Goal: Task Accomplishment & Management: Manage account settings

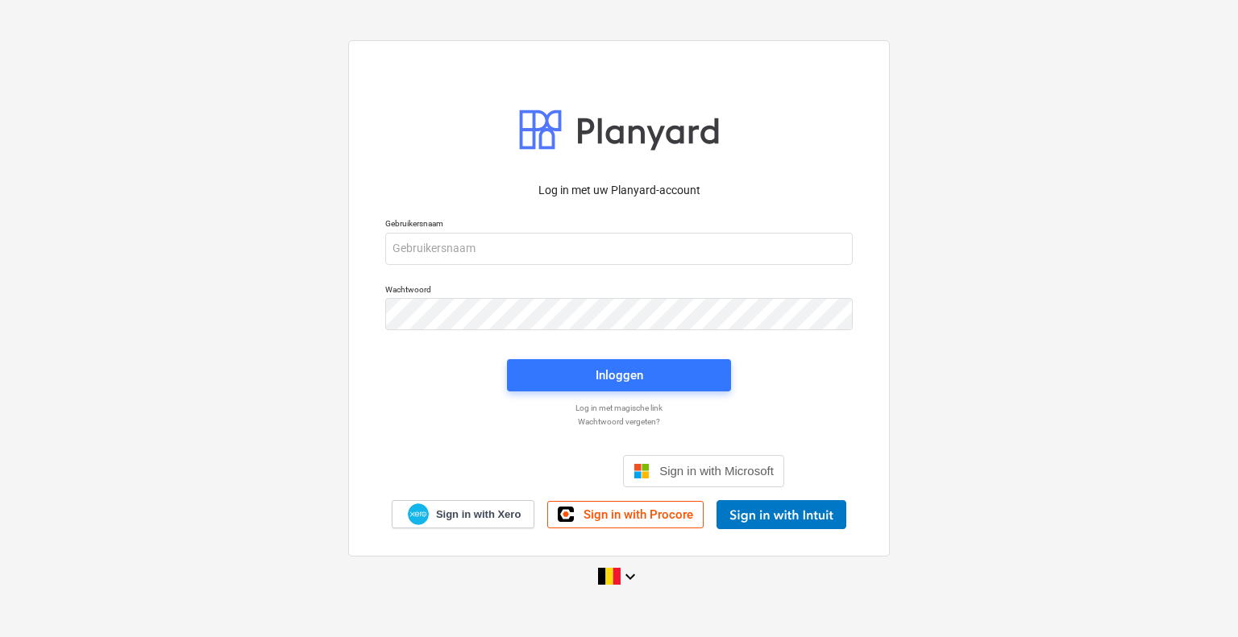
click at [484, 264] on div at bounding box center [618, 249] width 467 height 32
click at [479, 251] on input "email" at bounding box center [618, 249] width 467 height 32
type input "[PERSON_NAME][EMAIL_ADDRESS][DOMAIN_NAME]"
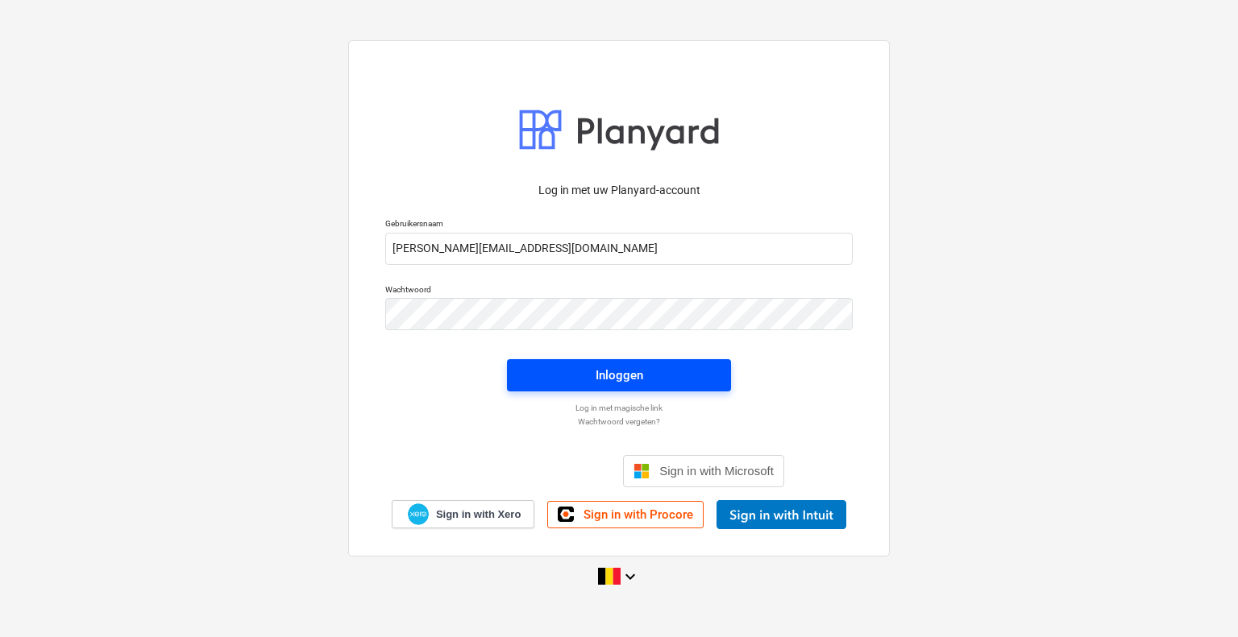
click at [577, 376] on span "Inloggen" at bounding box center [618, 375] width 185 height 21
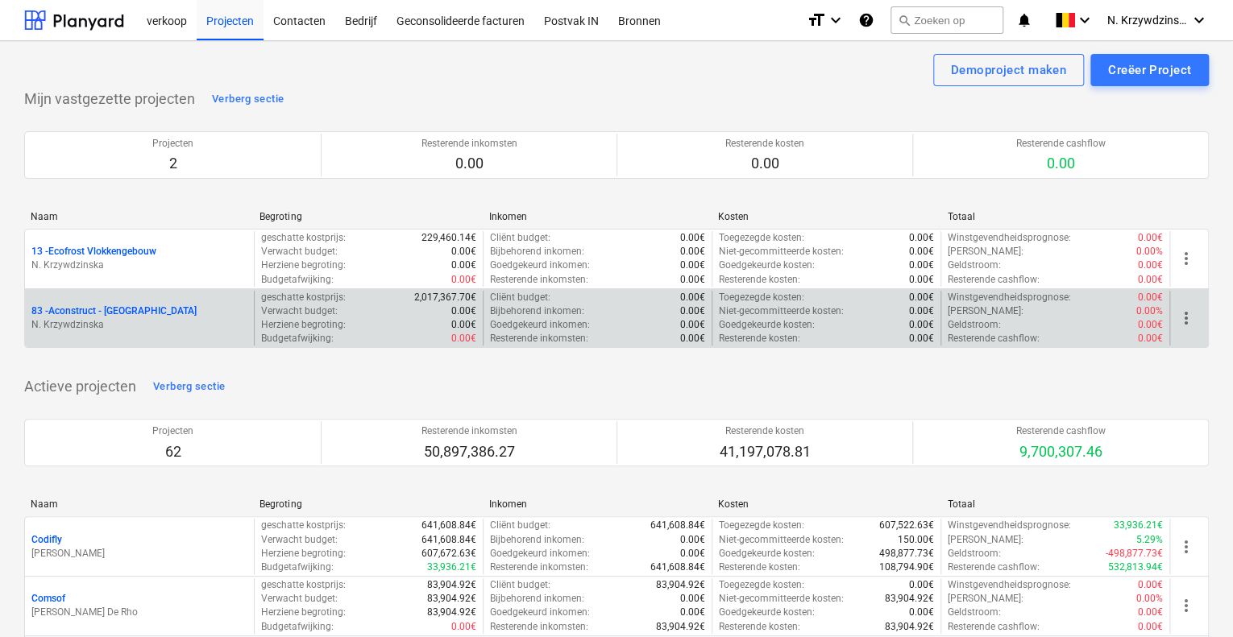
click at [161, 302] on div "83 - Aconstruct - Kortrijk N. Krzywdzinska" at bounding box center [139, 319] width 229 height 56
click at [126, 308] on p "83 - Aconstruct - [GEOGRAPHIC_DATA]" at bounding box center [113, 312] width 165 height 14
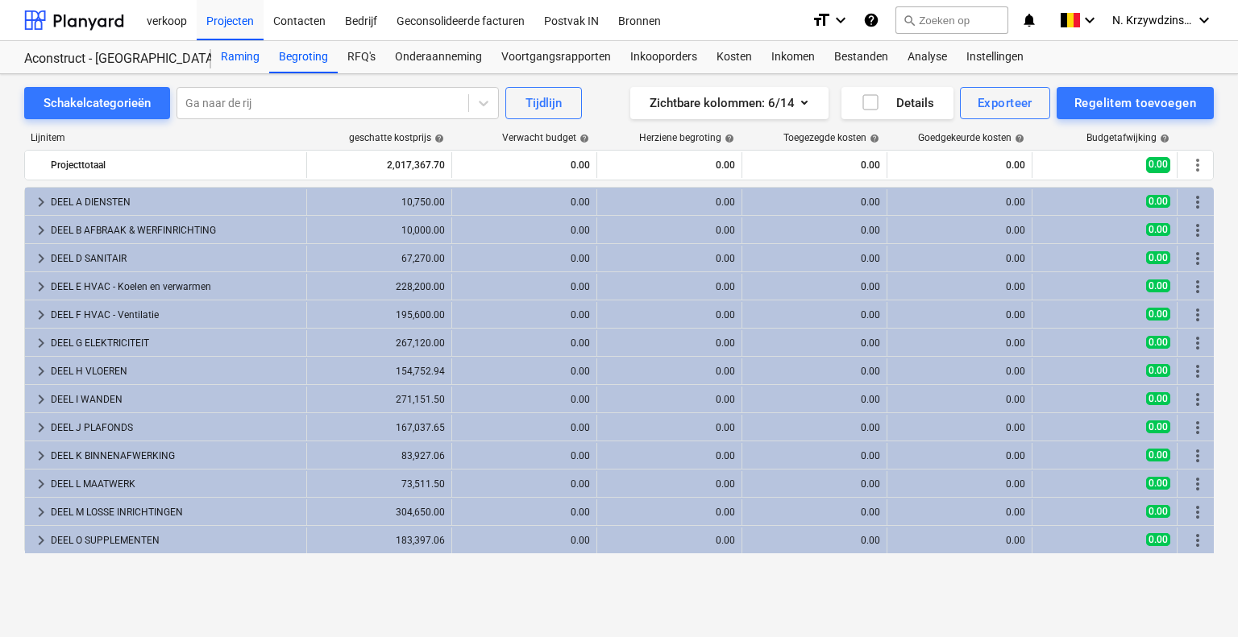
click at [232, 60] on div "Raming" at bounding box center [240, 57] width 58 height 32
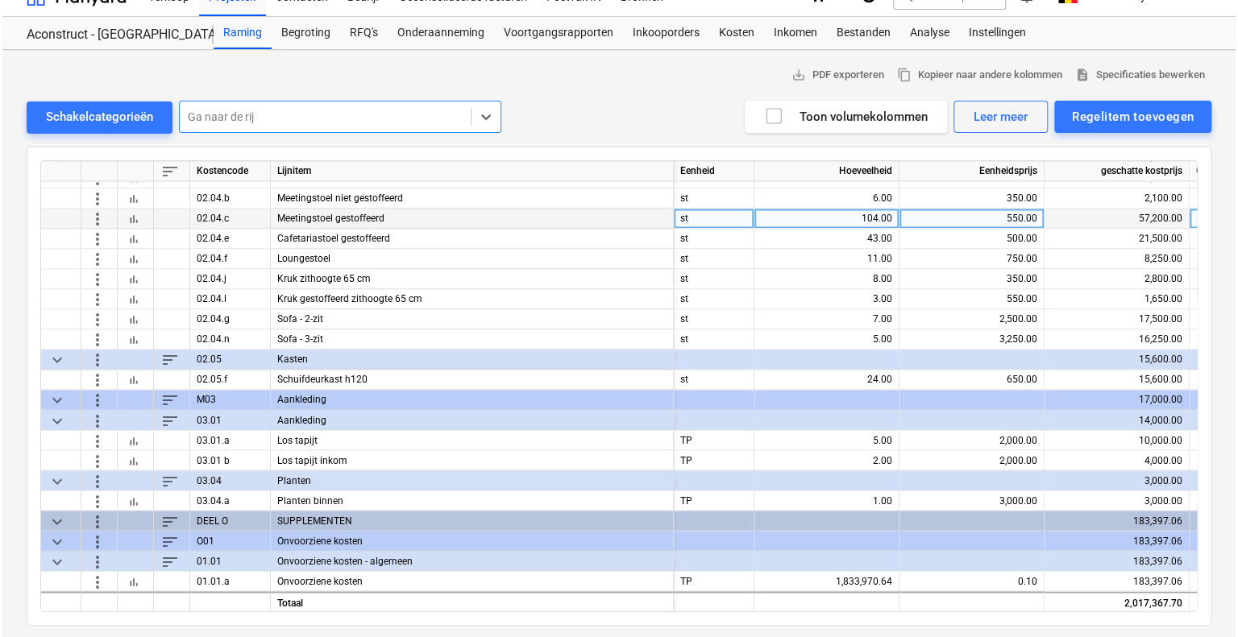
scroll to position [25, 0]
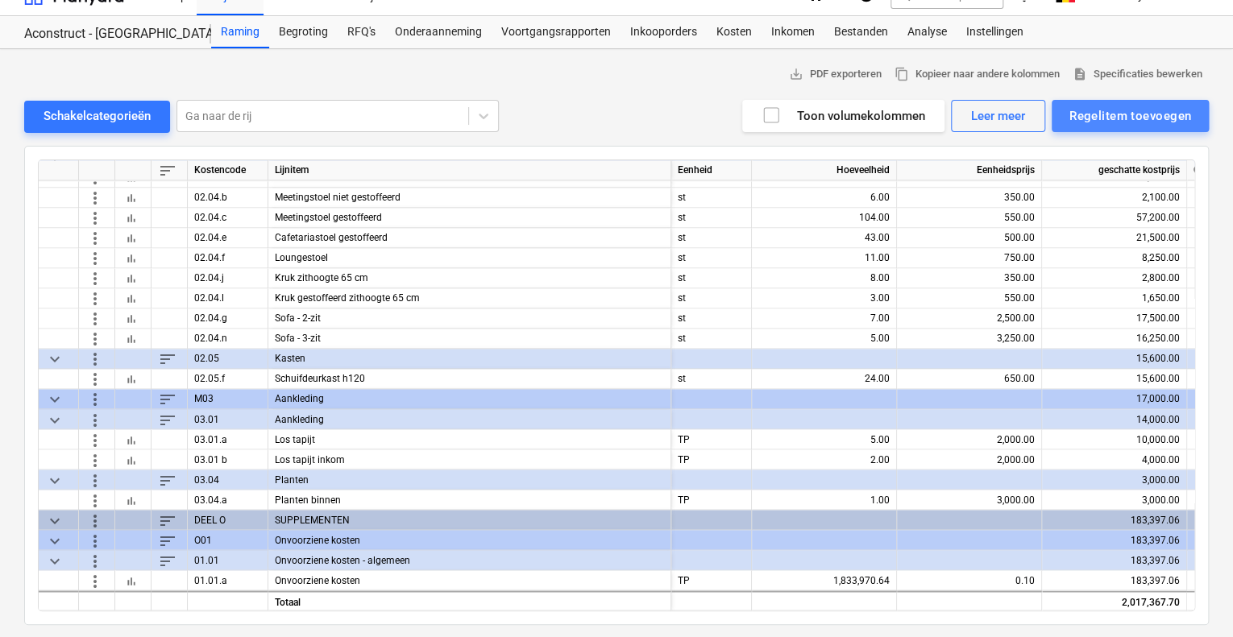
click at [1139, 108] on div "Regelitem toevoegen" at bounding box center [1130, 116] width 122 height 21
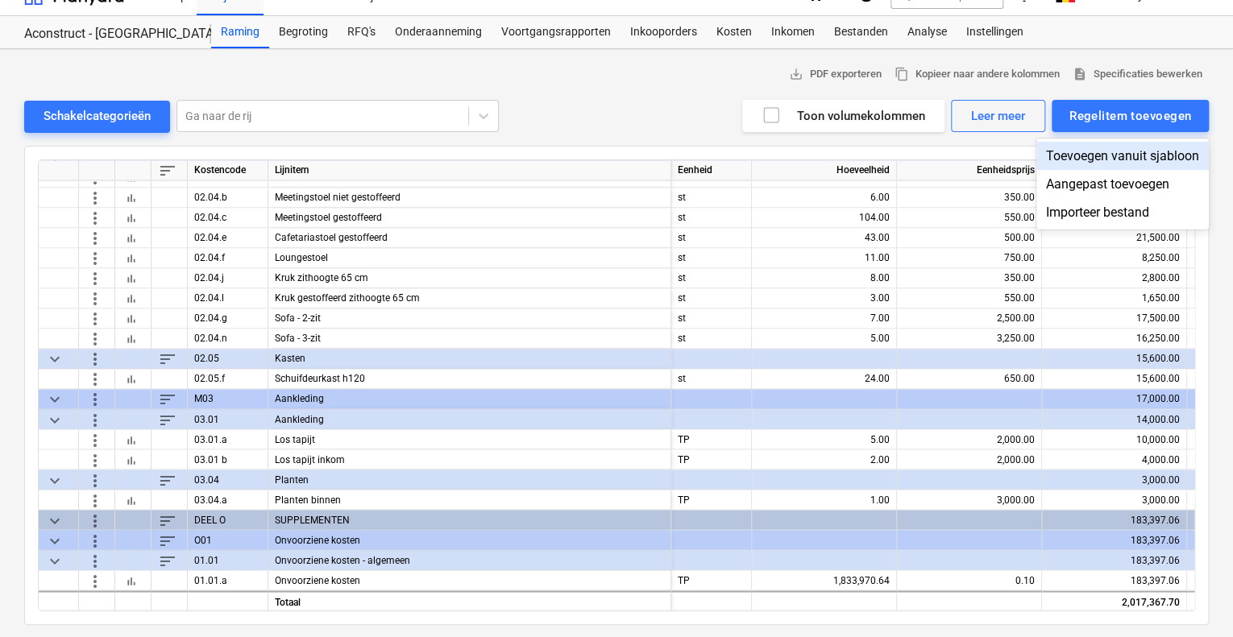
click at [1109, 147] on div "Toevoegen vanuit sjabloon" at bounding box center [1122, 156] width 172 height 28
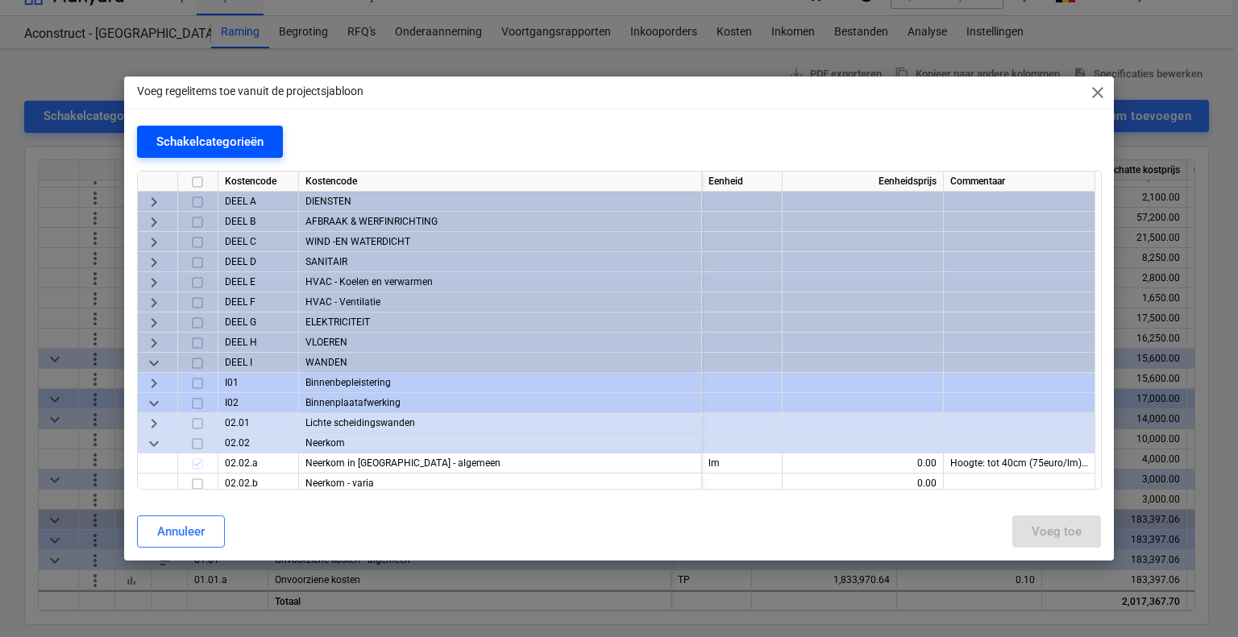
click at [247, 141] on div "Schakelcategorieën" at bounding box center [209, 141] width 107 height 21
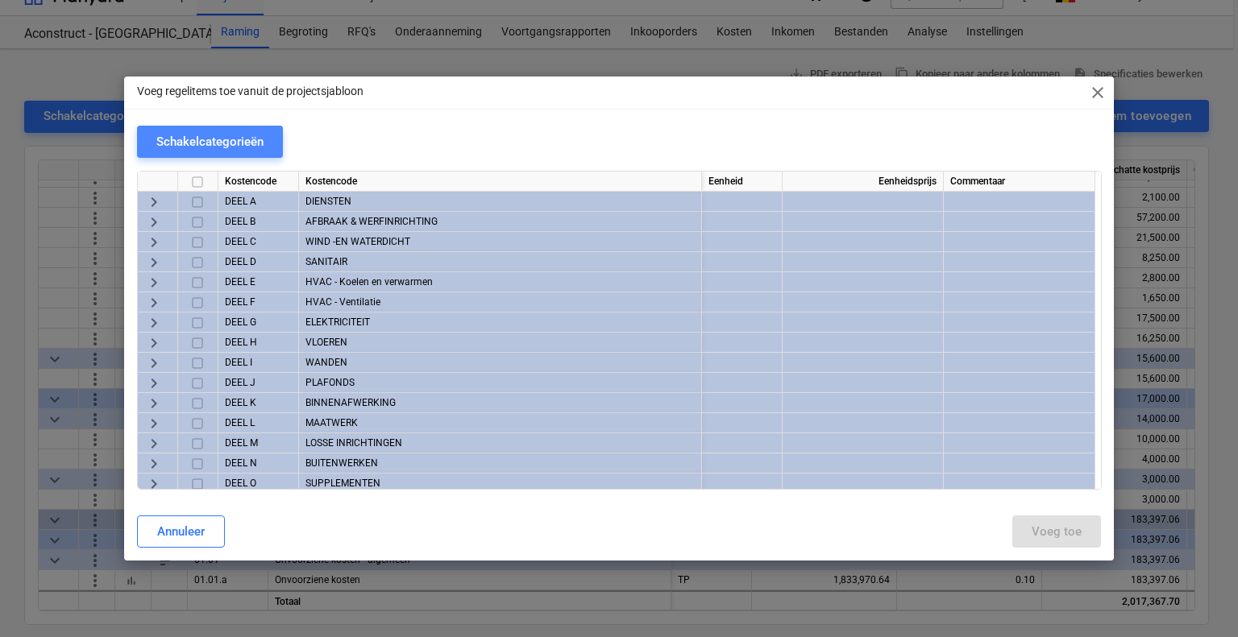
click at [247, 141] on div "Schakelcategorieën" at bounding box center [209, 141] width 107 height 21
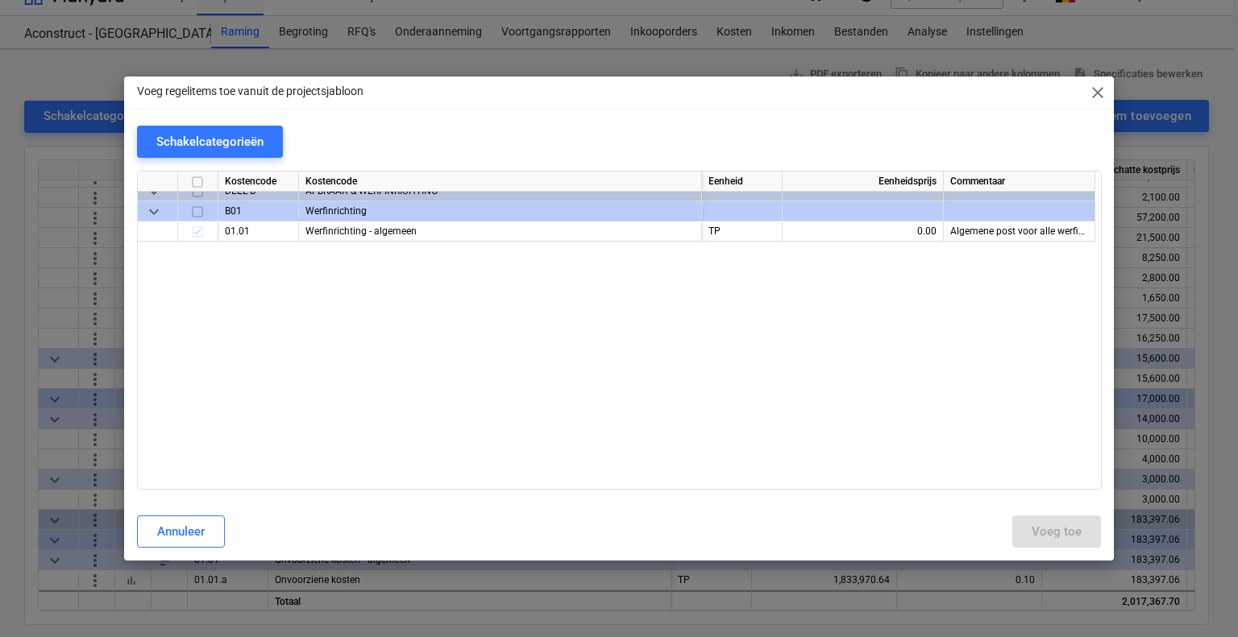
scroll to position [403, 0]
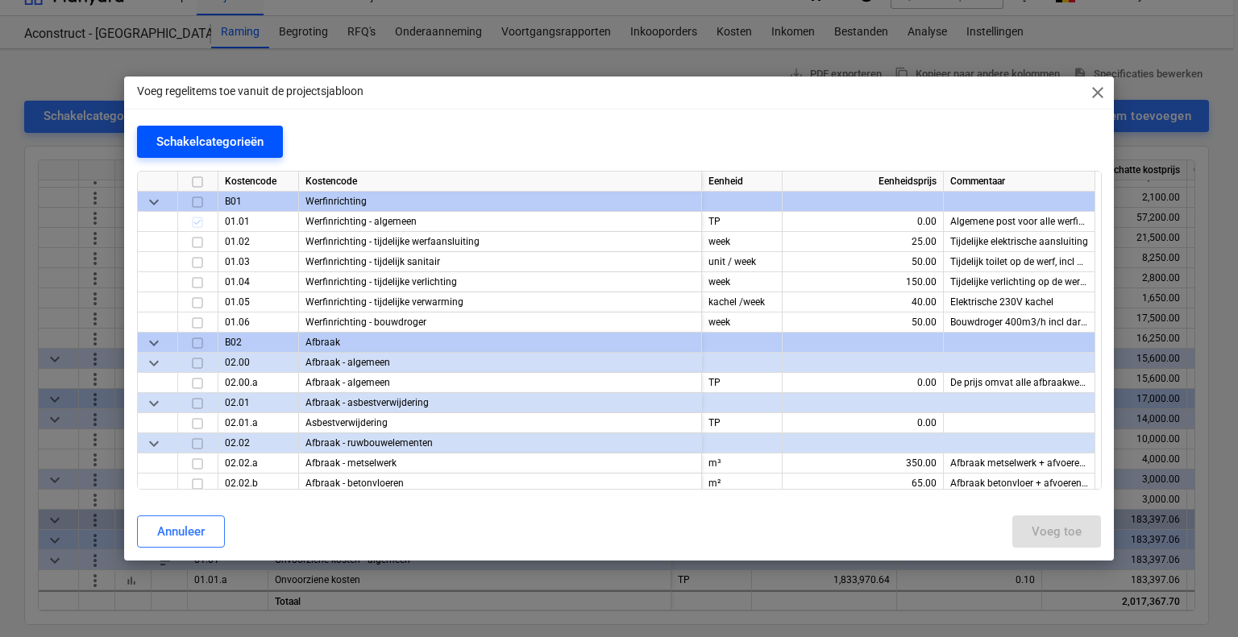
click at [245, 147] on div "Schakelcategorieën" at bounding box center [209, 141] width 107 height 21
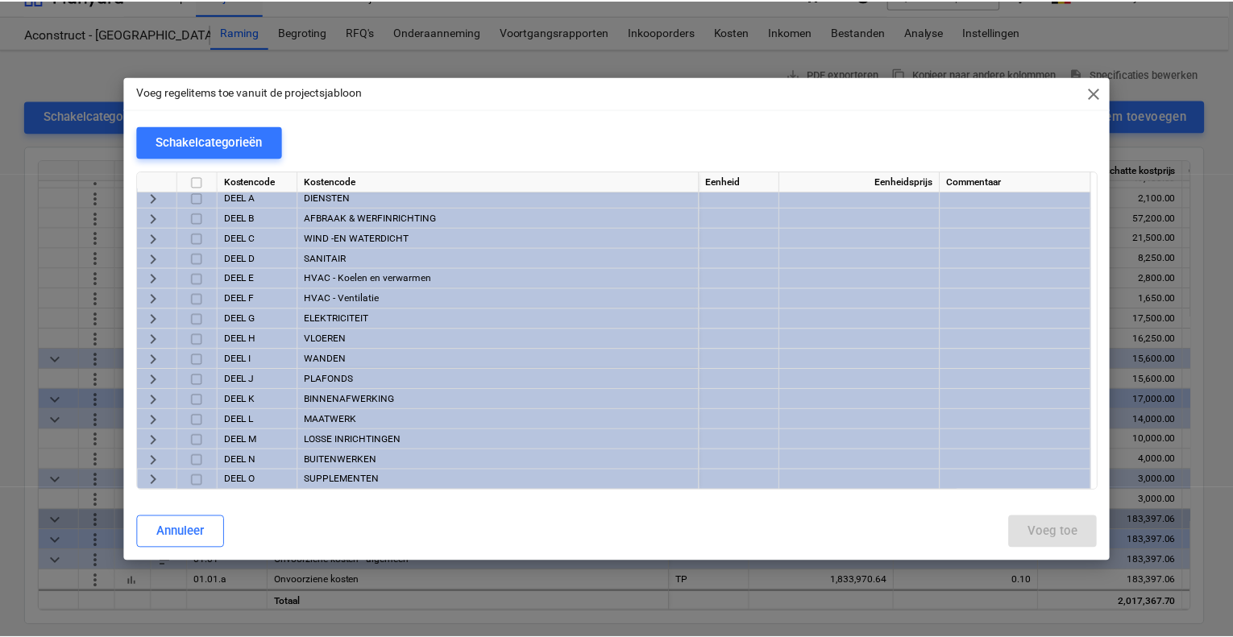
scroll to position [0, 0]
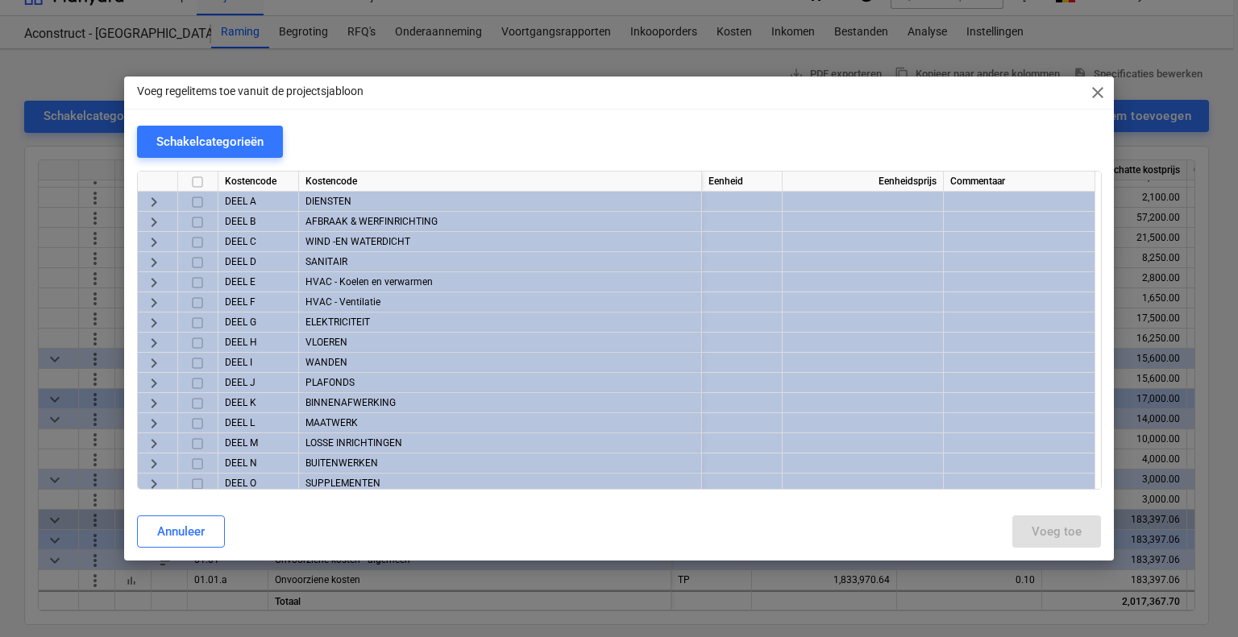
click at [1105, 93] on span "close" at bounding box center [1097, 92] width 19 height 19
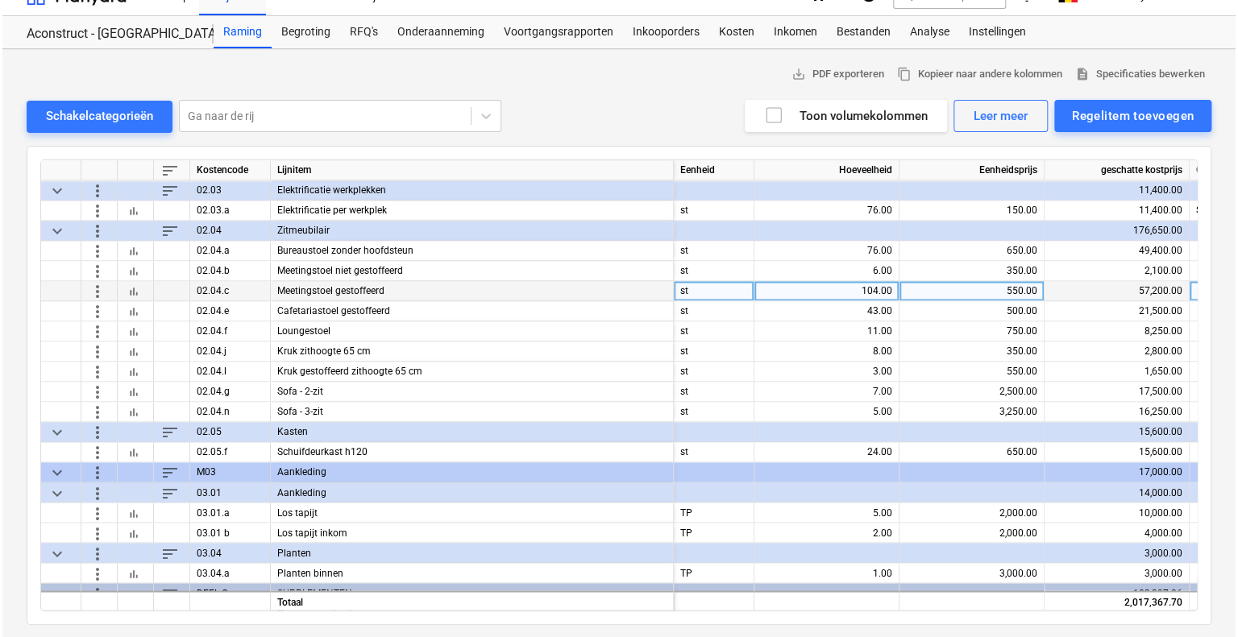
scroll to position [4287, 0]
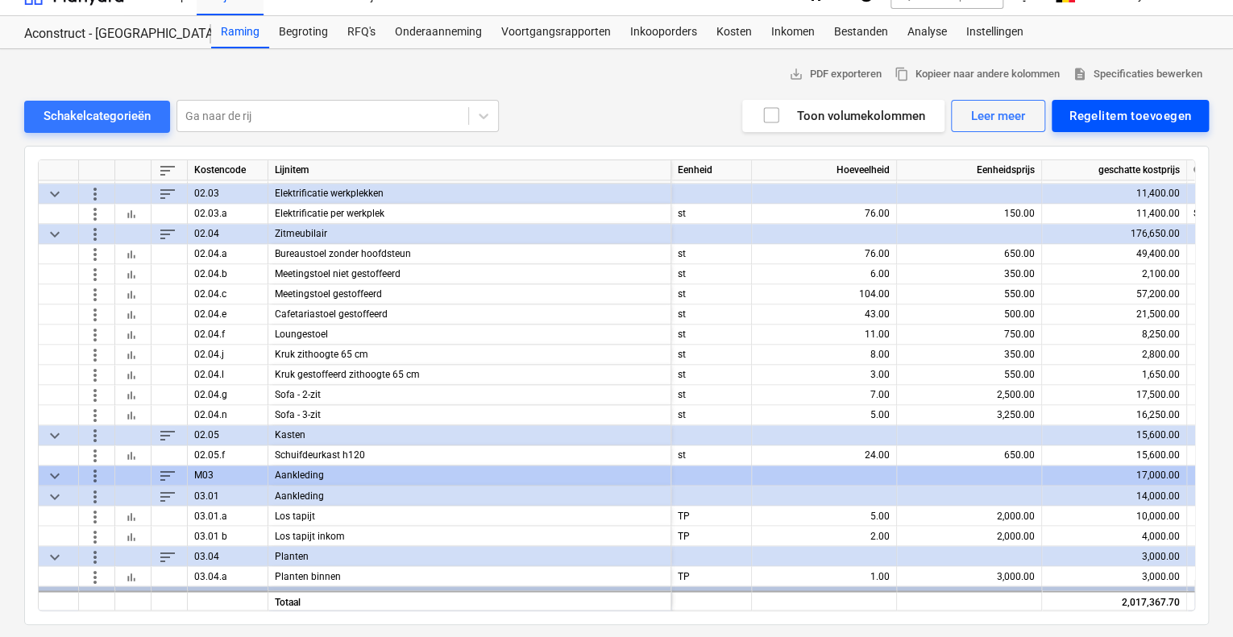
click at [1151, 111] on div "Regelitem toevoegen" at bounding box center [1130, 116] width 122 height 21
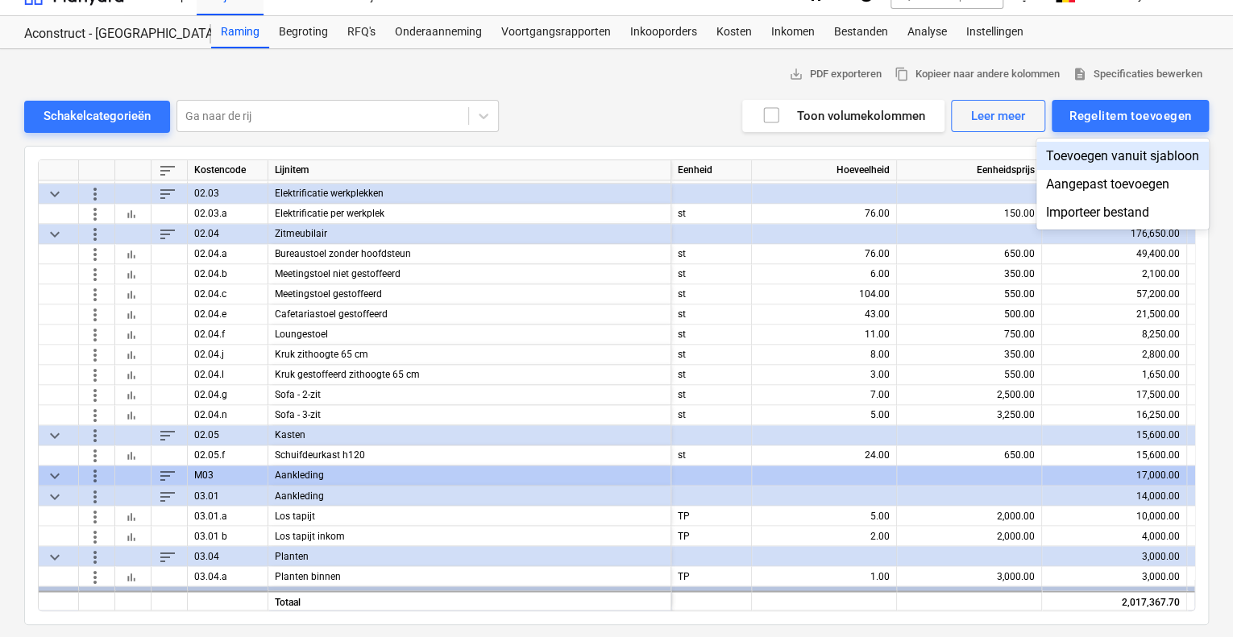
click at [1113, 160] on div "Toevoegen vanuit sjabloon" at bounding box center [1122, 156] width 172 height 28
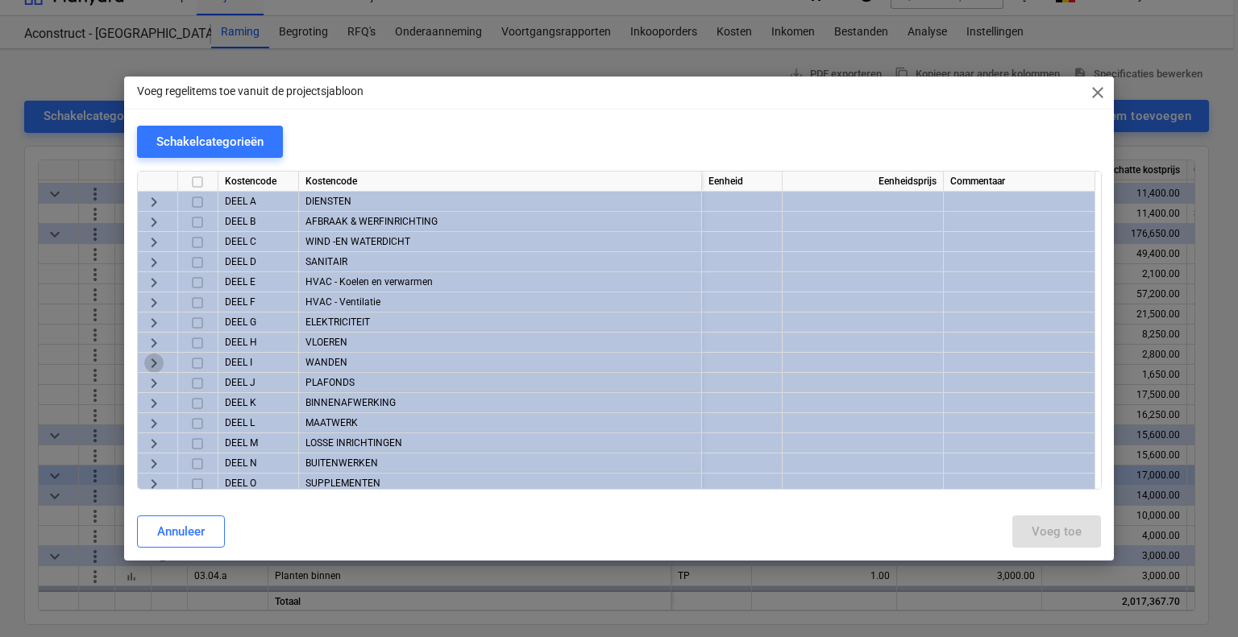
click at [149, 359] on span "keyboard_arrow_right" at bounding box center [153, 363] width 19 height 19
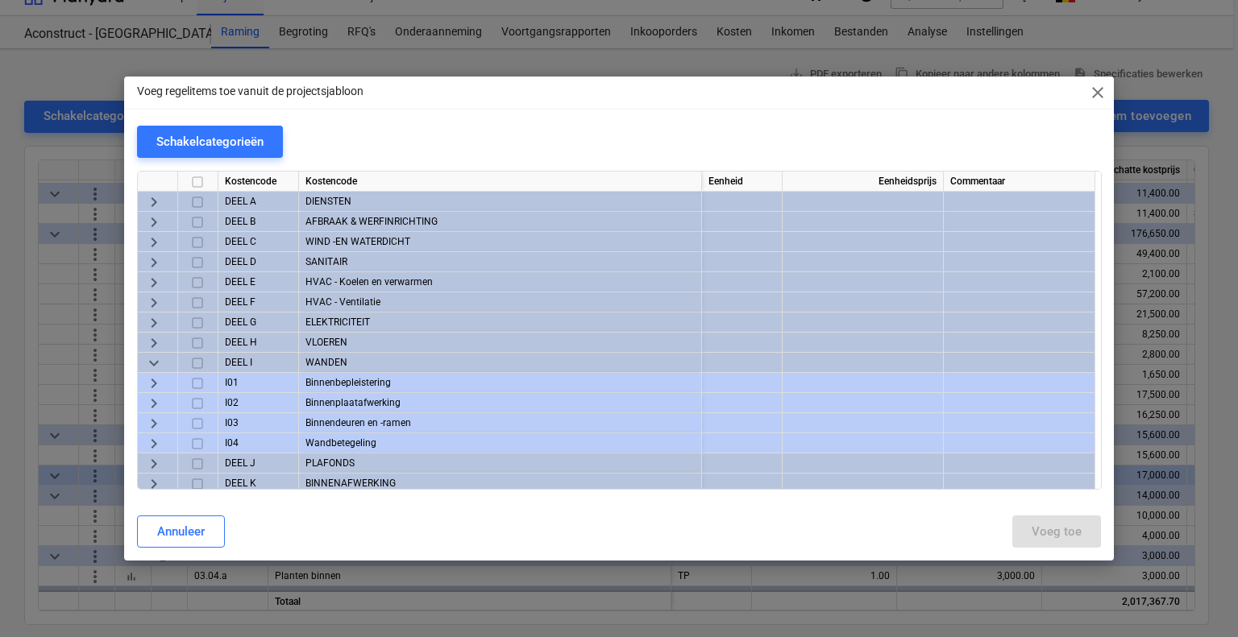
click at [158, 382] on span "keyboard_arrow_right" at bounding box center [153, 383] width 19 height 19
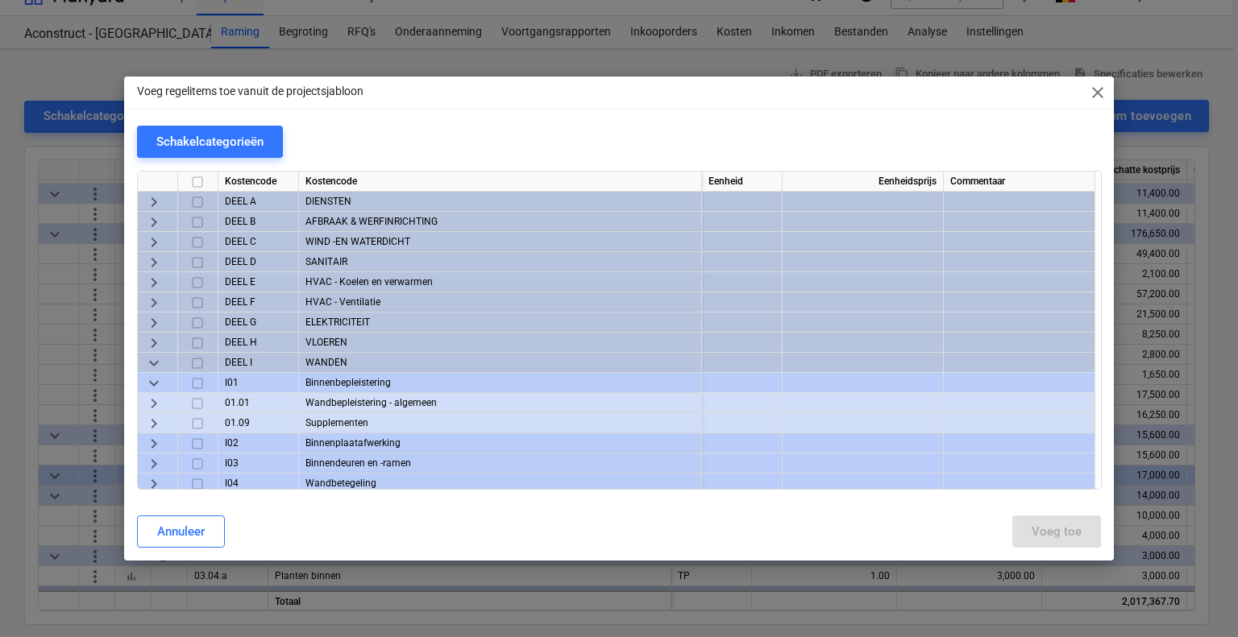
click at [162, 425] on span "keyboard_arrow_right" at bounding box center [153, 423] width 19 height 19
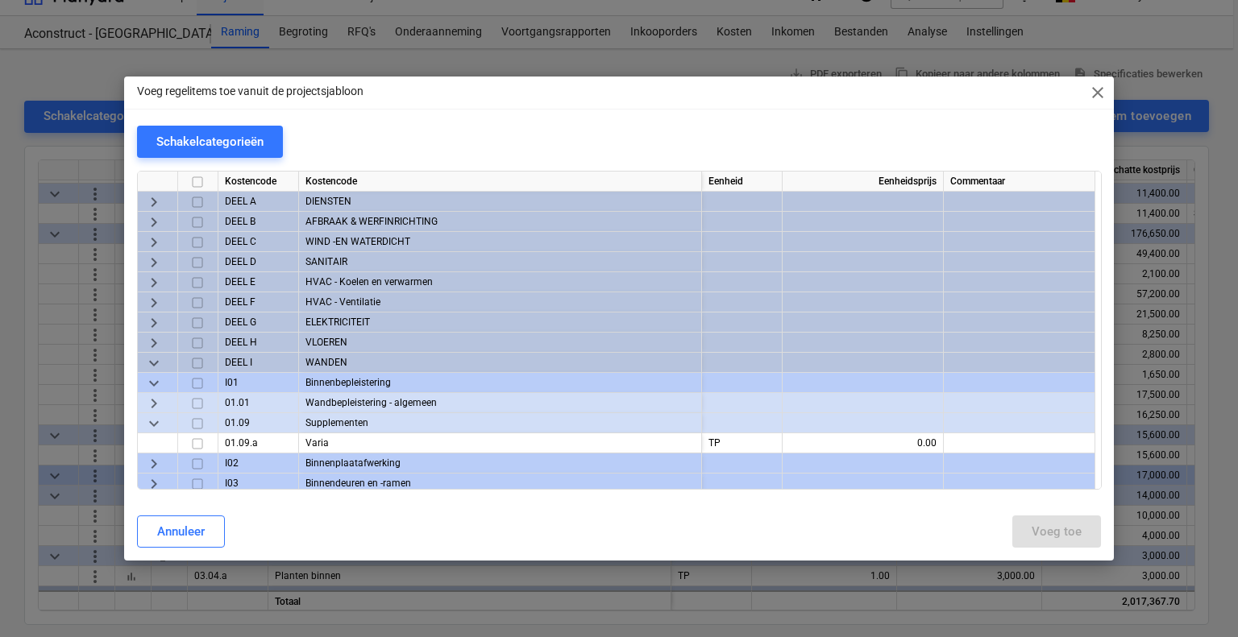
click at [158, 408] on span "keyboard_arrow_right" at bounding box center [153, 403] width 19 height 19
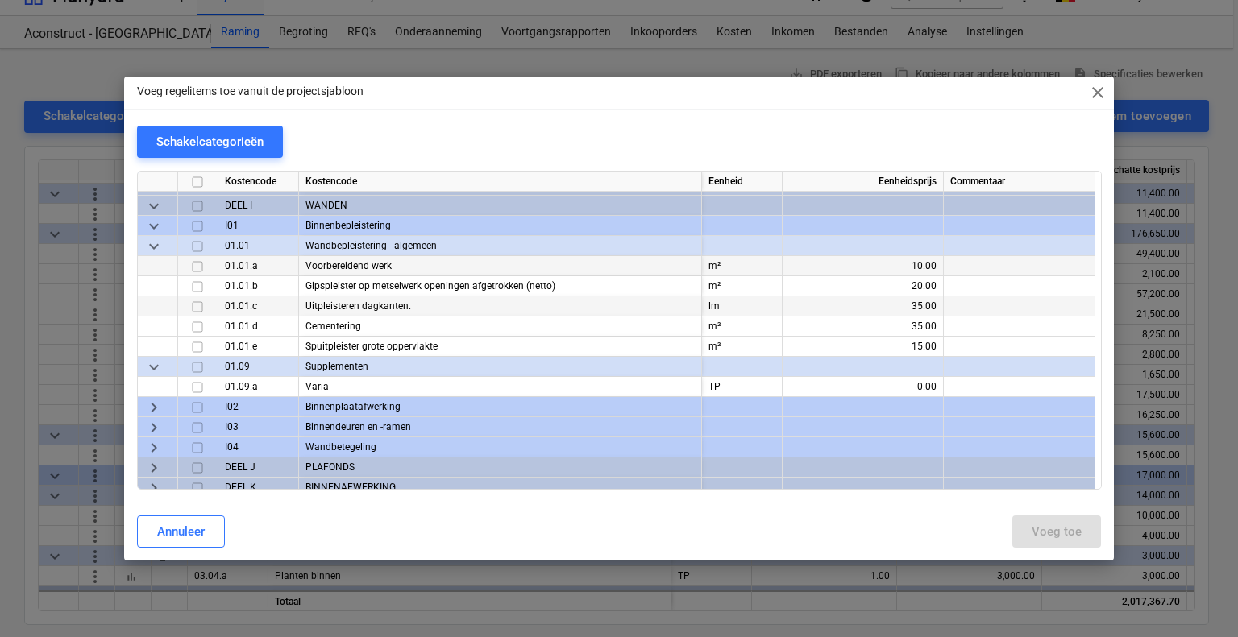
scroll to position [161, 0]
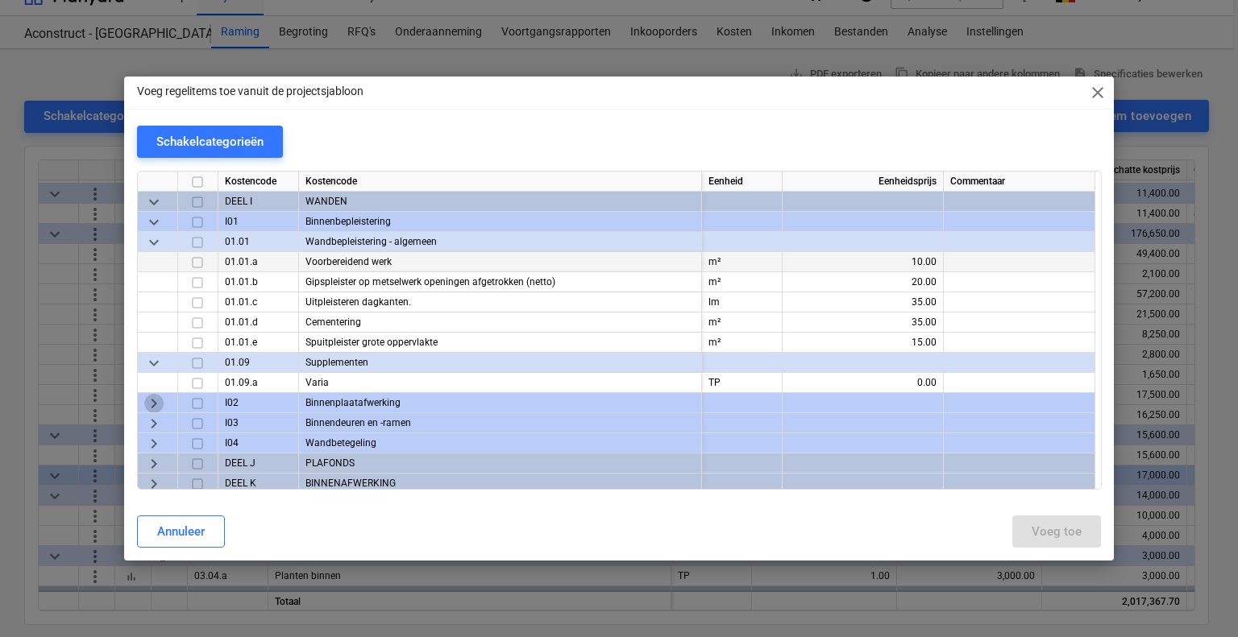
click at [160, 404] on span "keyboard_arrow_right" at bounding box center [153, 403] width 19 height 19
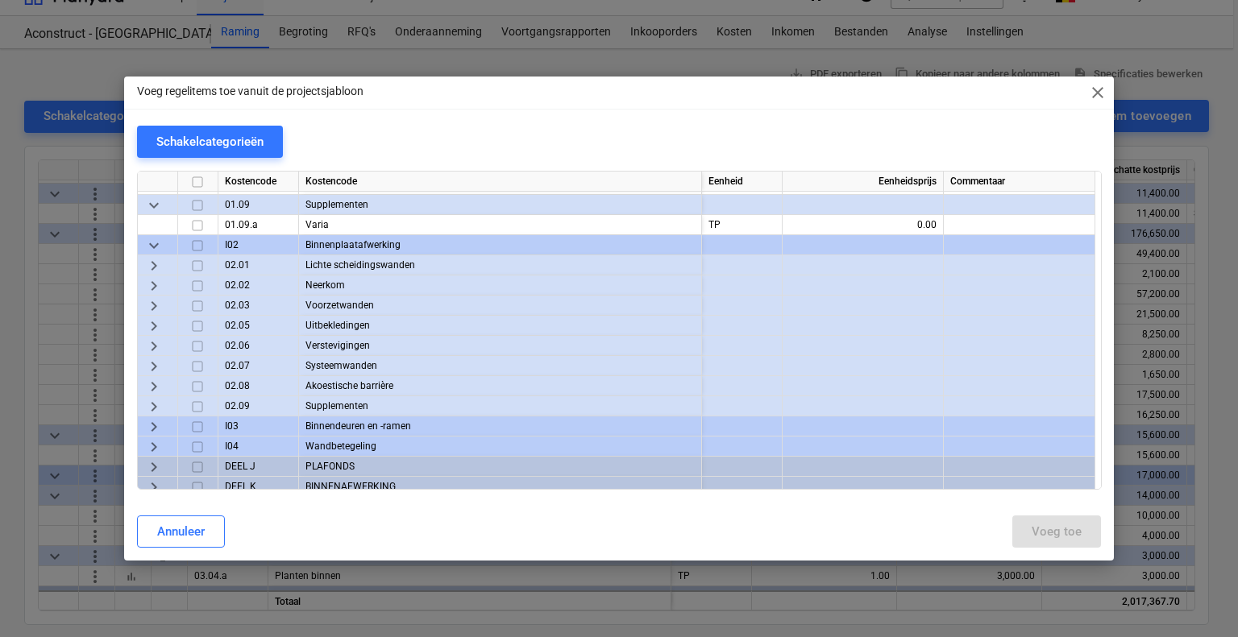
scroll to position [322, 0]
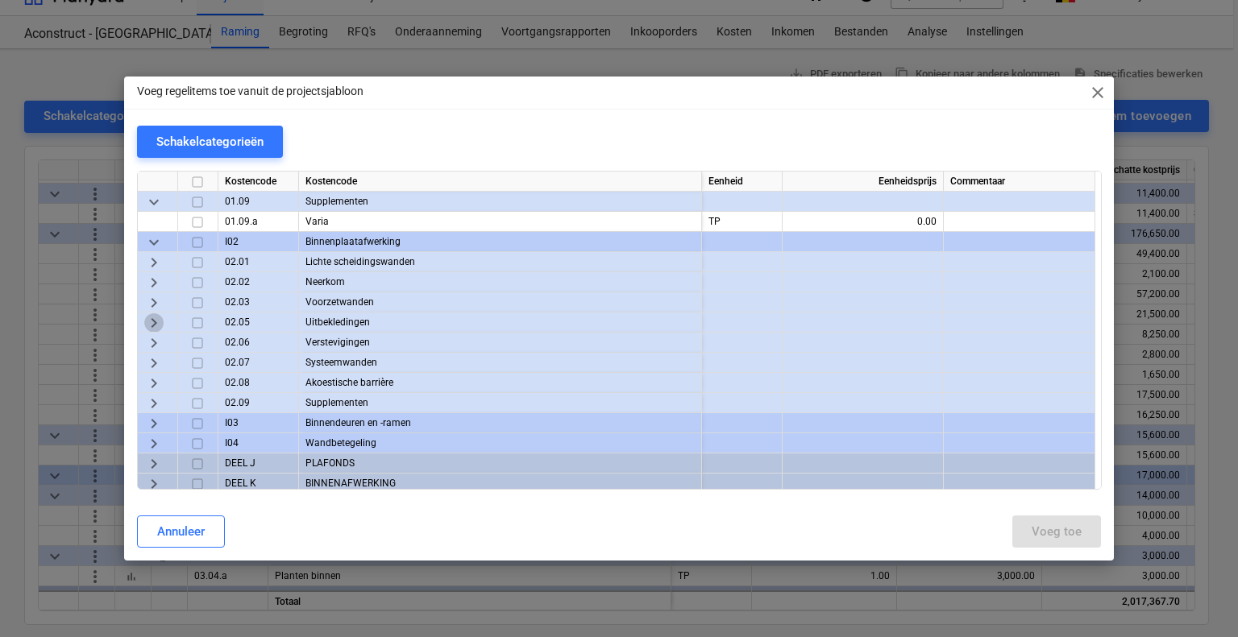
click at [158, 321] on span "keyboard_arrow_right" at bounding box center [153, 322] width 19 height 19
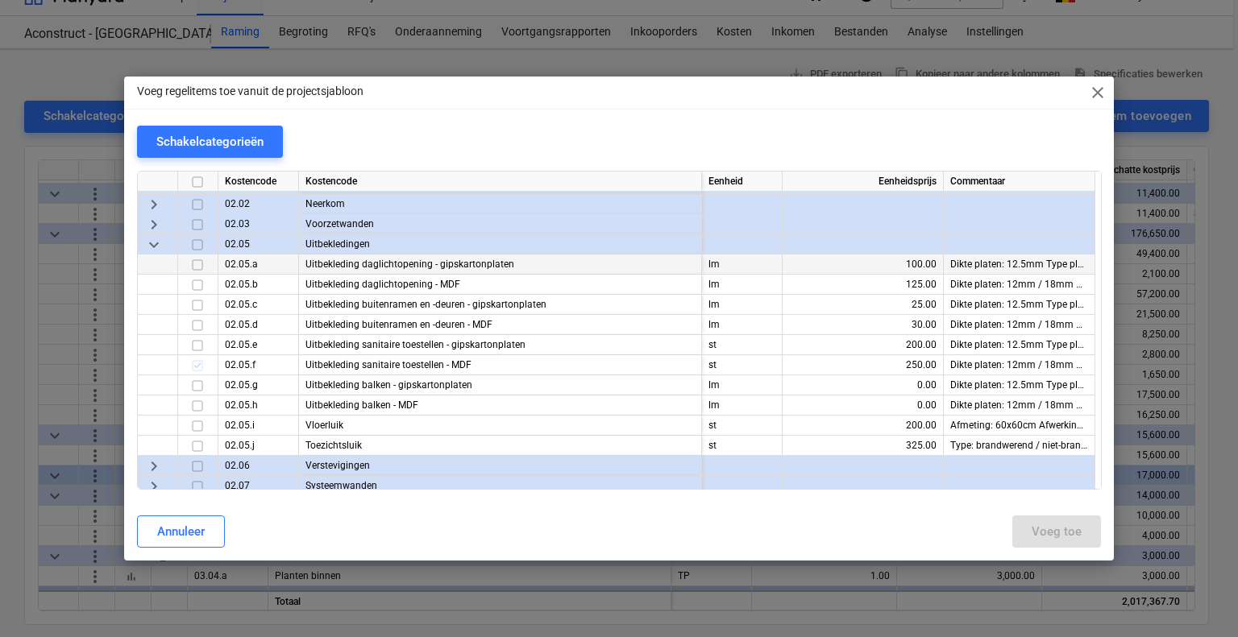
scroll to position [403, 0]
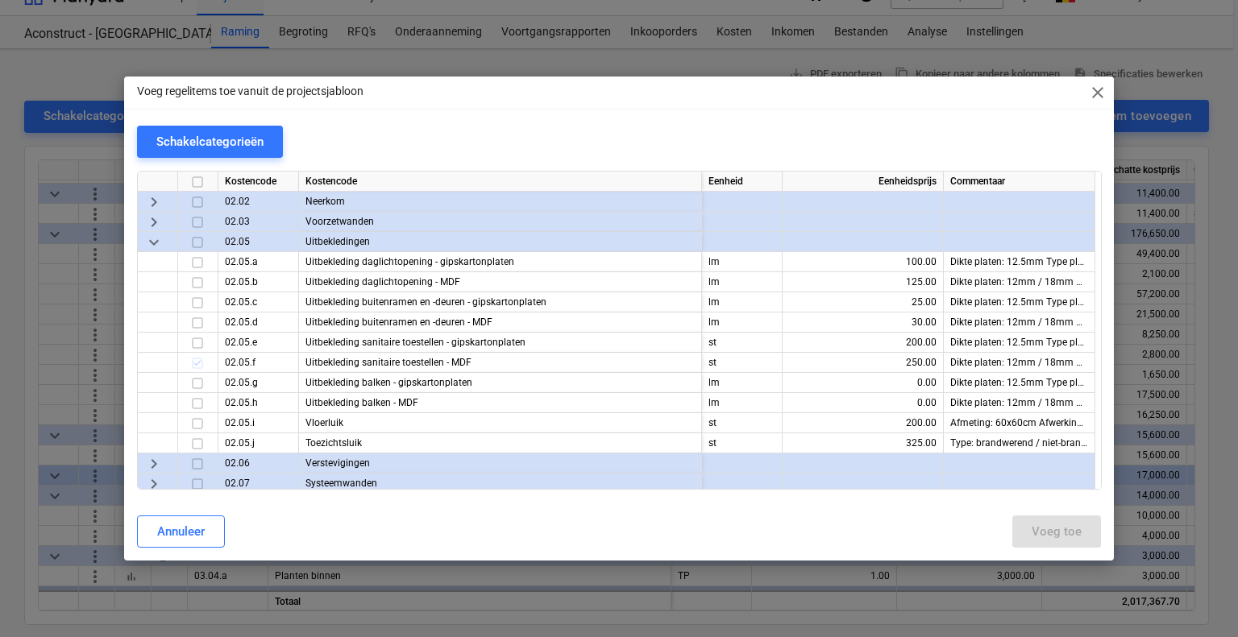
click at [153, 240] on span "keyboard_arrow_down" at bounding box center [153, 242] width 19 height 19
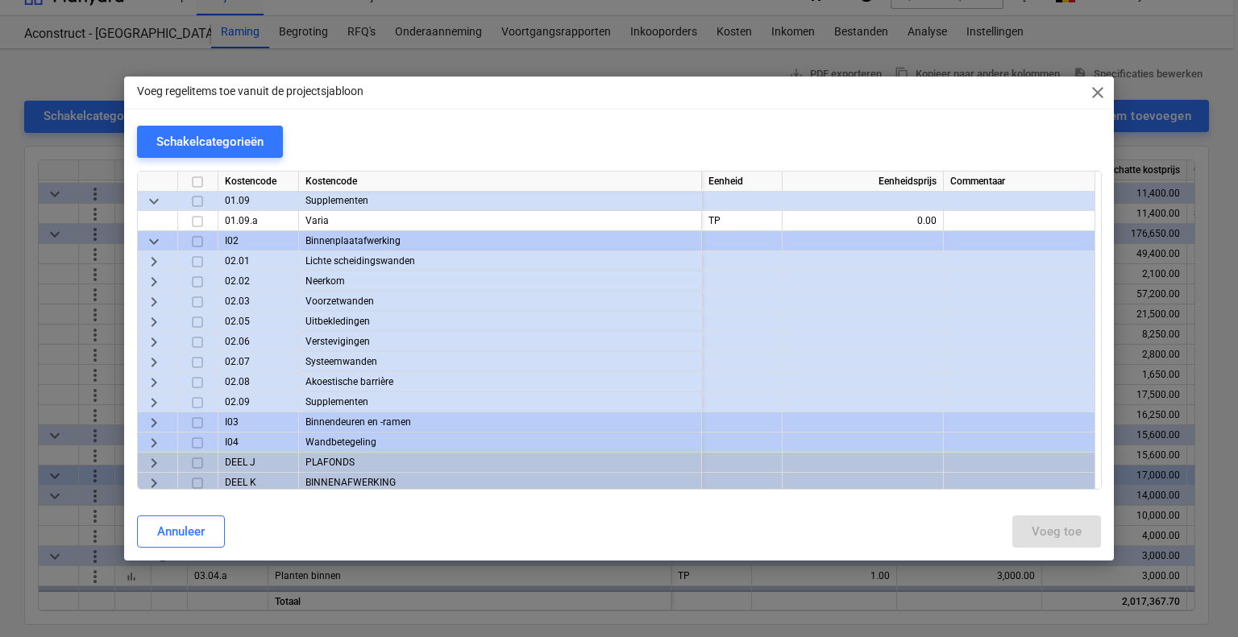
scroll to position [322, 0]
click at [155, 263] on span "keyboard_arrow_right" at bounding box center [153, 262] width 19 height 19
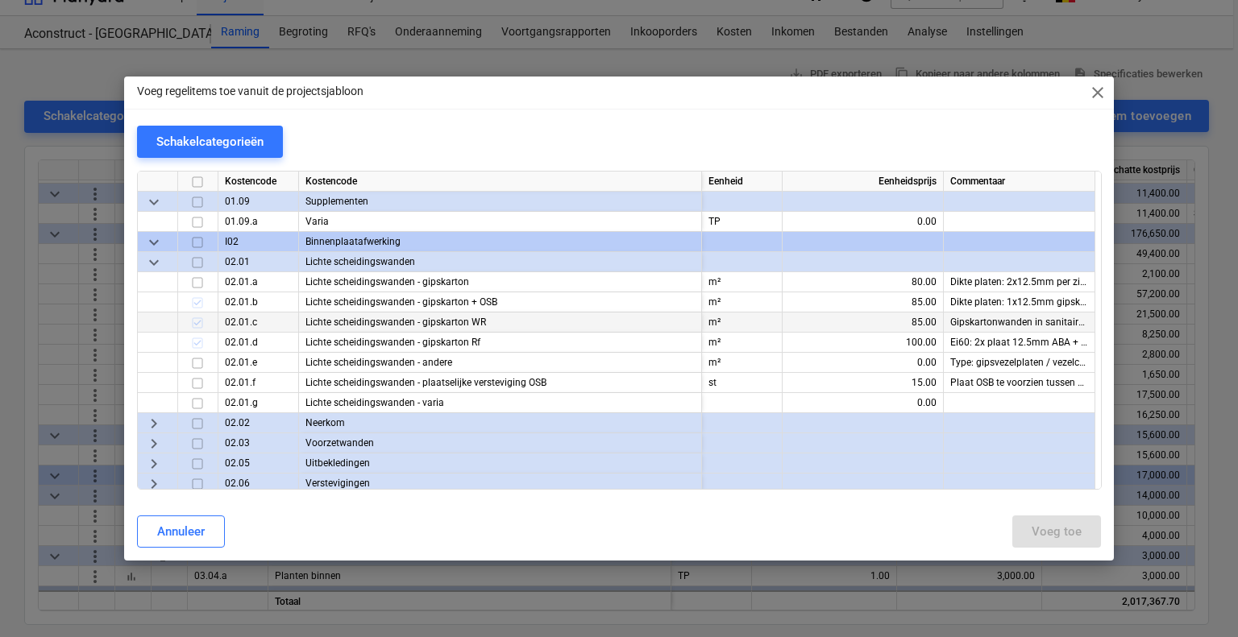
click at [155, 263] on span "keyboard_arrow_down" at bounding box center [153, 262] width 19 height 19
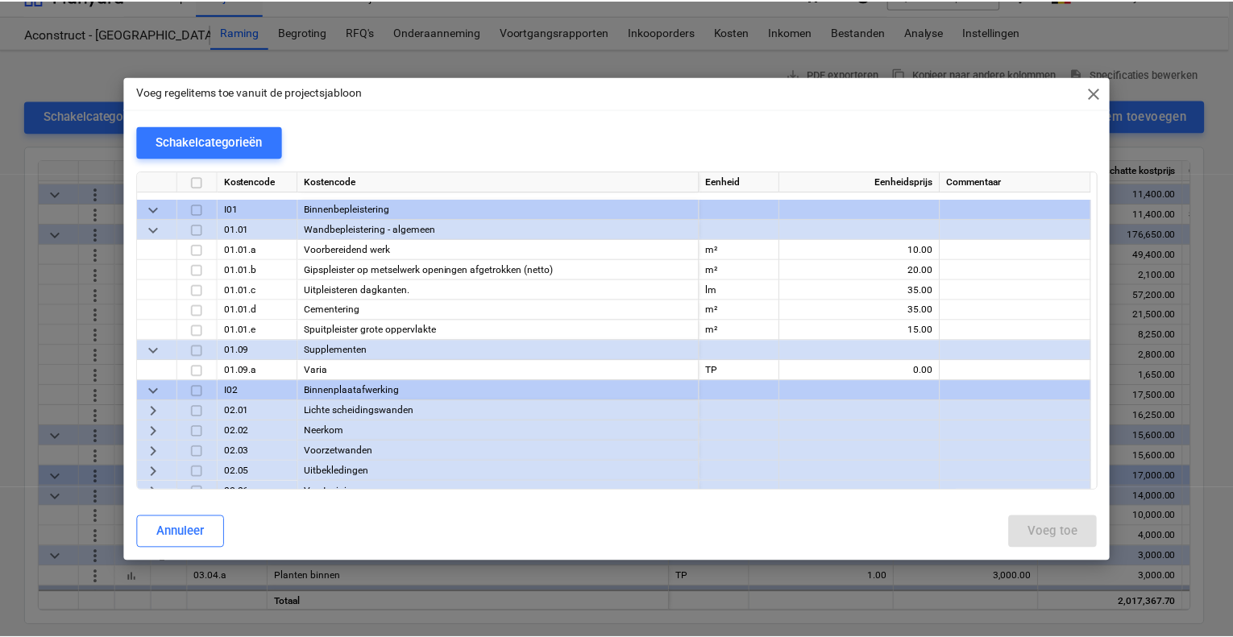
scroll to position [161, 0]
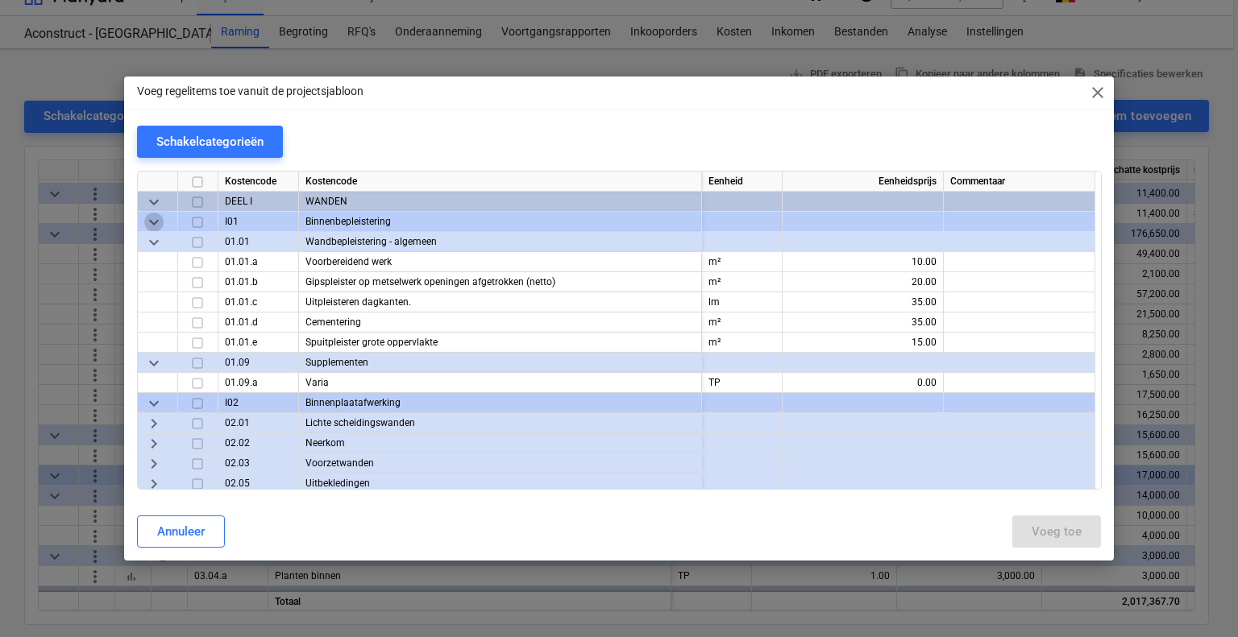
click at [155, 222] on span "keyboard_arrow_down" at bounding box center [153, 222] width 19 height 19
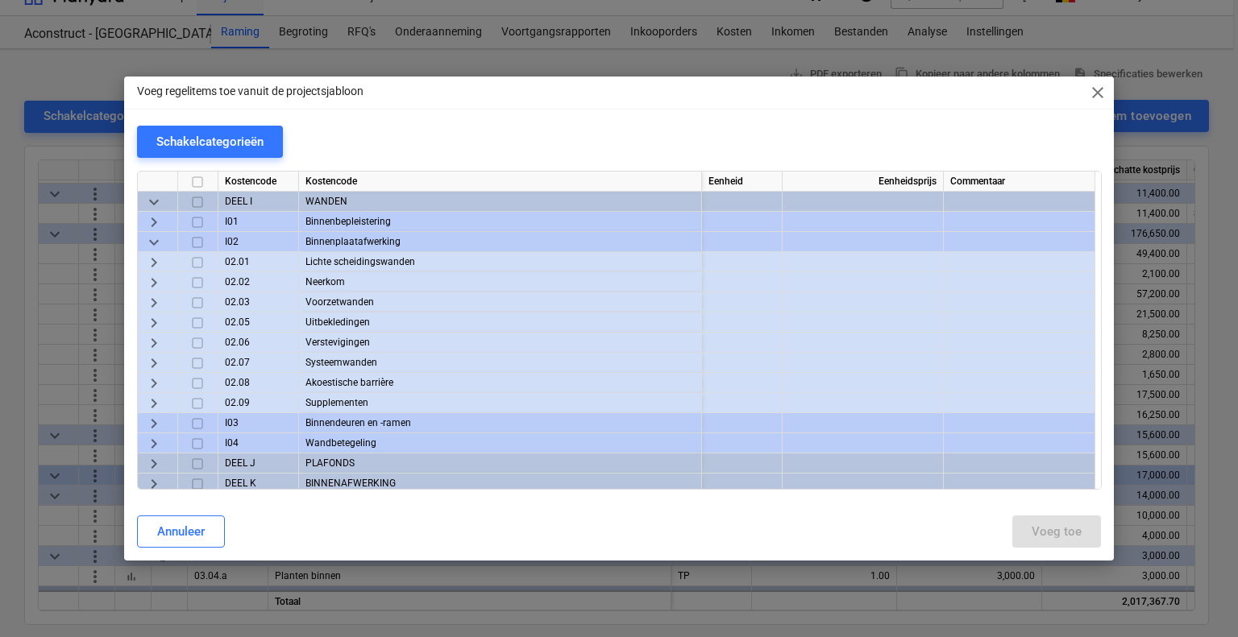
click at [155, 222] on span "keyboard_arrow_right" at bounding box center [153, 222] width 19 height 19
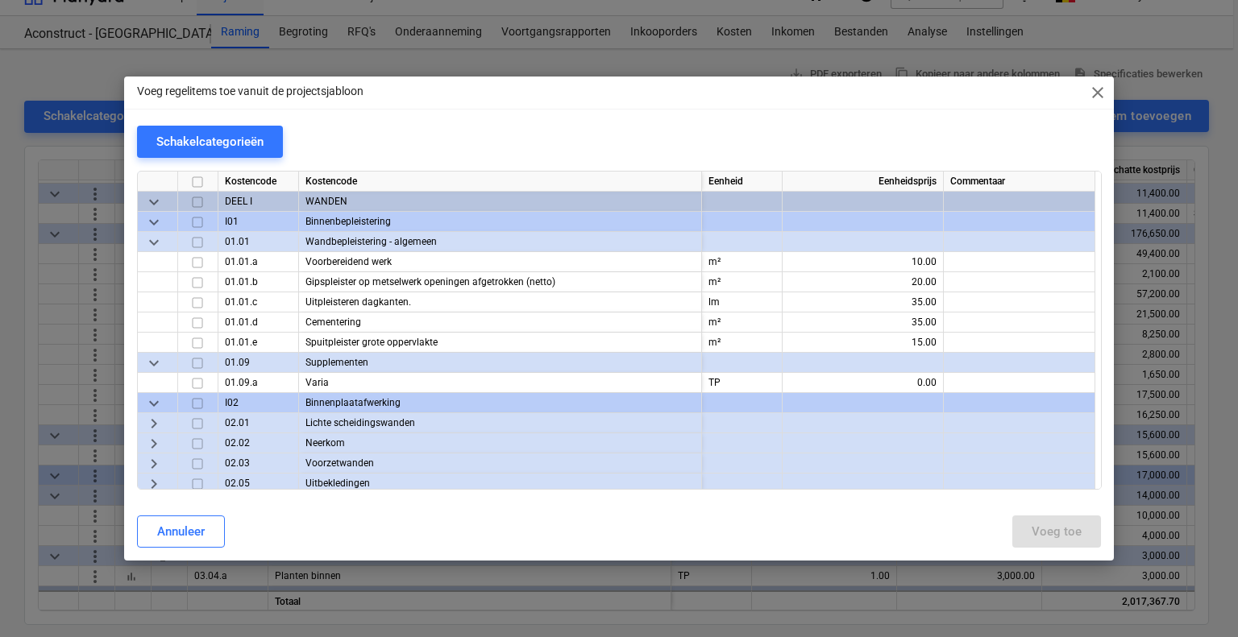
click at [1096, 97] on span "close" at bounding box center [1097, 92] width 19 height 19
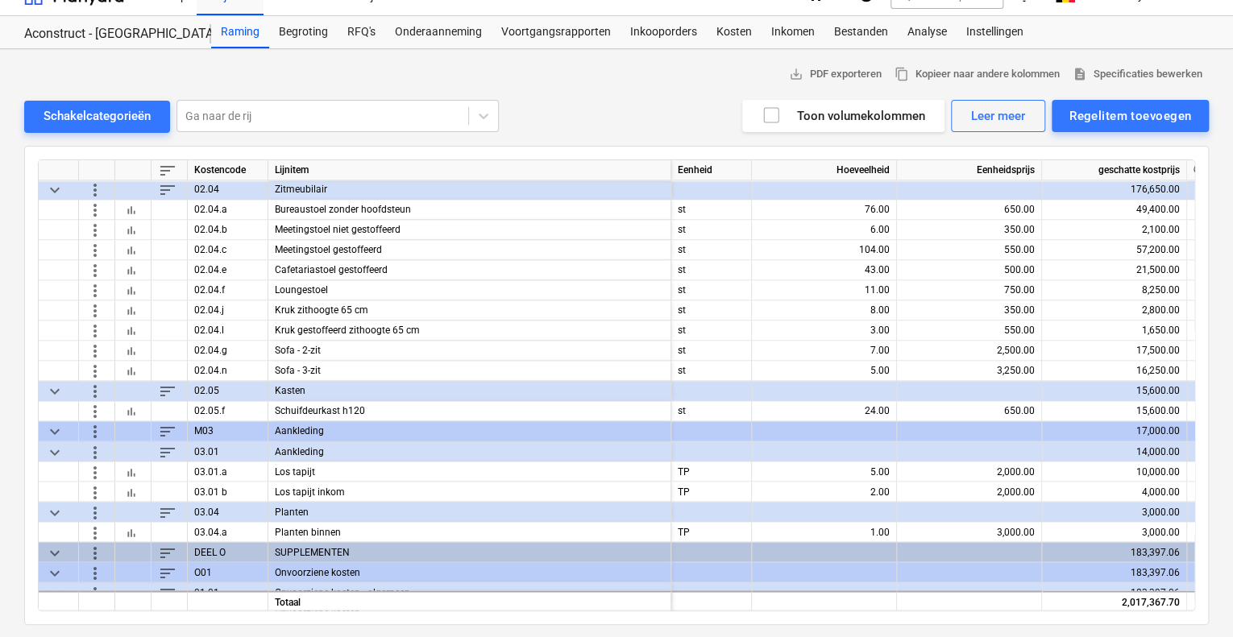
scroll to position [4368, 0]
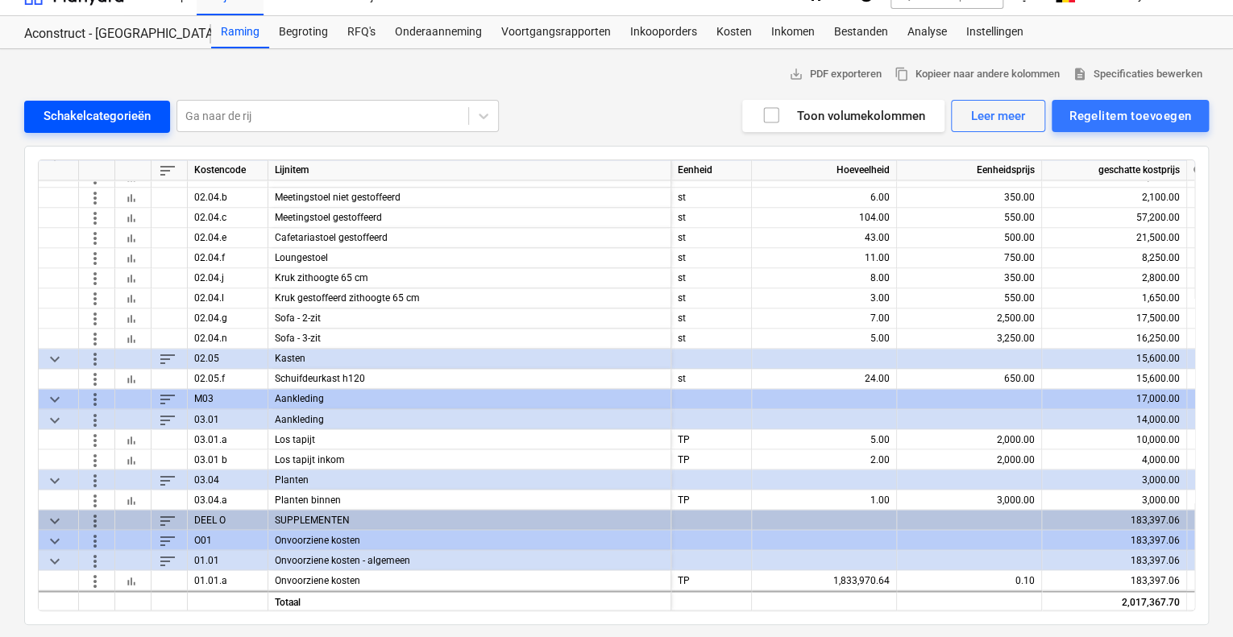
click at [121, 118] on div "Schakelcategorieën" at bounding box center [97, 116] width 107 height 21
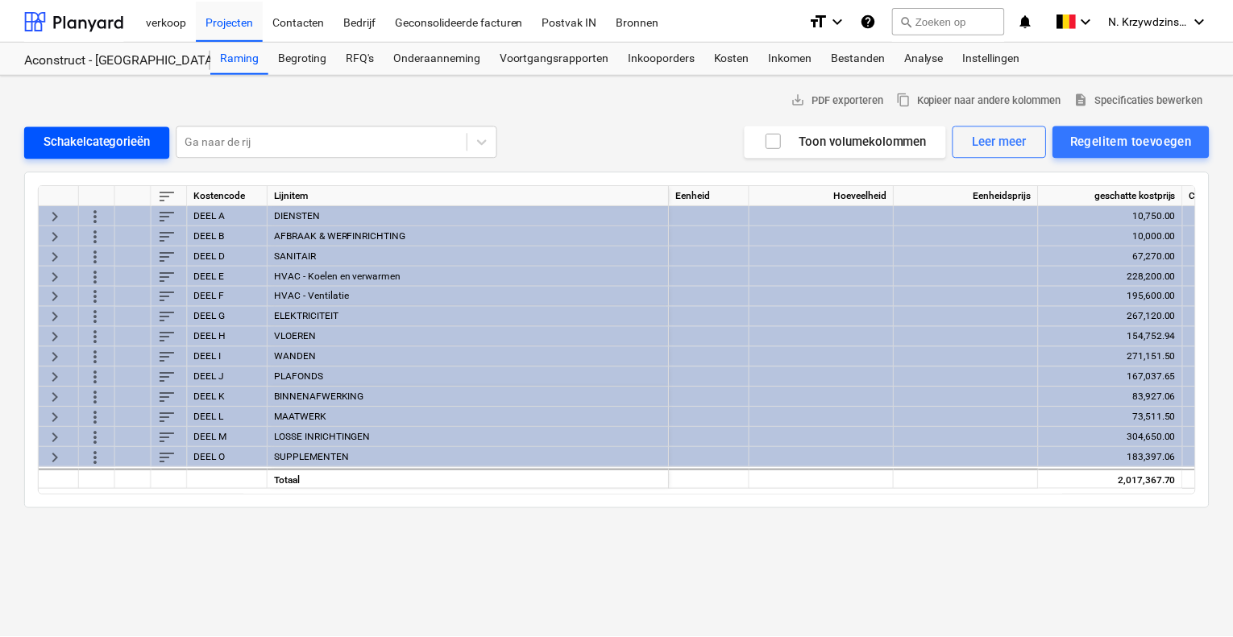
scroll to position [0, 0]
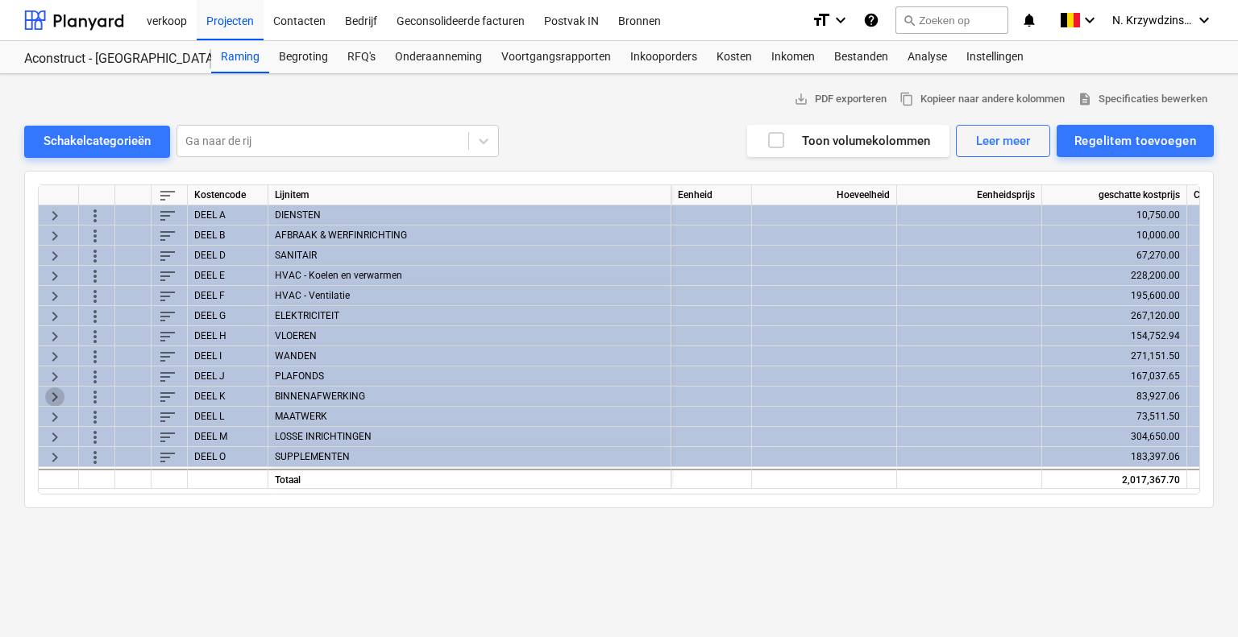
click at [54, 391] on span "keyboard_arrow_right" at bounding box center [54, 396] width 19 height 19
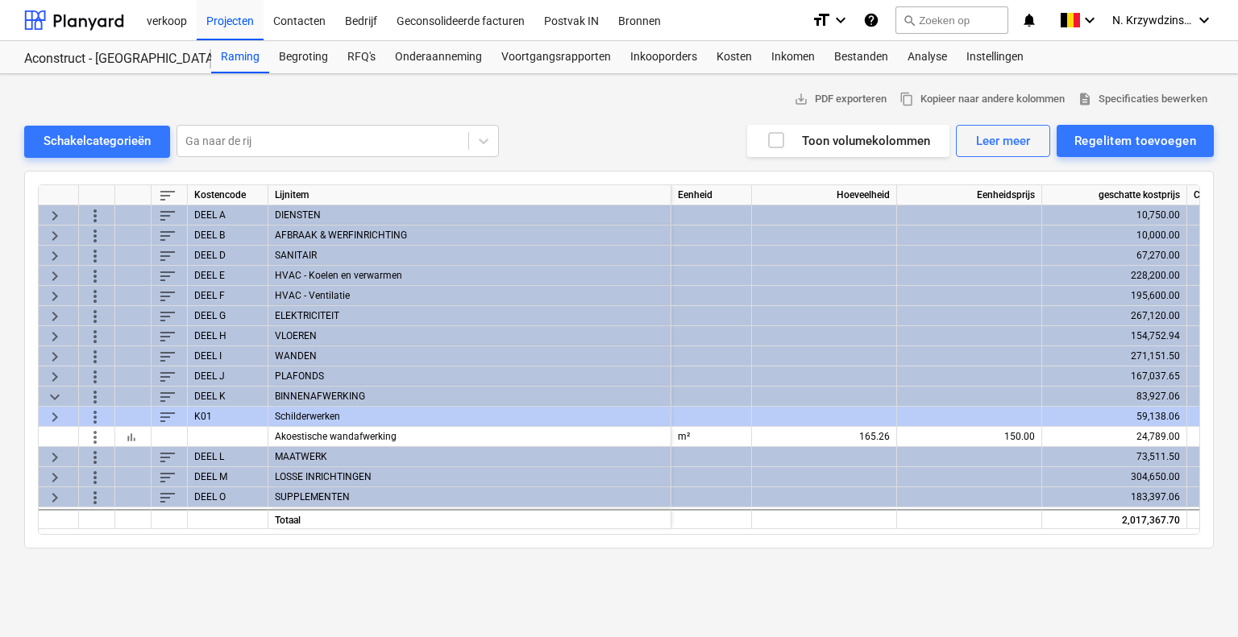
click at [54, 391] on span "keyboard_arrow_down" at bounding box center [54, 396] width 19 height 19
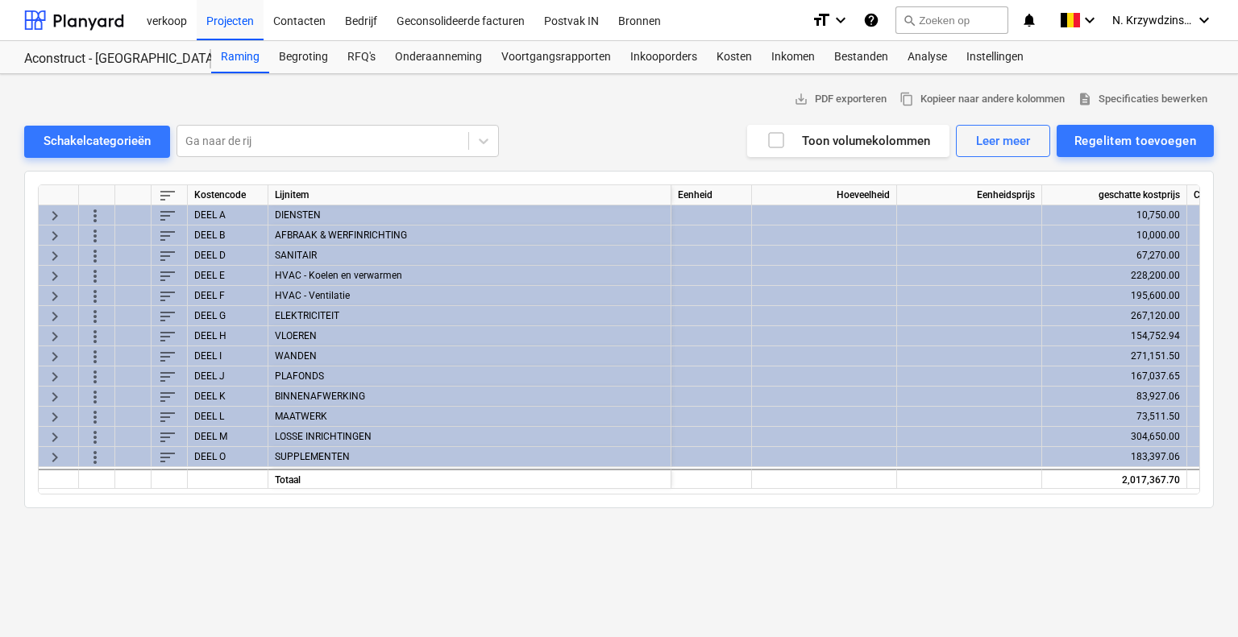
click at [67, 354] on div "keyboard_arrow_right" at bounding box center [59, 356] width 40 height 20
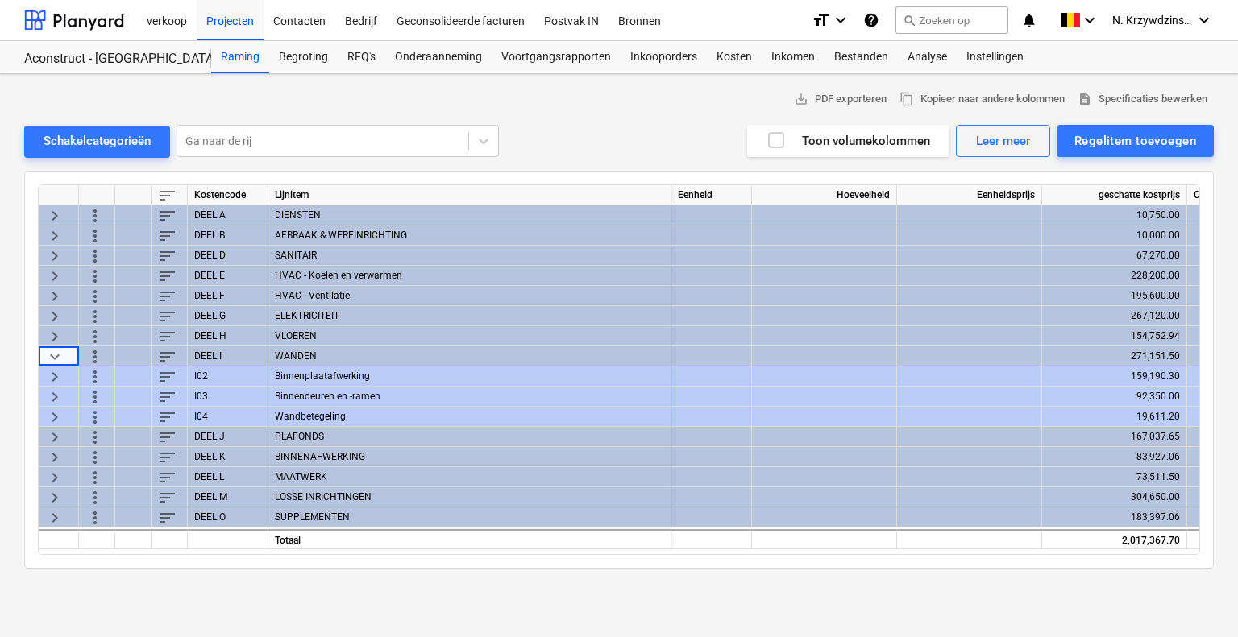
click at [54, 374] on span "keyboard_arrow_right" at bounding box center [54, 376] width 19 height 19
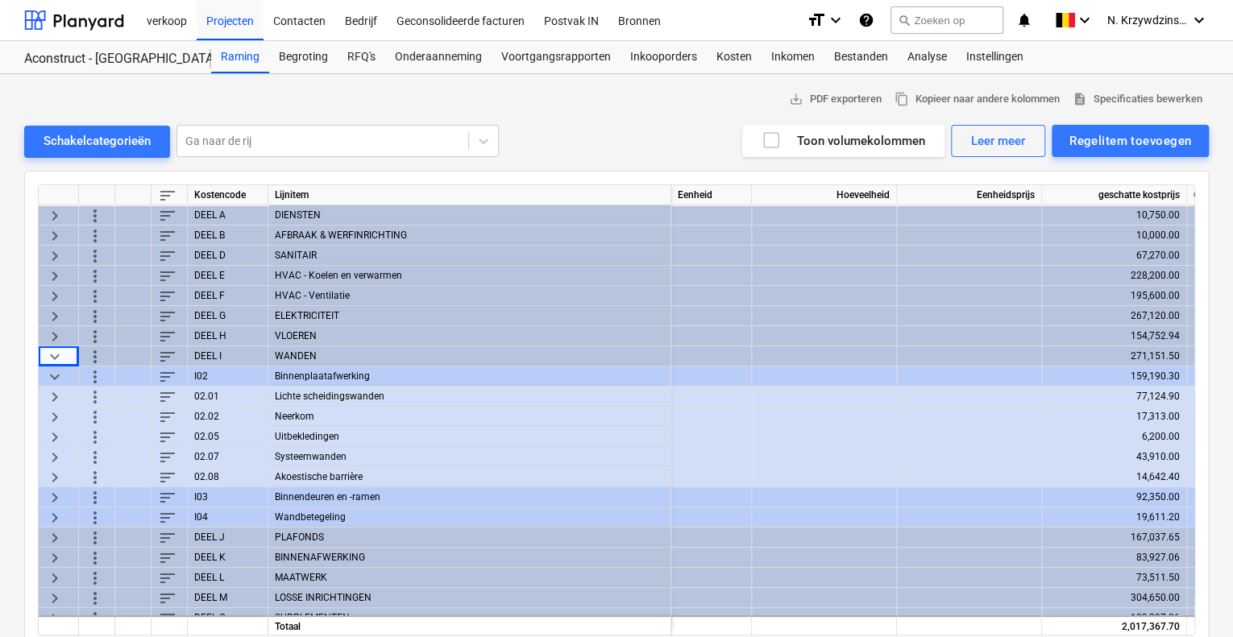
click at [60, 432] on span "keyboard_arrow_right" at bounding box center [54, 436] width 19 height 19
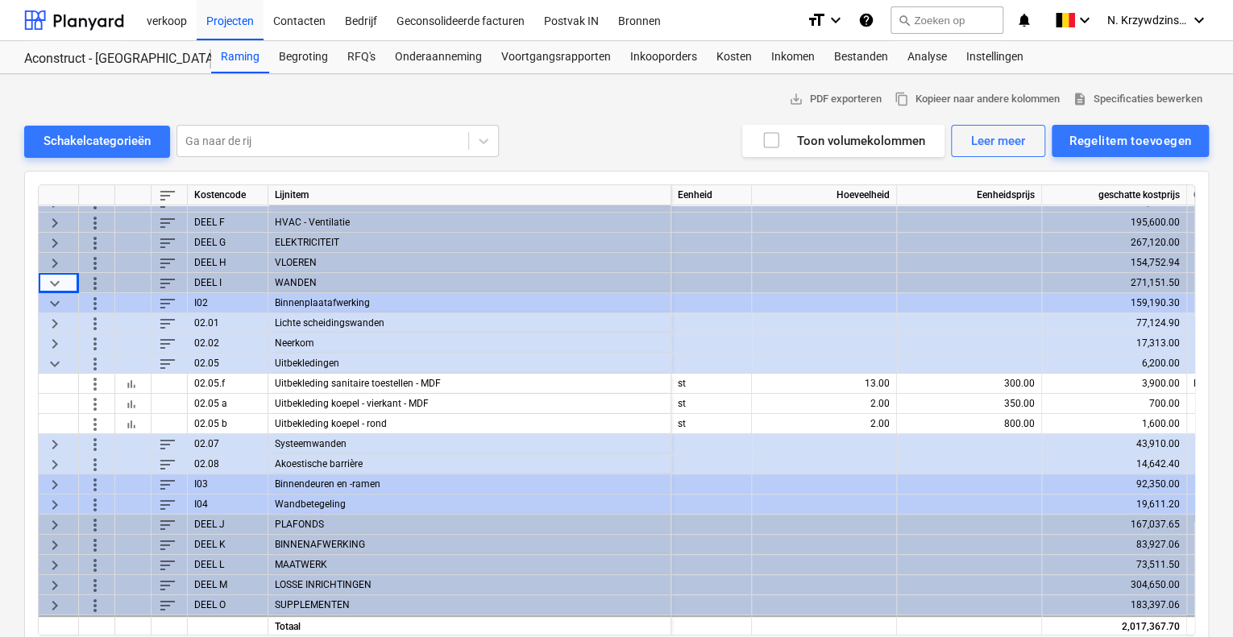
scroll to position [77, 0]
click at [49, 346] on span "keyboard_arrow_right" at bounding box center [54, 343] width 19 height 19
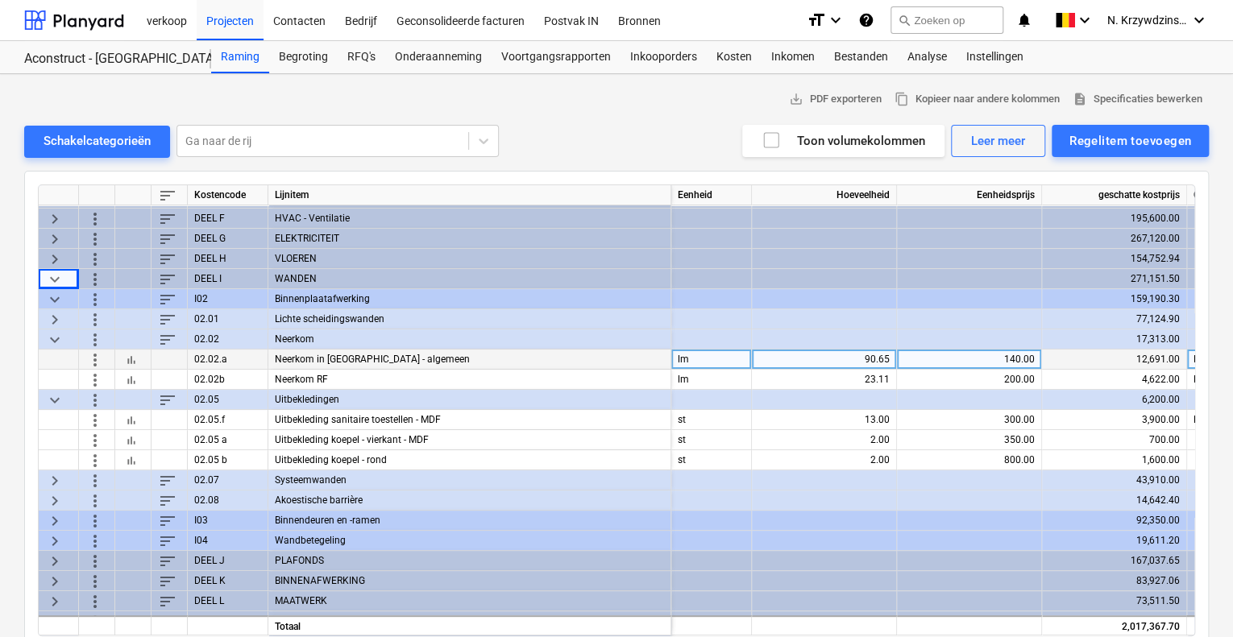
click at [61, 321] on span "keyboard_arrow_right" at bounding box center [54, 318] width 19 height 19
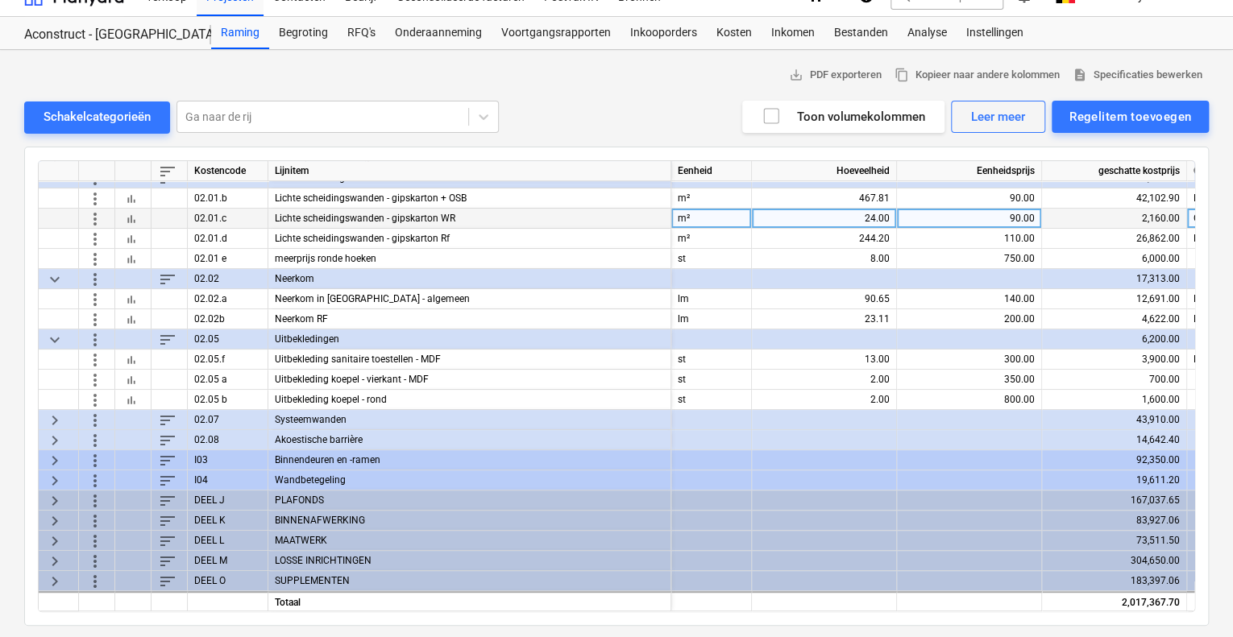
scroll to position [25, 0]
click at [53, 512] on span "keyboard_arrow_right" at bounding box center [54, 519] width 19 height 19
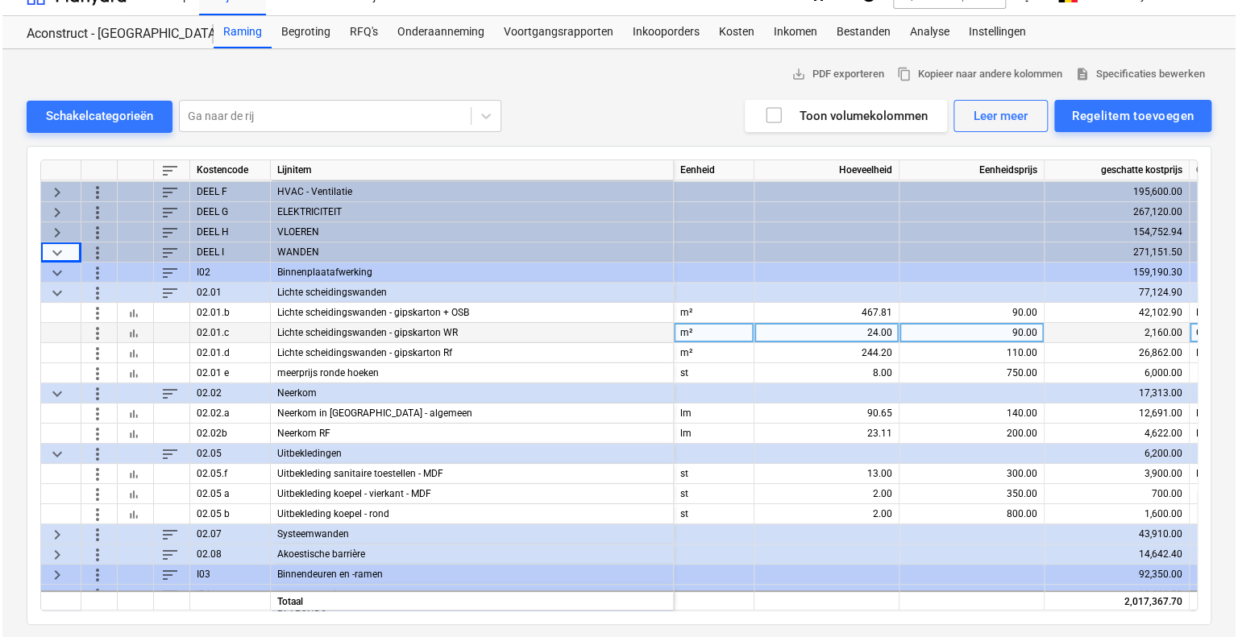
scroll to position [77, 0]
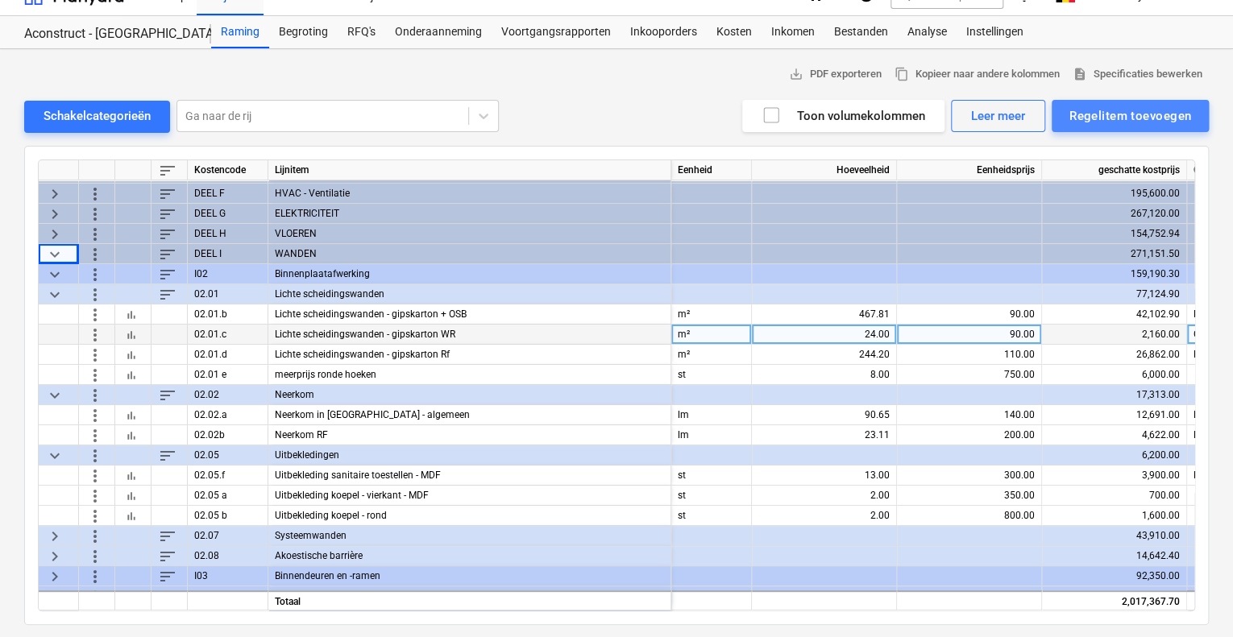
click at [1106, 113] on div "Regelitem toevoegen" at bounding box center [1130, 116] width 122 height 21
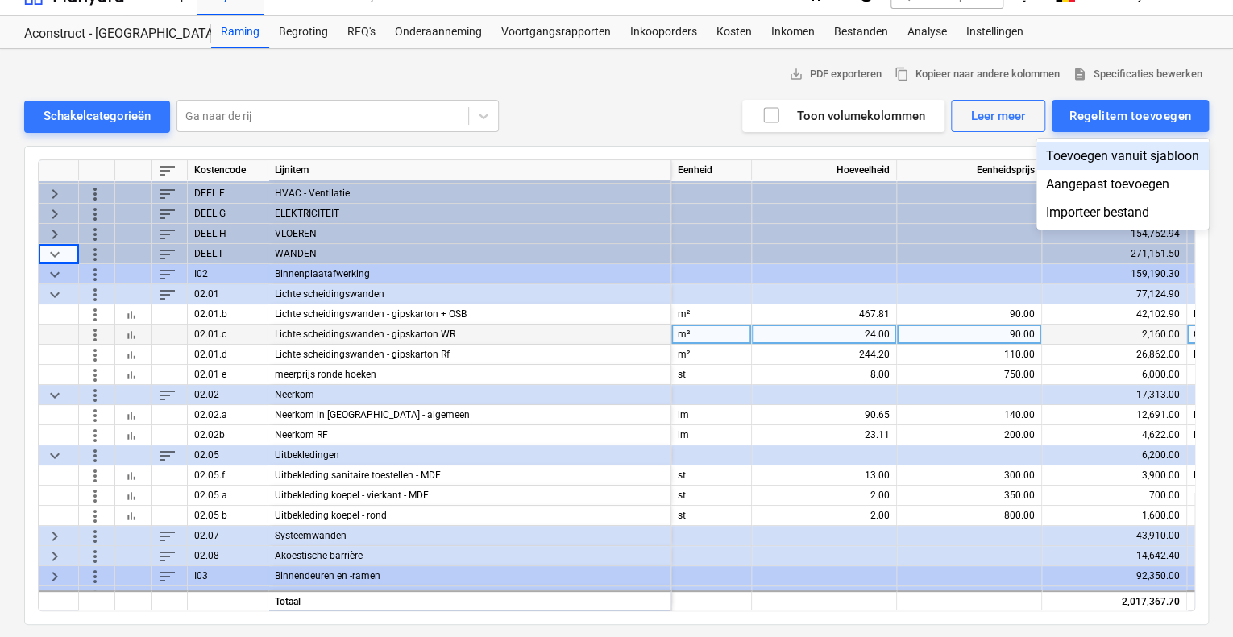
click at [1101, 147] on div "Toevoegen vanuit sjabloon" at bounding box center [1122, 156] width 172 height 28
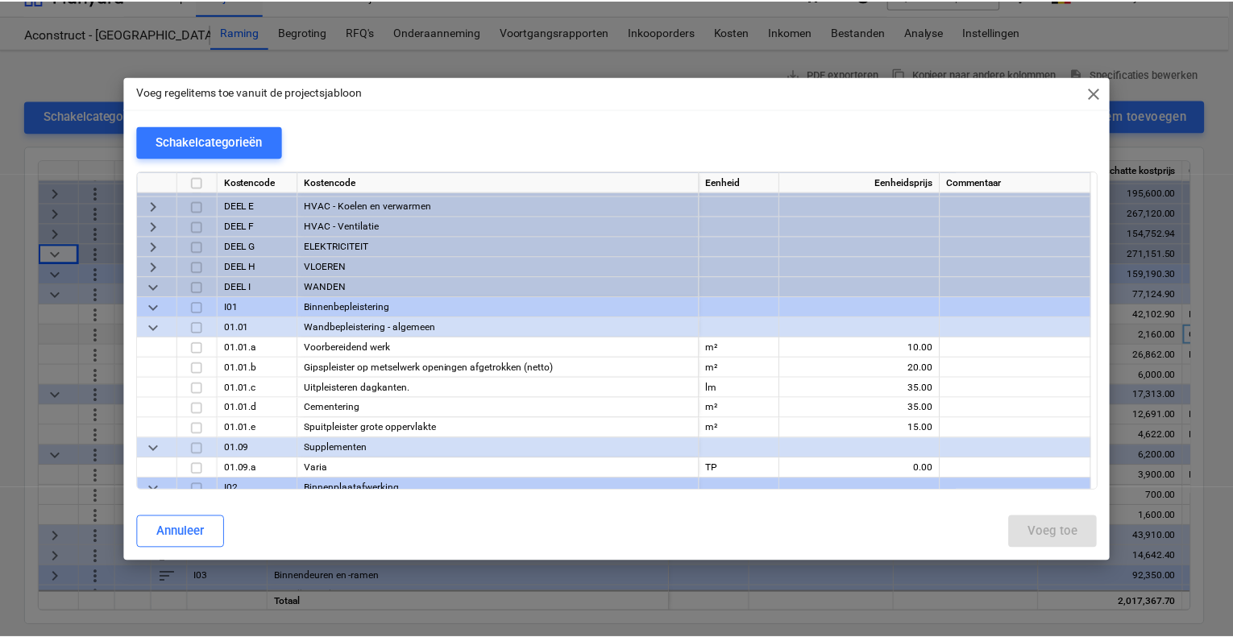
scroll to position [81, 0]
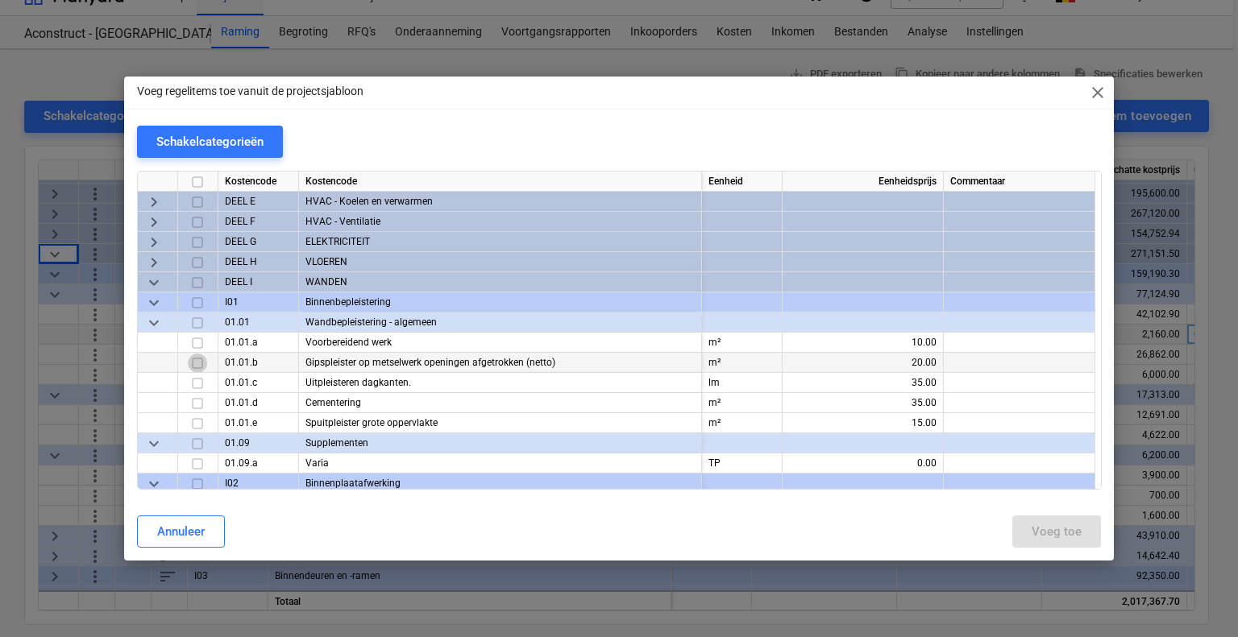
click at [193, 367] on input "checkbox" at bounding box center [197, 363] width 19 height 19
click at [1040, 536] on div "Voeg toe" at bounding box center [1056, 531] width 50 height 21
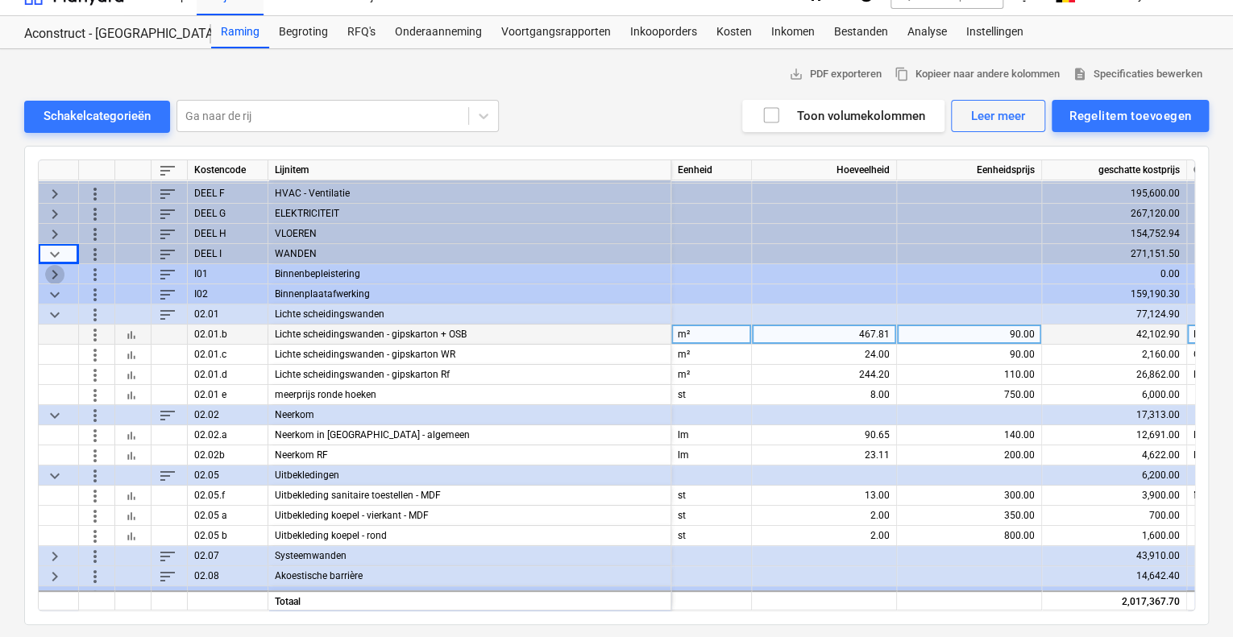
click at [54, 276] on span "keyboard_arrow_right" at bounding box center [54, 273] width 19 height 19
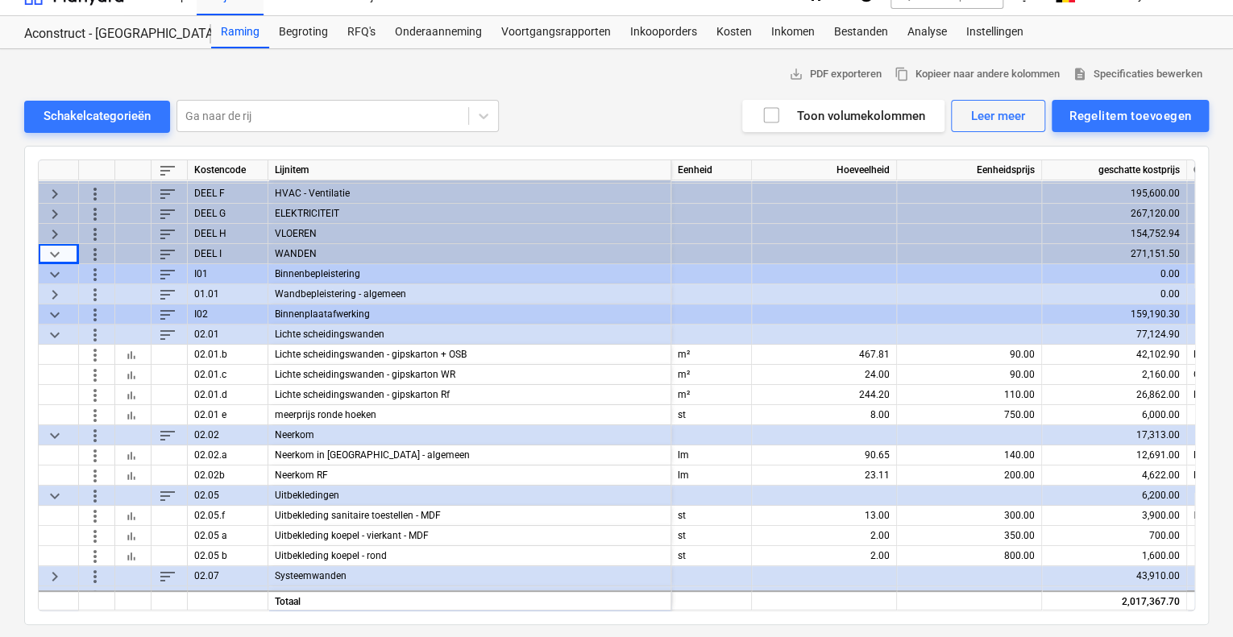
click at [63, 285] on span "keyboard_arrow_right" at bounding box center [54, 293] width 19 height 19
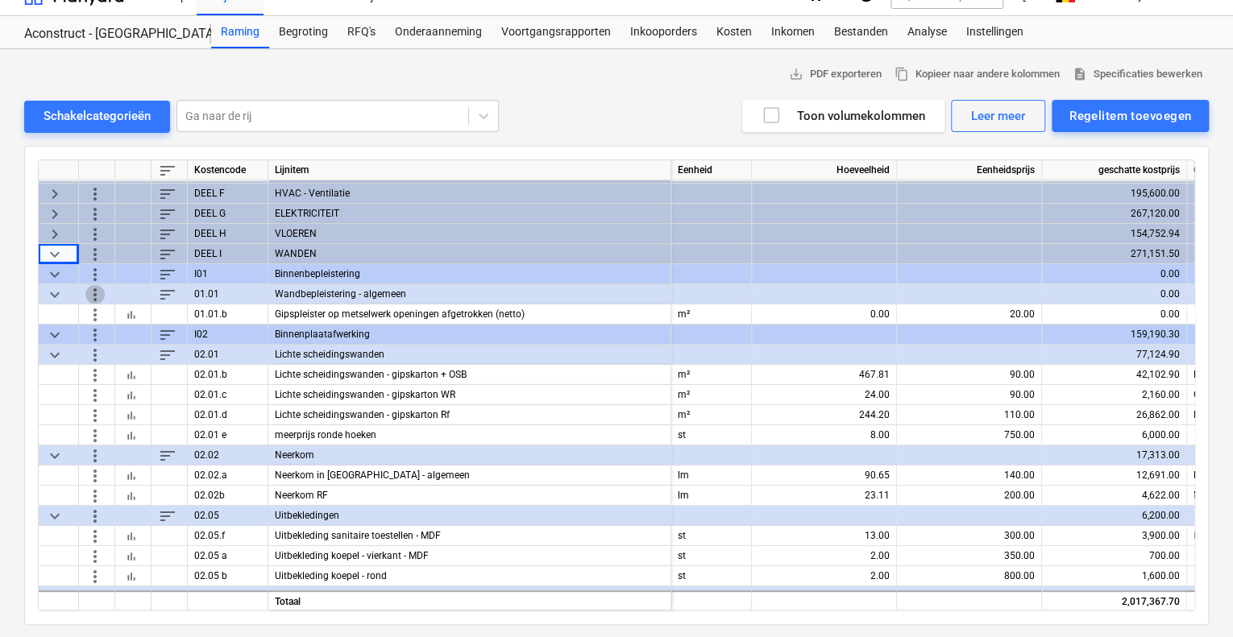
click at [93, 296] on span "more_vert" at bounding box center [94, 293] width 19 height 19
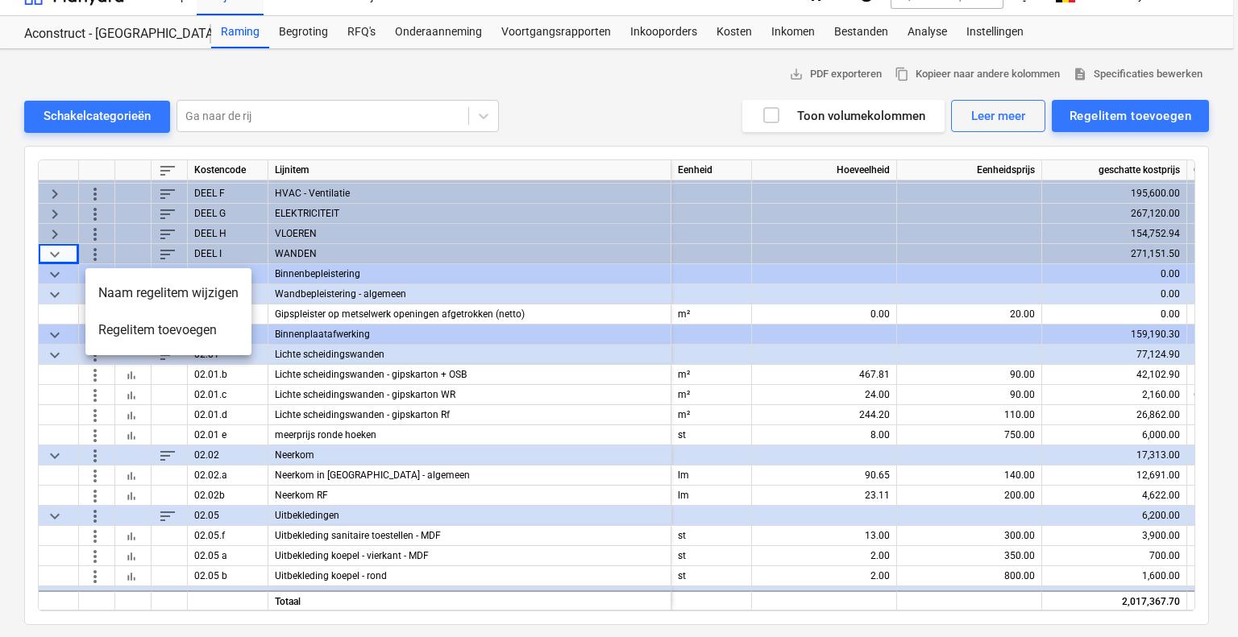
click at [133, 338] on li "Regelitem toevoegen" at bounding box center [168, 330] width 166 height 37
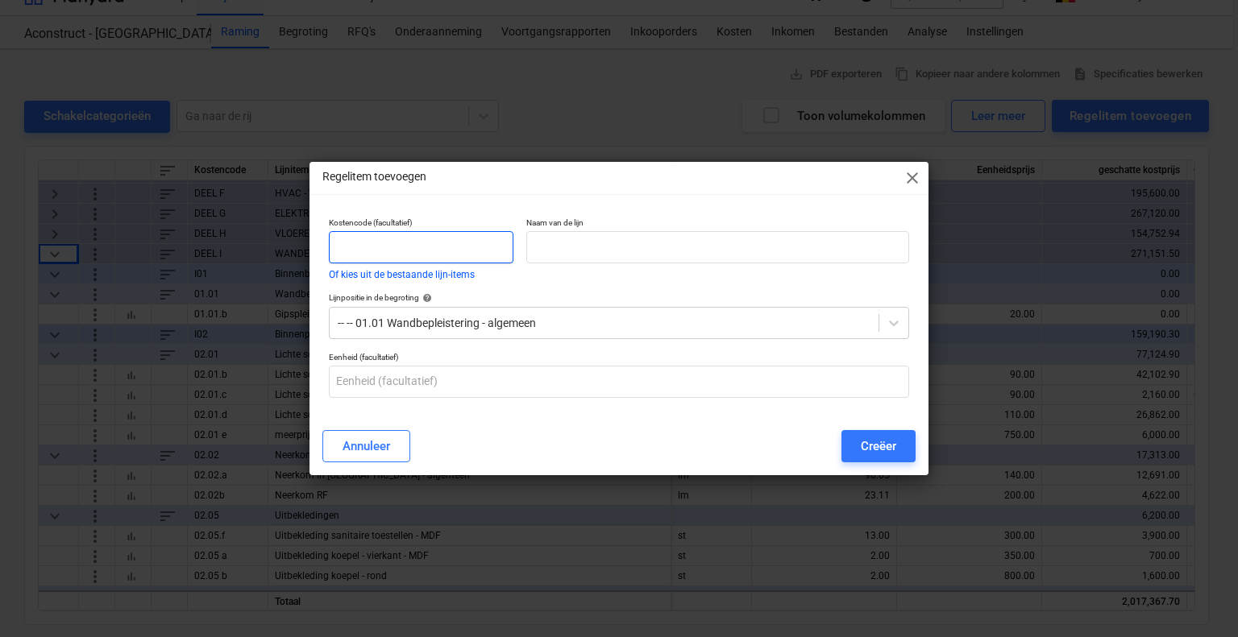
click at [387, 238] on input "text" at bounding box center [421, 247] width 185 height 32
type input "01.01 c"
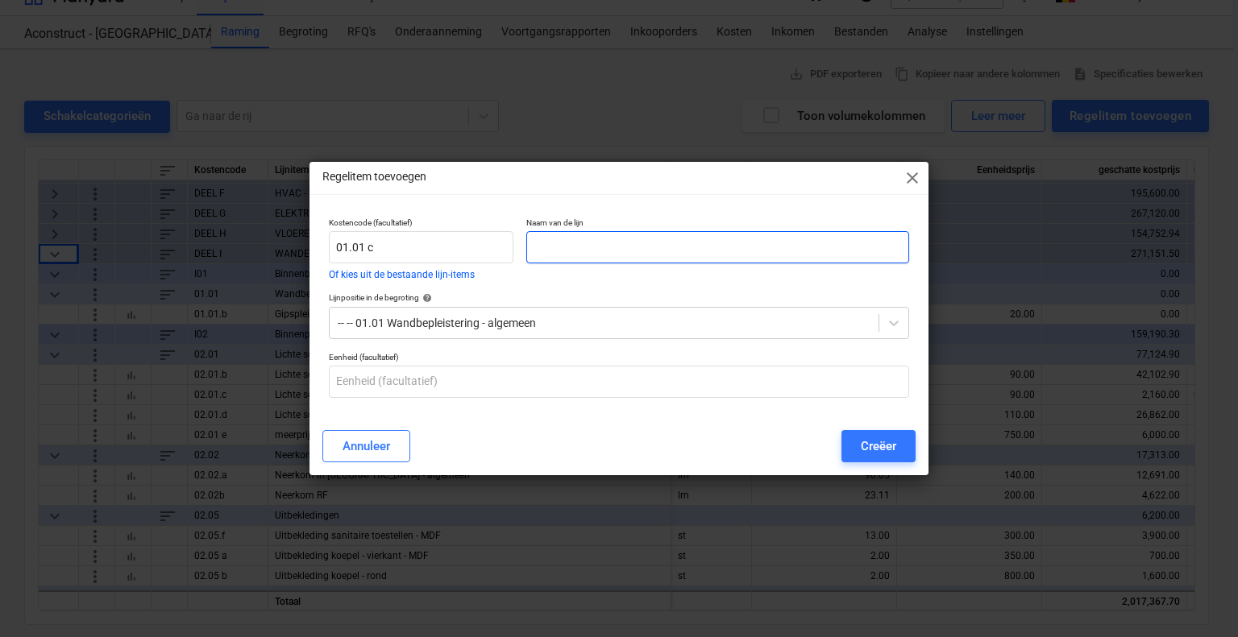
click at [612, 250] on input "text" at bounding box center [717, 247] width 383 height 32
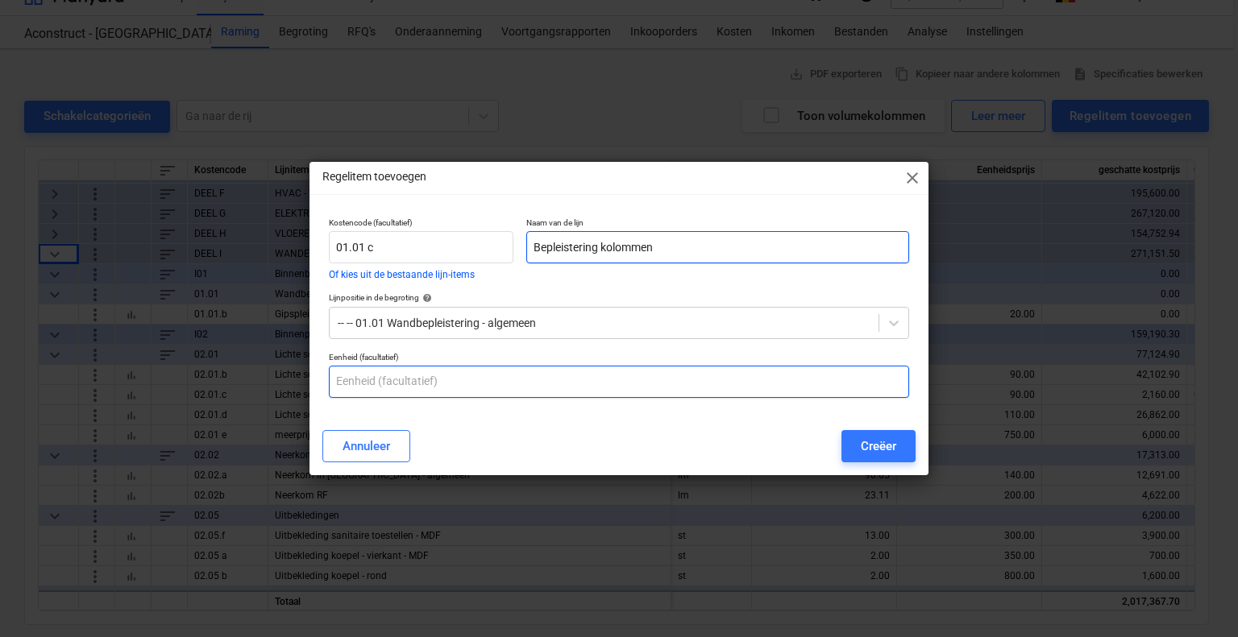
type input "Bepleistering kolommen"
click at [404, 384] on input "text" at bounding box center [619, 382] width 580 height 32
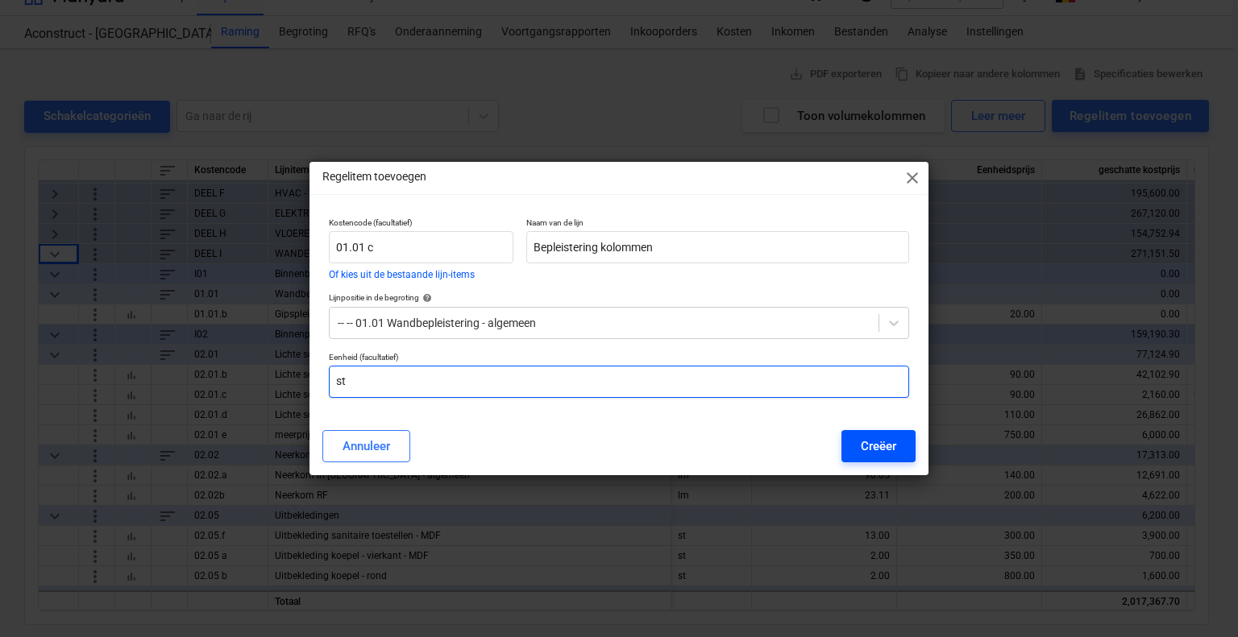
type input "st"
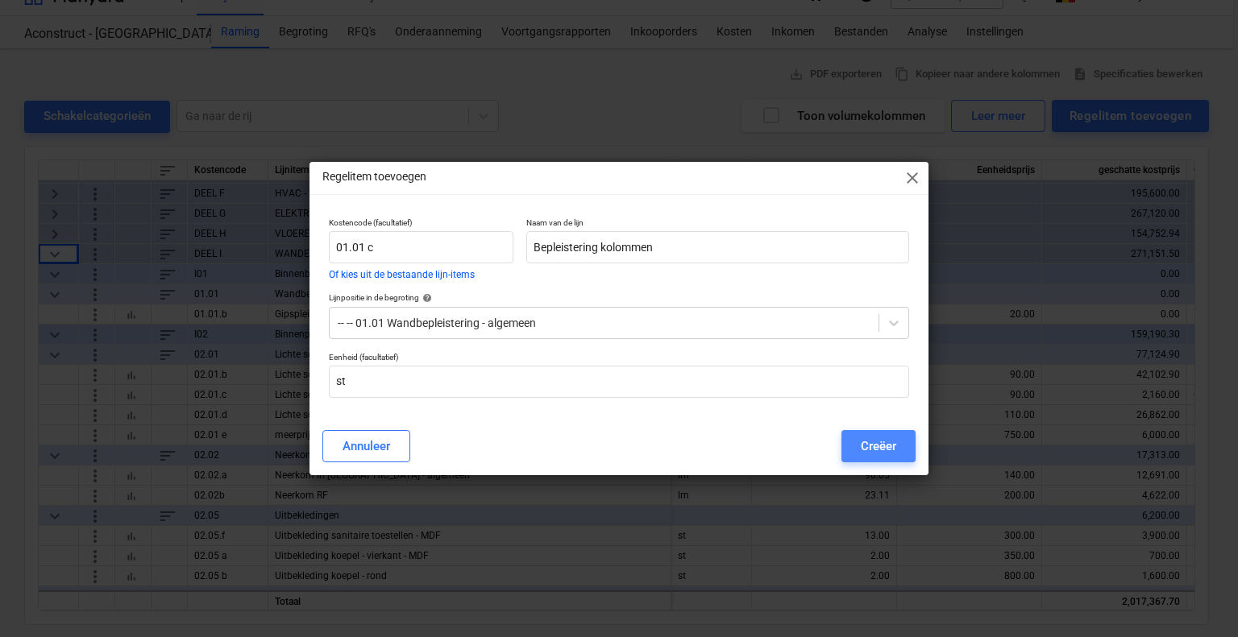
click at [872, 444] on div "Creëer" at bounding box center [877, 446] width 35 height 21
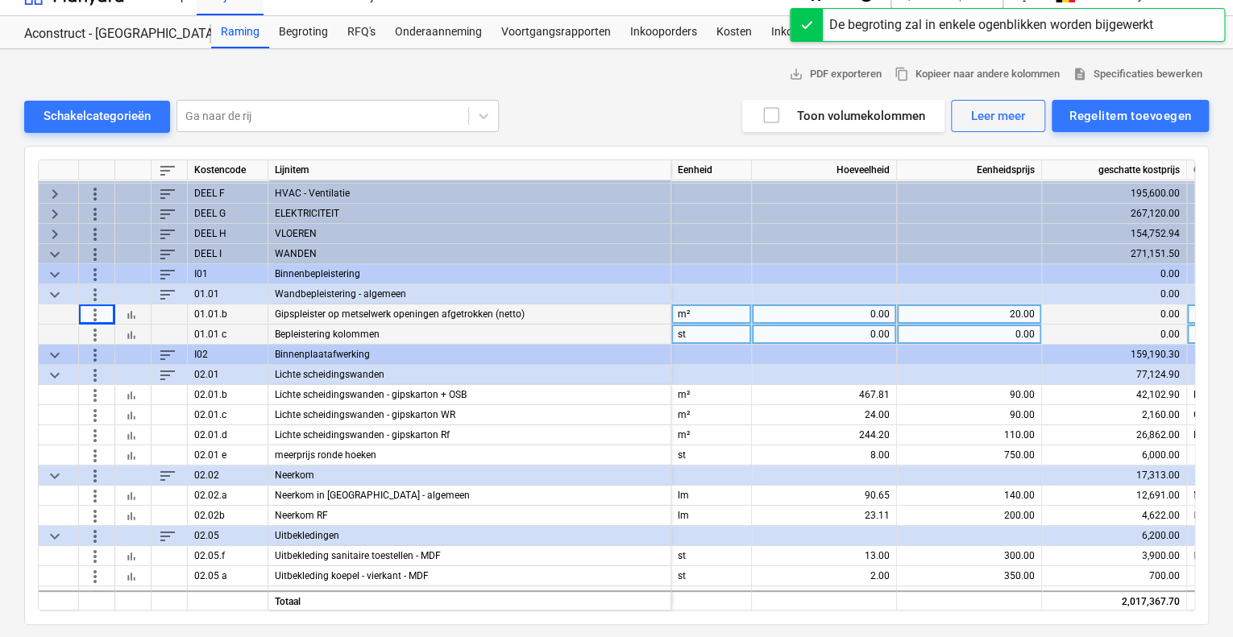
drag, startPoint x: 91, startPoint y: 317, endPoint x: 83, endPoint y: 316, distance: 8.1
click at [83, 316] on div "more_vert" at bounding box center [97, 315] width 36 height 20
click at [85, 309] on div "more_vert" at bounding box center [97, 315] width 36 height 20
click at [86, 314] on span "more_vert" at bounding box center [94, 314] width 19 height 19
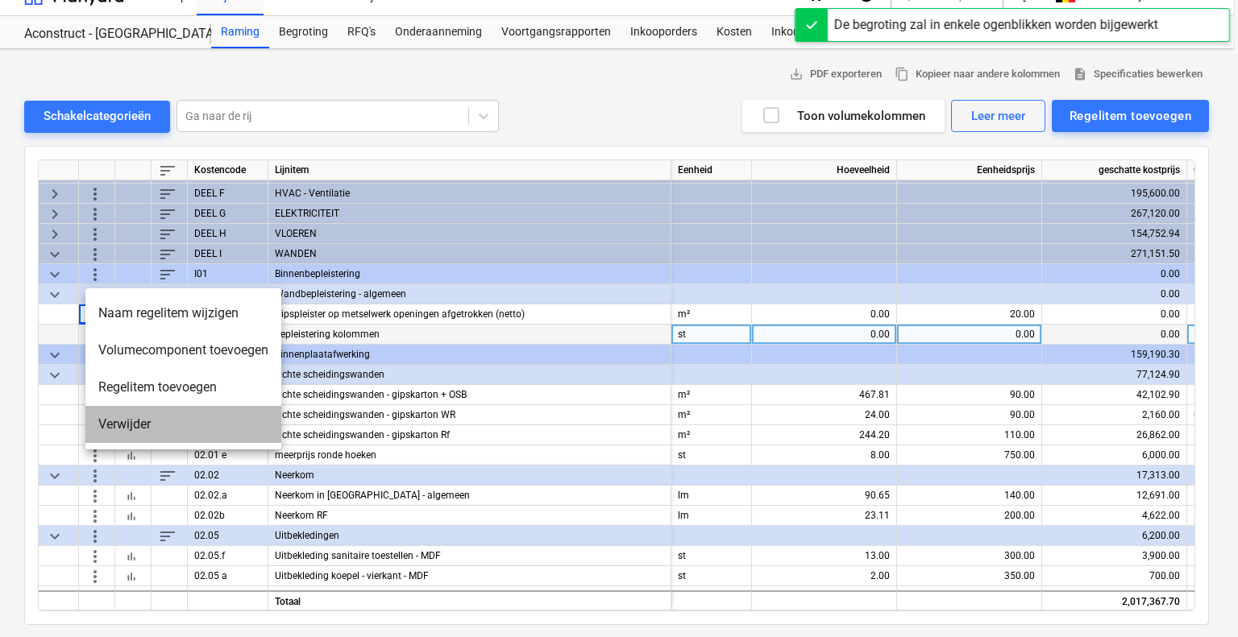
click at [164, 430] on li "Verwijder" at bounding box center [183, 424] width 196 height 37
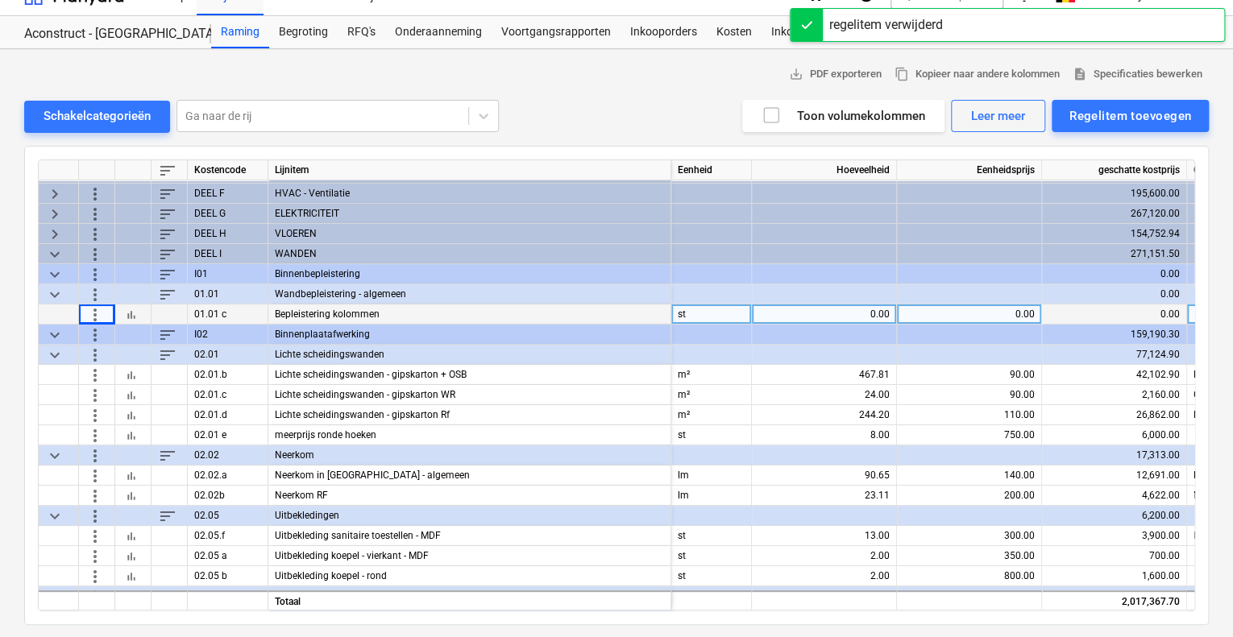
click at [877, 312] on div "0.00" at bounding box center [823, 315] width 131 height 20
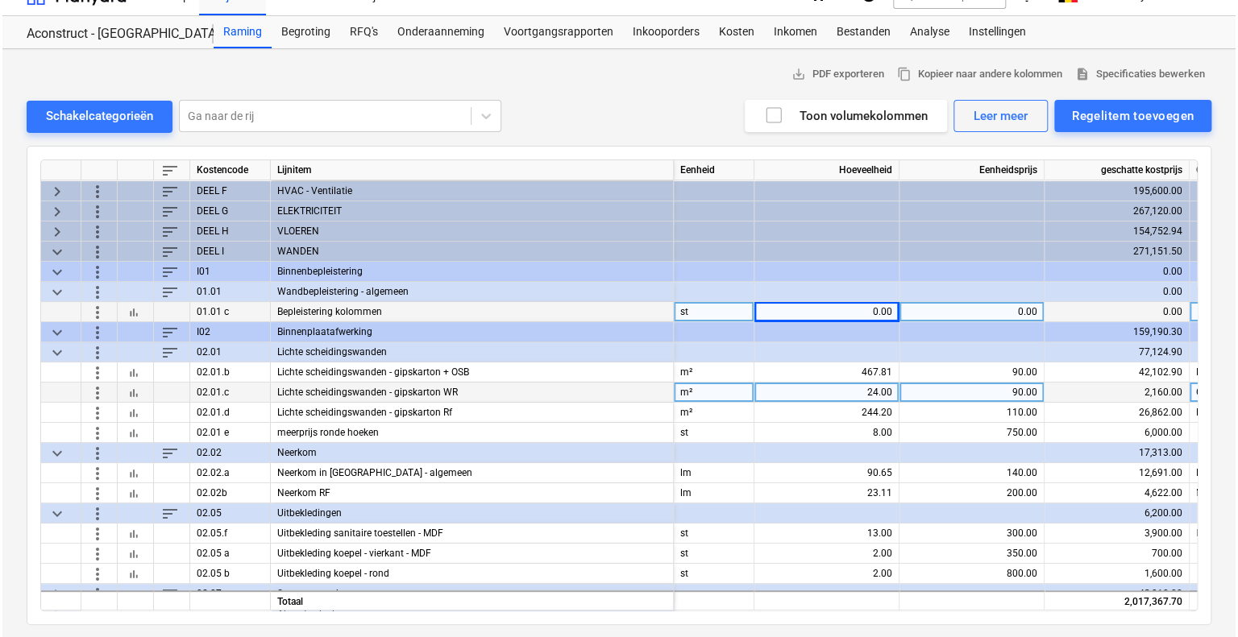
scroll to position [77, 0]
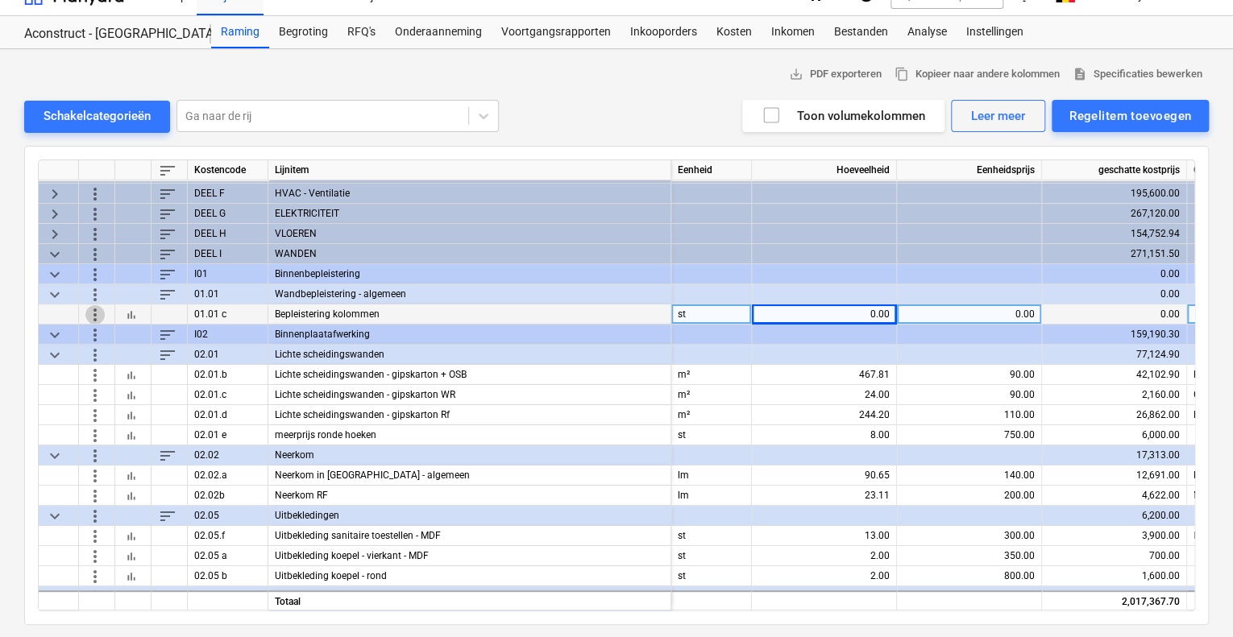
click at [97, 313] on span "more_vert" at bounding box center [94, 314] width 19 height 19
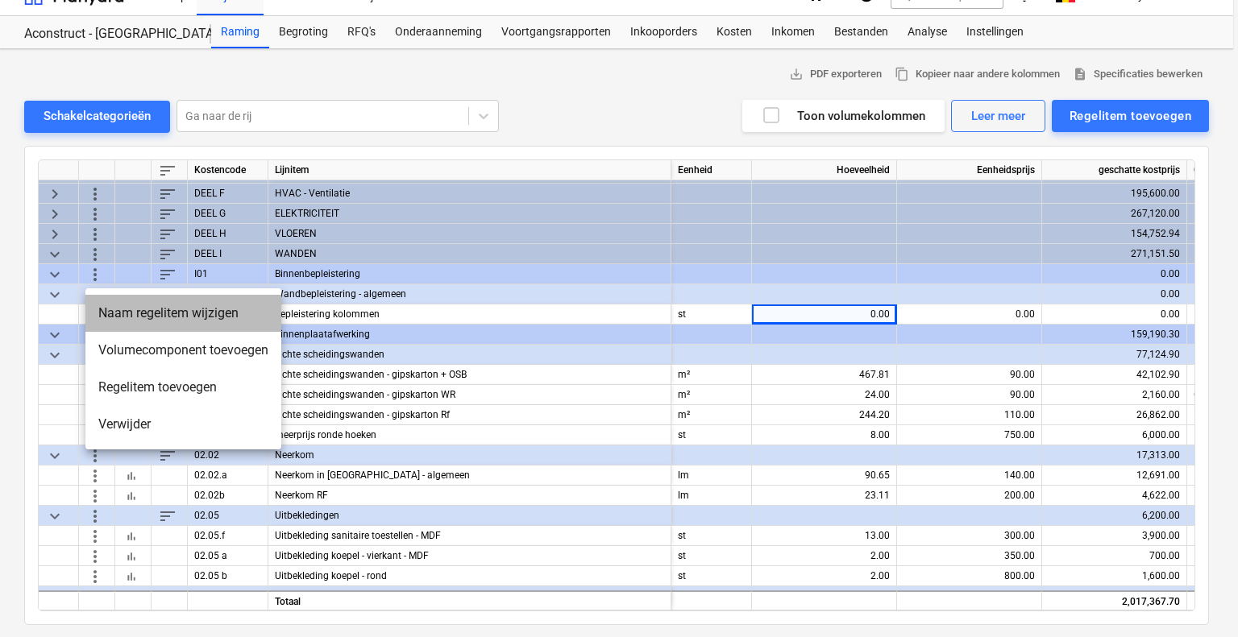
click at [193, 309] on li "Naam regelitem wijzigen" at bounding box center [183, 313] width 196 height 37
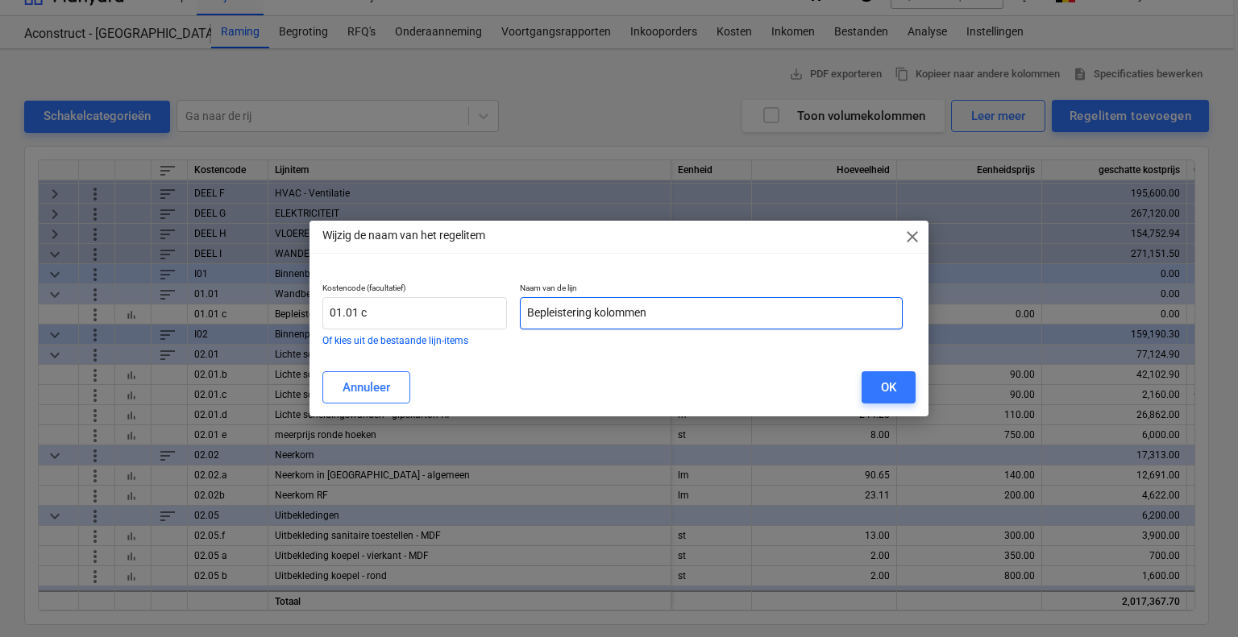
click at [703, 321] on input "Bepleistering kolommen" at bounding box center [711, 313] width 383 height 32
type input "Bepleistering kolommen (vierkant)"
click at [889, 371] on button "OK" at bounding box center [888, 387] width 54 height 32
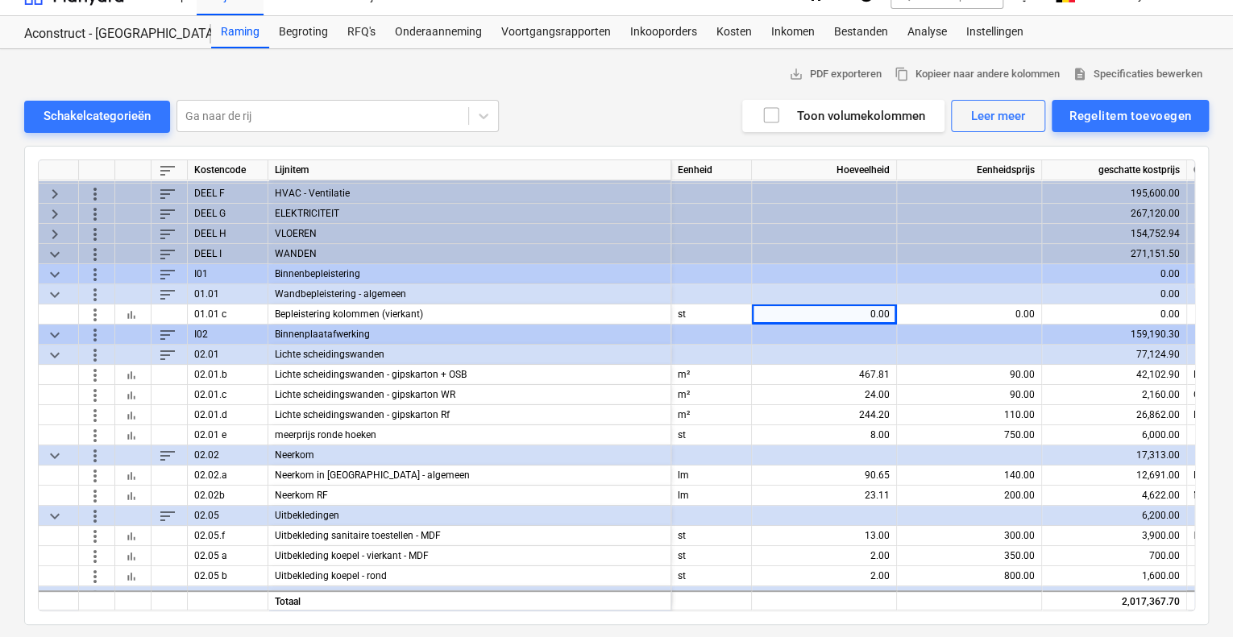
click at [90, 290] on span "more_vert" at bounding box center [94, 293] width 19 height 19
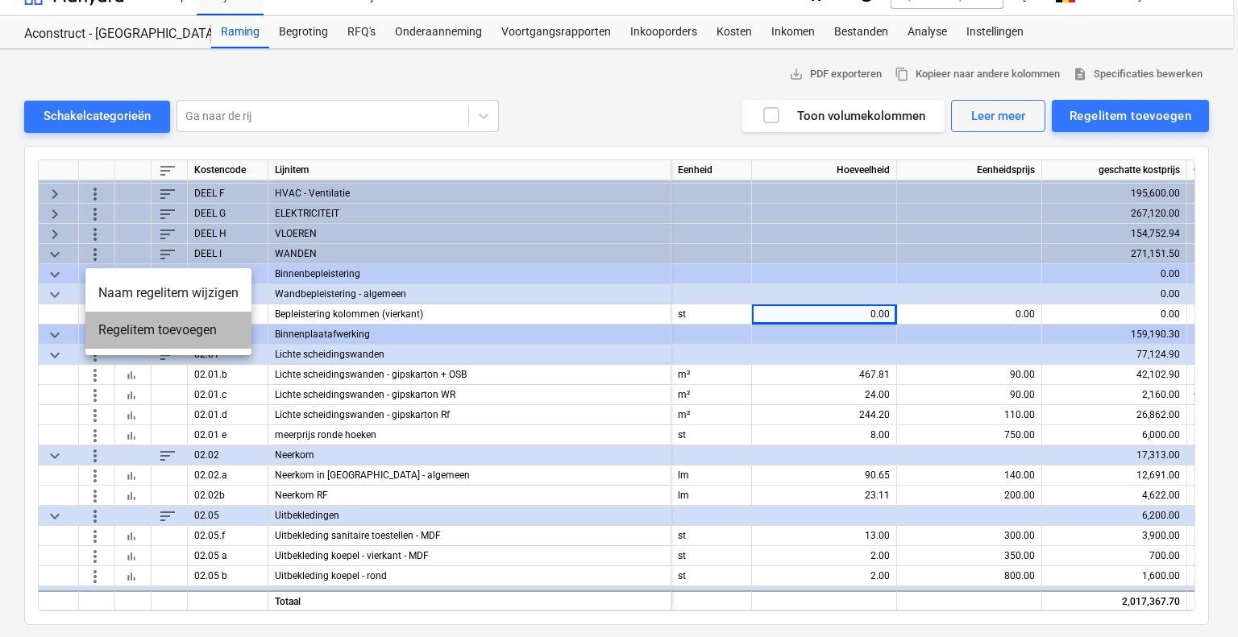
click at [131, 327] on li "Regelitem toevoegen" at bounding box center [168, 330] width 166 height 37
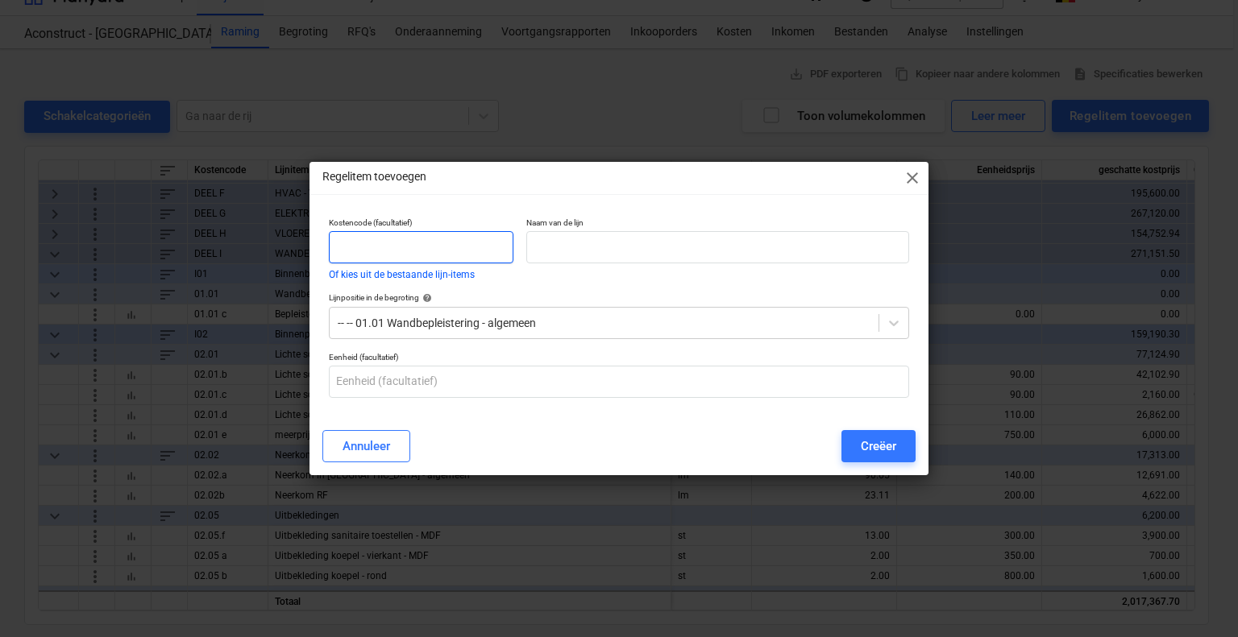
click at [363, 241] on input "text" at bounding box center [421, 247] width 185 height 32
type input "01.01 d"
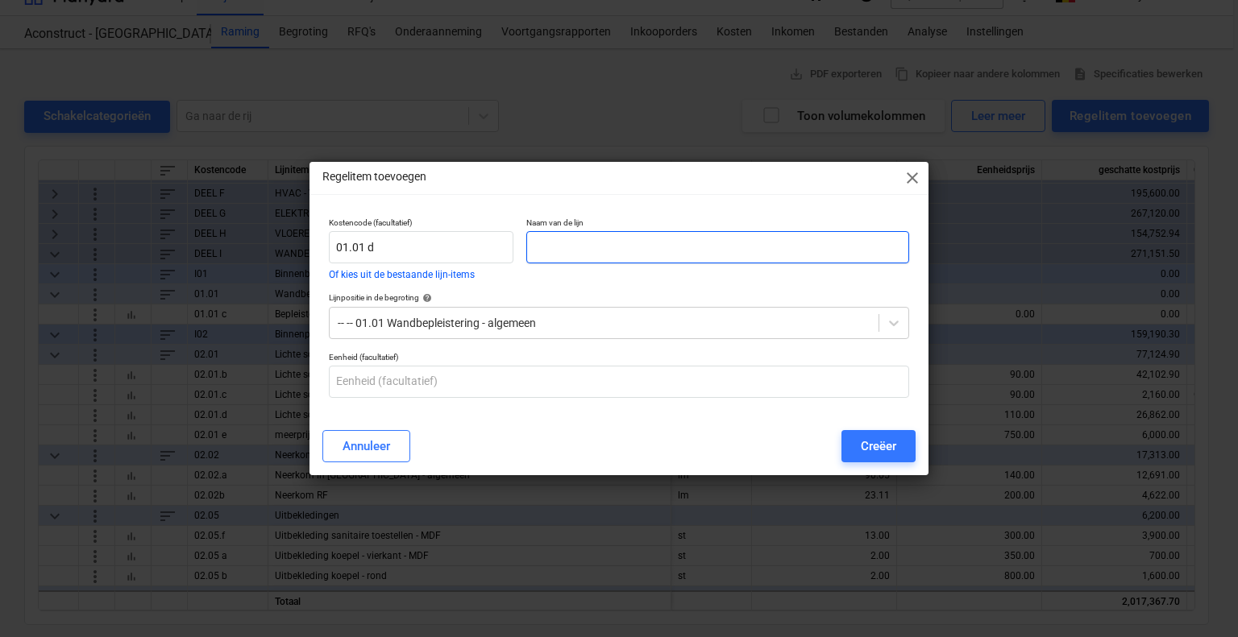
click at [603, 241] on input "text" at bounding box center [717, 247] width 383 height 32
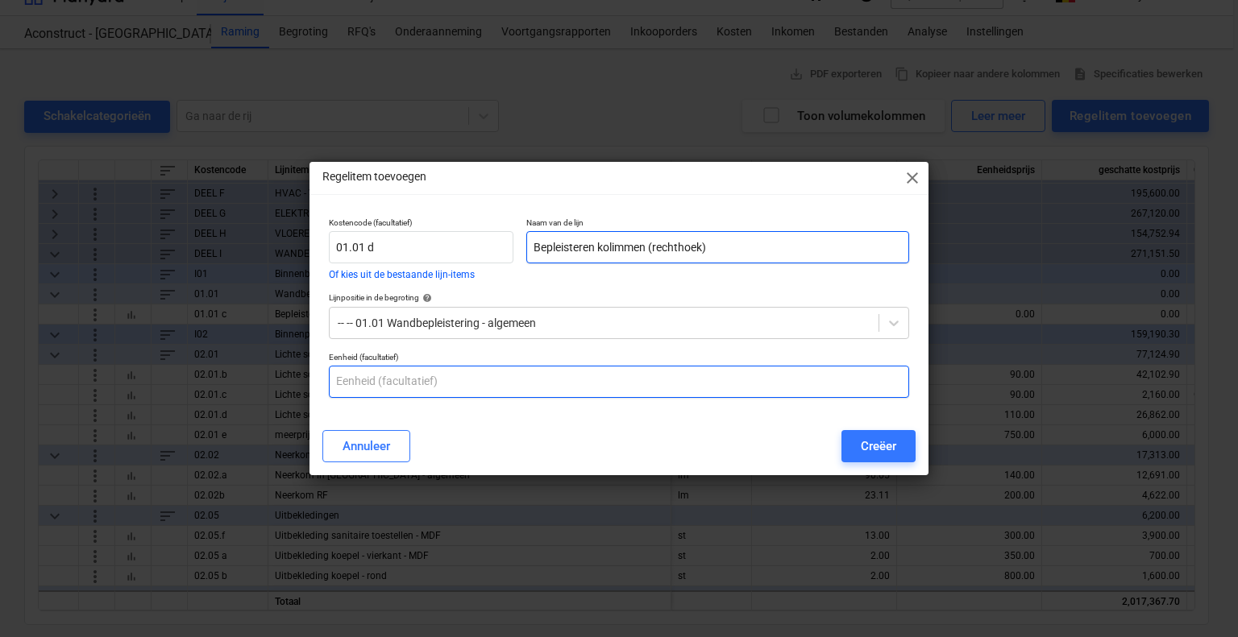
type input "Bepleisteren kolimmen (rechthoek)"
click at [561, 371] on input "text" at bounding box center [619, 382] width 580 height 32
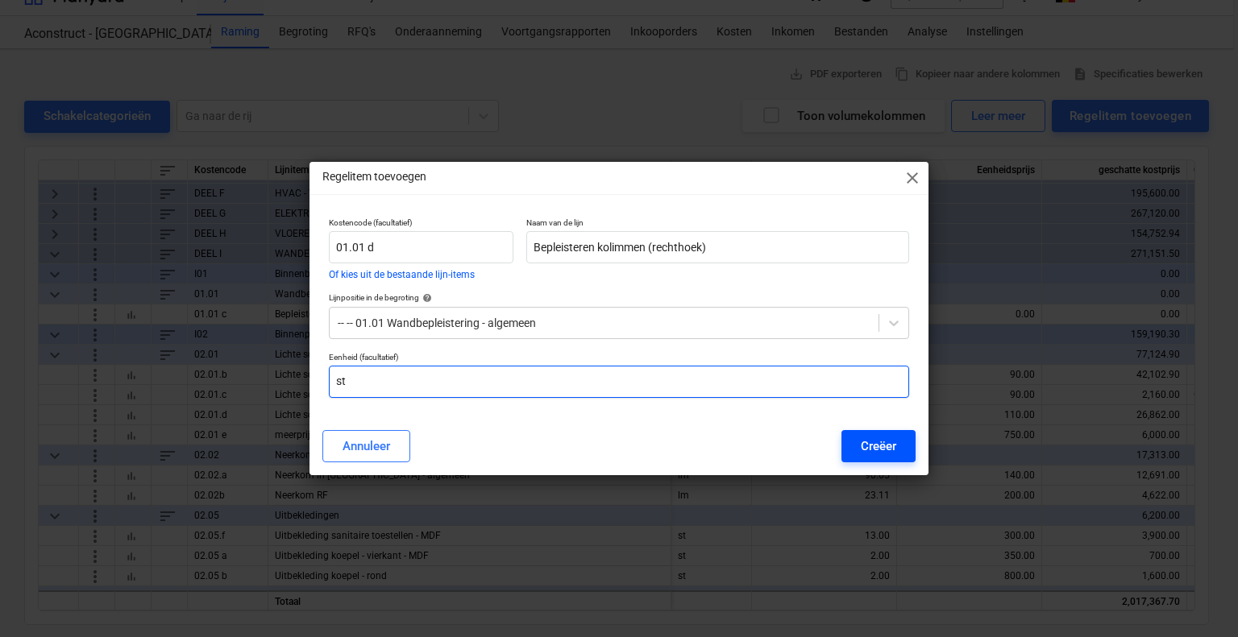
type input "st"
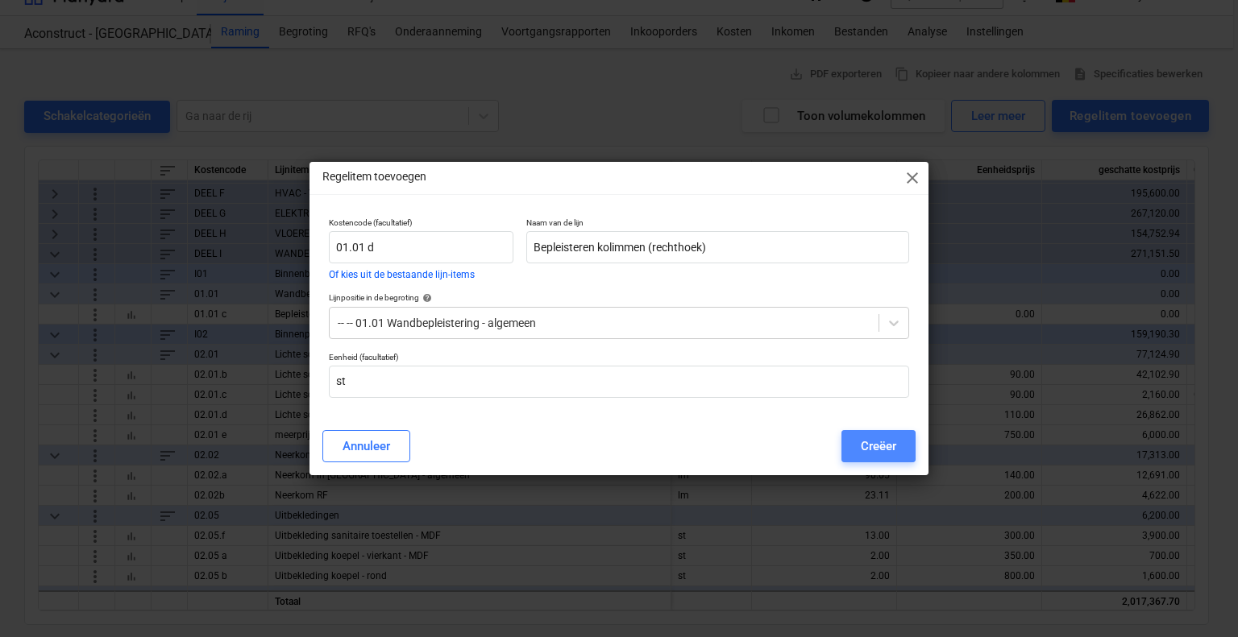
click at [886, 444] on div "Creëer" at bounding box center [877, 446] width 35 height 21
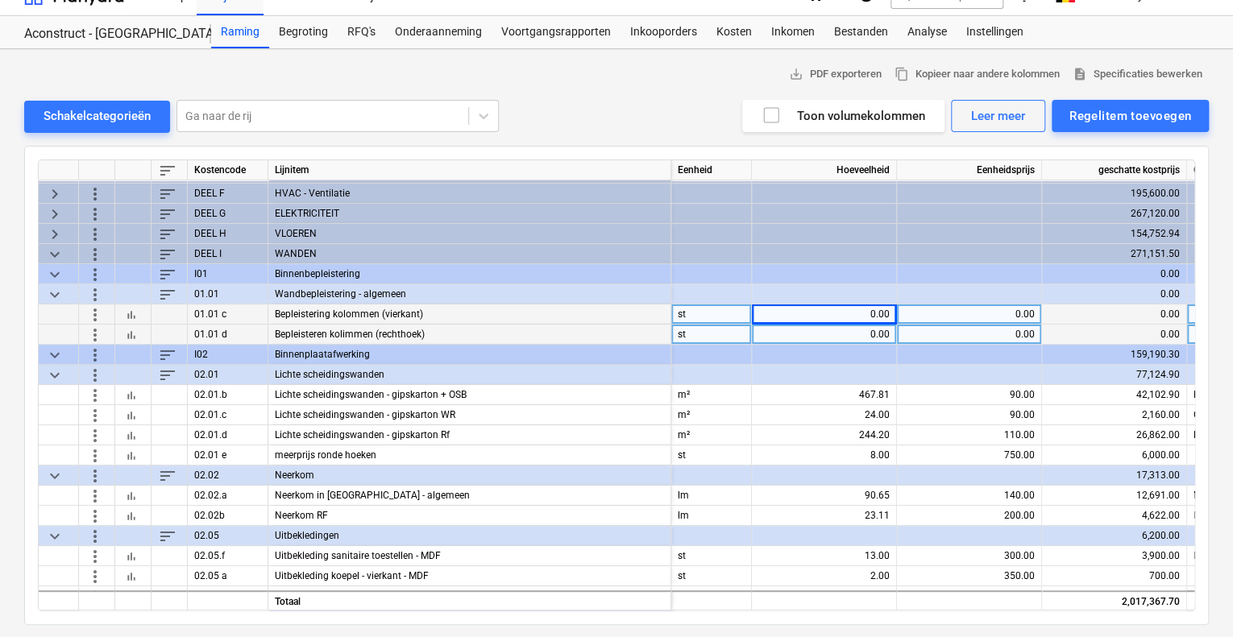
click at [848, 309] on div "0.00" at bounding box center [823, 315] width 131 height 20
click at [1011, 313] on div "0.00" at bounding box center [968, 315] width 131 height 20
type input "350"
click at [1015, 330] on div "0.00" at bounding box center [968, 335] width 131 height 20
click at [1014, 313] on div "350.00" at bounding box center [968, 315] width 131 height 20
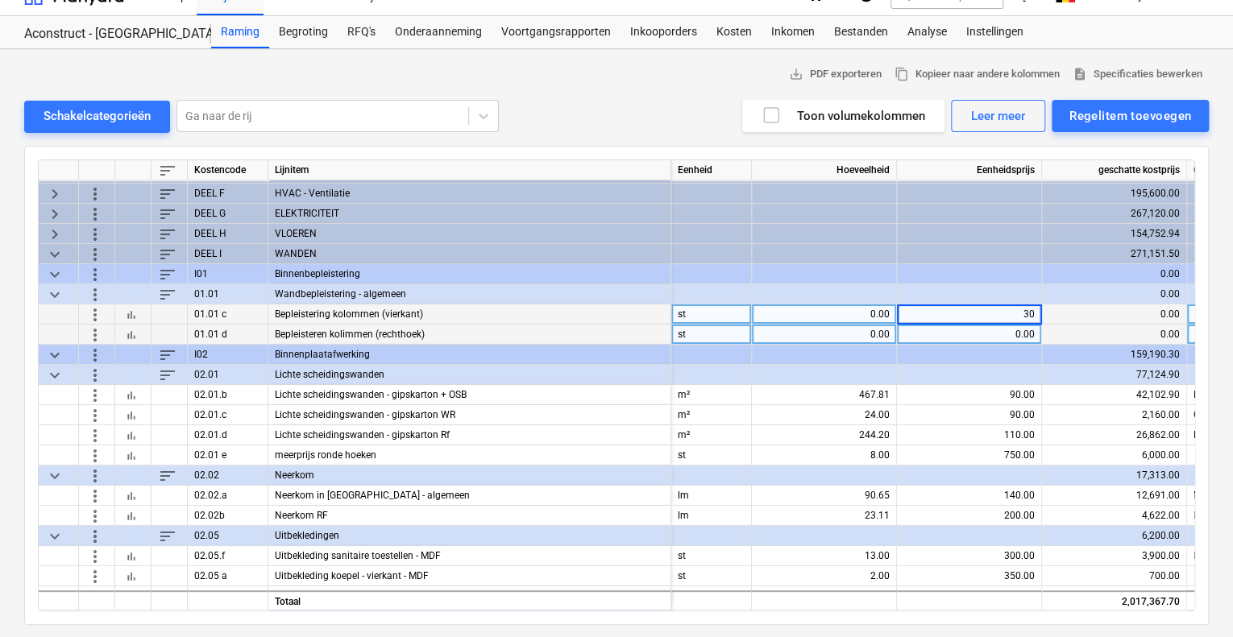
type input "300"
click at [1004, 334] on div "0.00" at bounding box center [968, 335] width 131 height 20
click at [95, 334] on span "more_vert" at bounding box center [94, 334] width 19 height 19
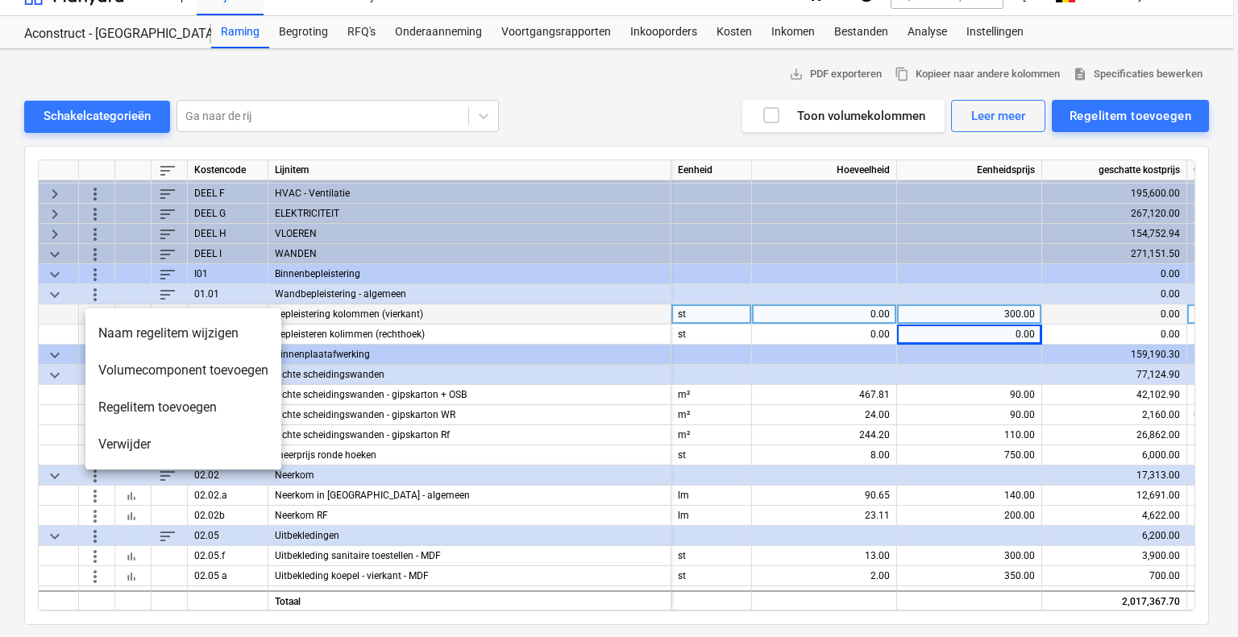
click at [162, 336] on li "Naam regelitem wijzigen" at bounding box center [183, 333] width 196 height 37
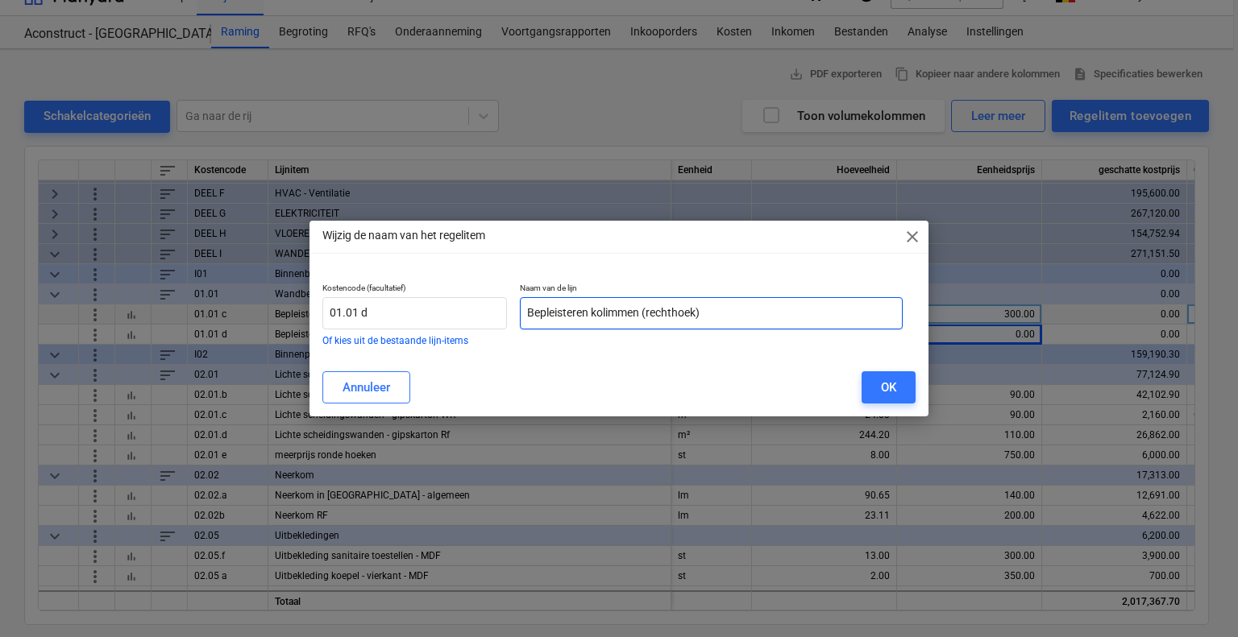
click at [607, 312] on input "Bepleisteren kolimmen (rechthoek)" at bounding box center [711, 313] width 383 height 32
type input "Bepleisteren kolommen ([GEOGRAPHIC_DATA])"
click at [870, 378] on button "OK" at bounding box center [888, 387] width 54 height 32
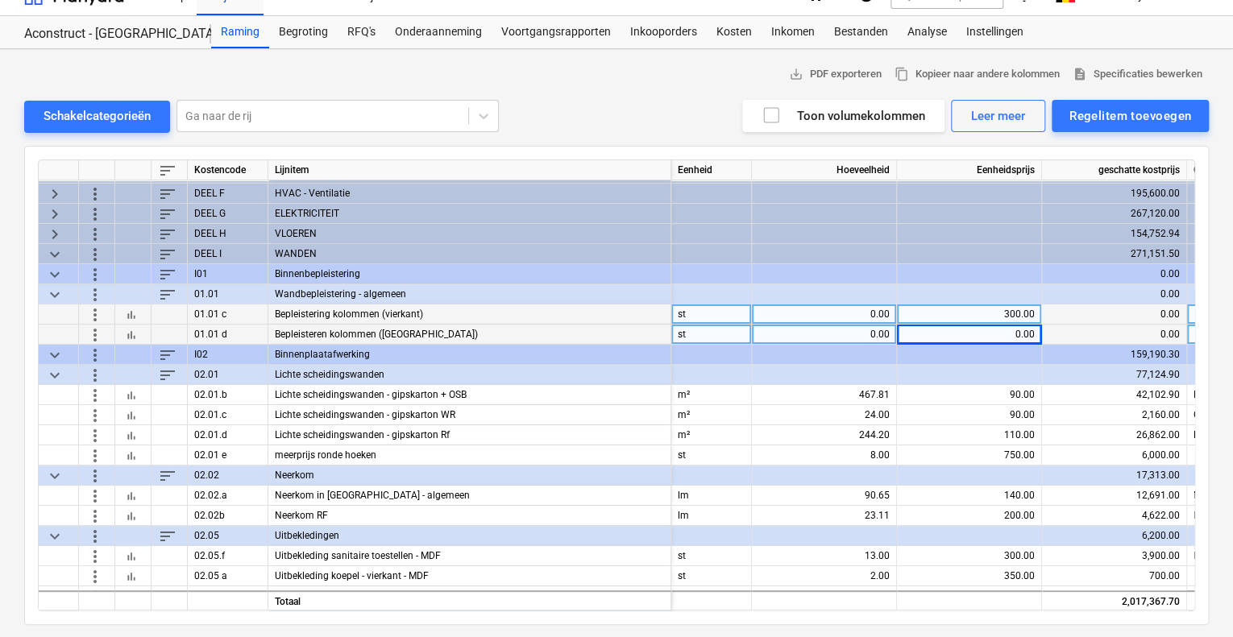
click at [1012, 327] on div "0.00" at bounding box center [968, 335] width 131 height 20
type input "500"
click at [836, 331] on div "0.00" at bounding box center [823, 335] width 131 height 20
type input "4"
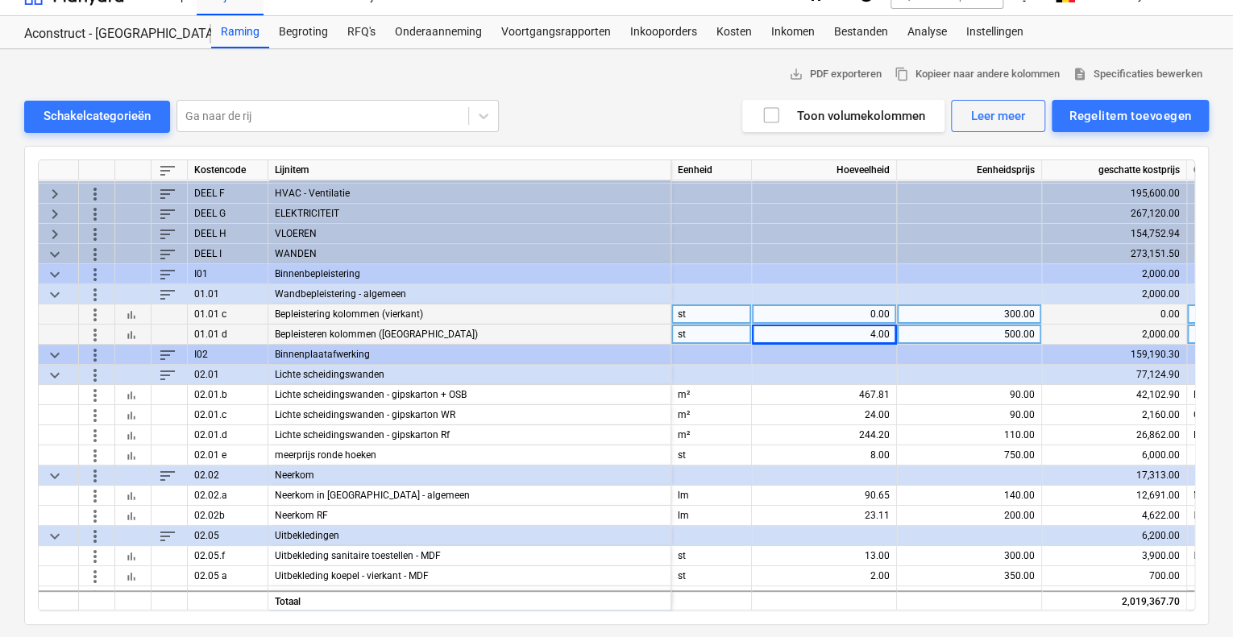
click at [865, 315] on div "0.00" at bounding box center [823, 315] width 131 height 20
type input "44"
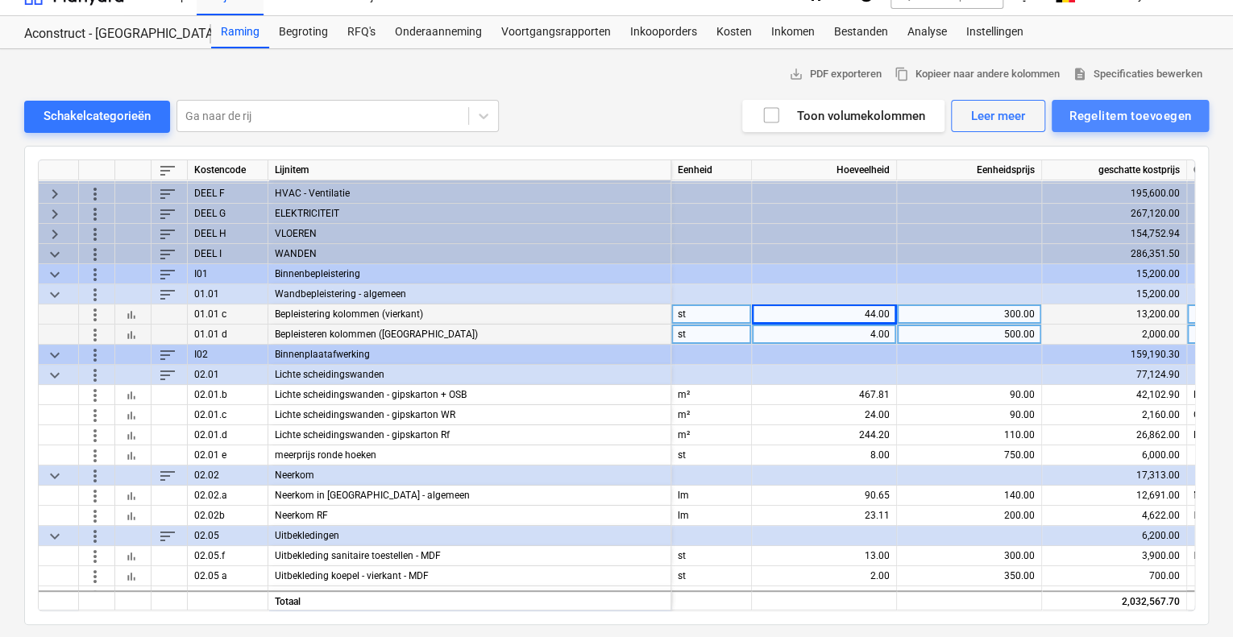
click at [1124, 115] on div "Regelitem toevoegen" at bounding box center [1130, 116] width 122 height 21
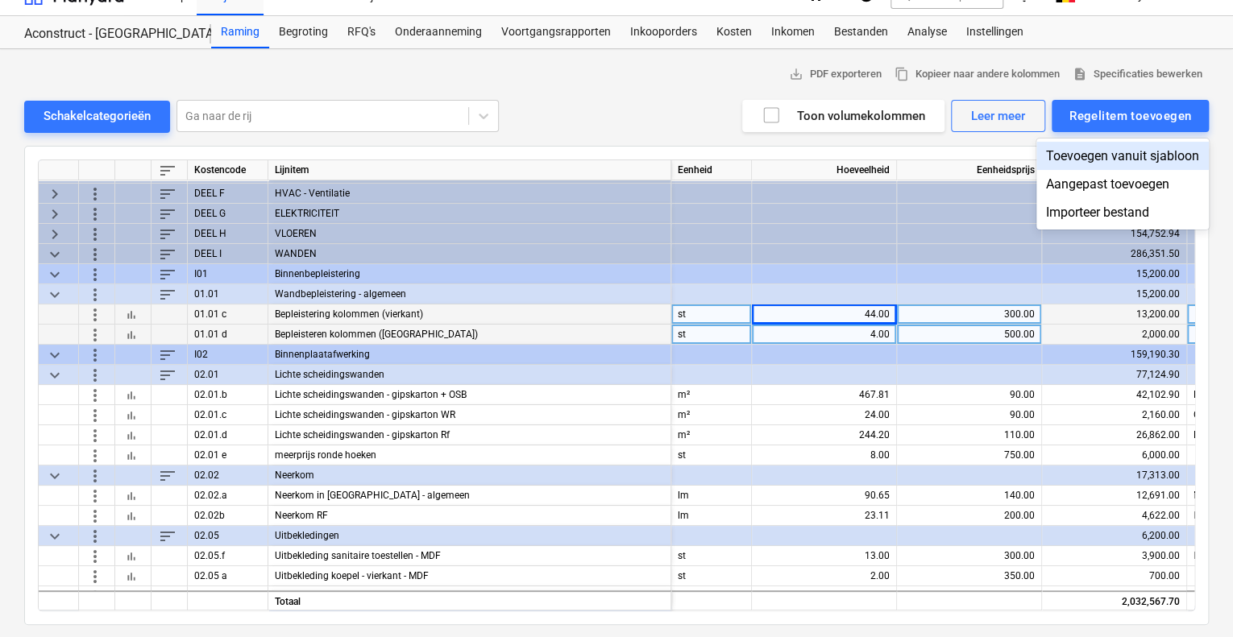
click at [1118, 156] on div "Toevoegen vanuit sjabloon" at bounding box center [1122, 156] width 172 height 28
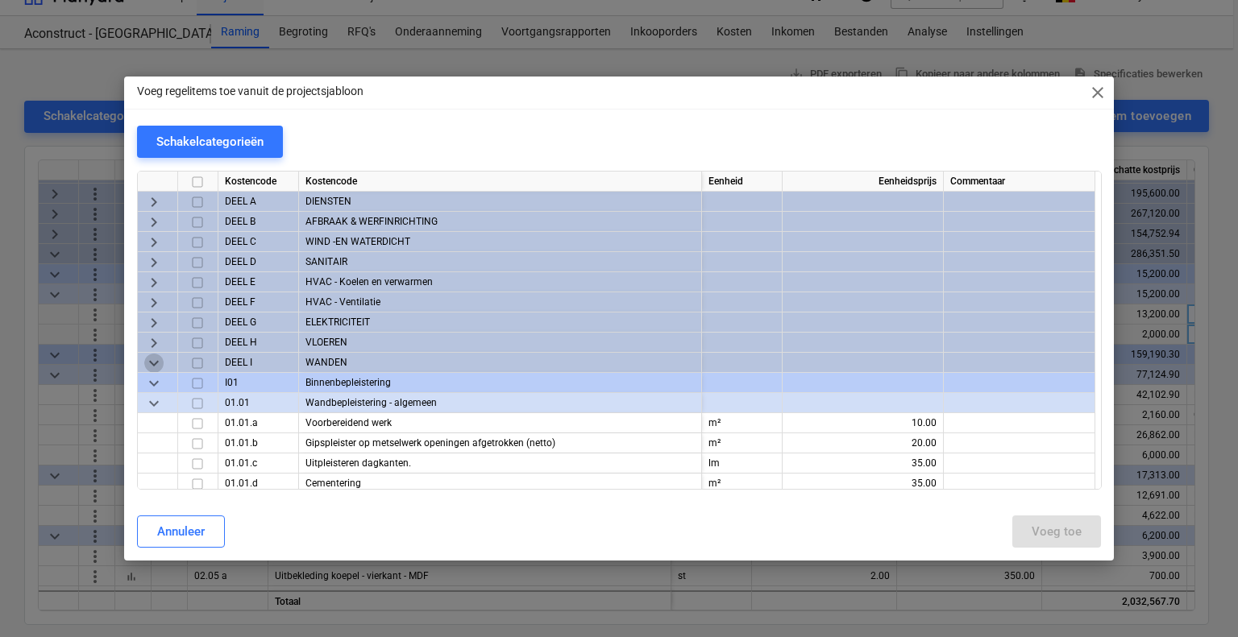
click at [158, 355] on span "keyboard_arrow_down" at bounding box center [153, 363] width 19 height 19
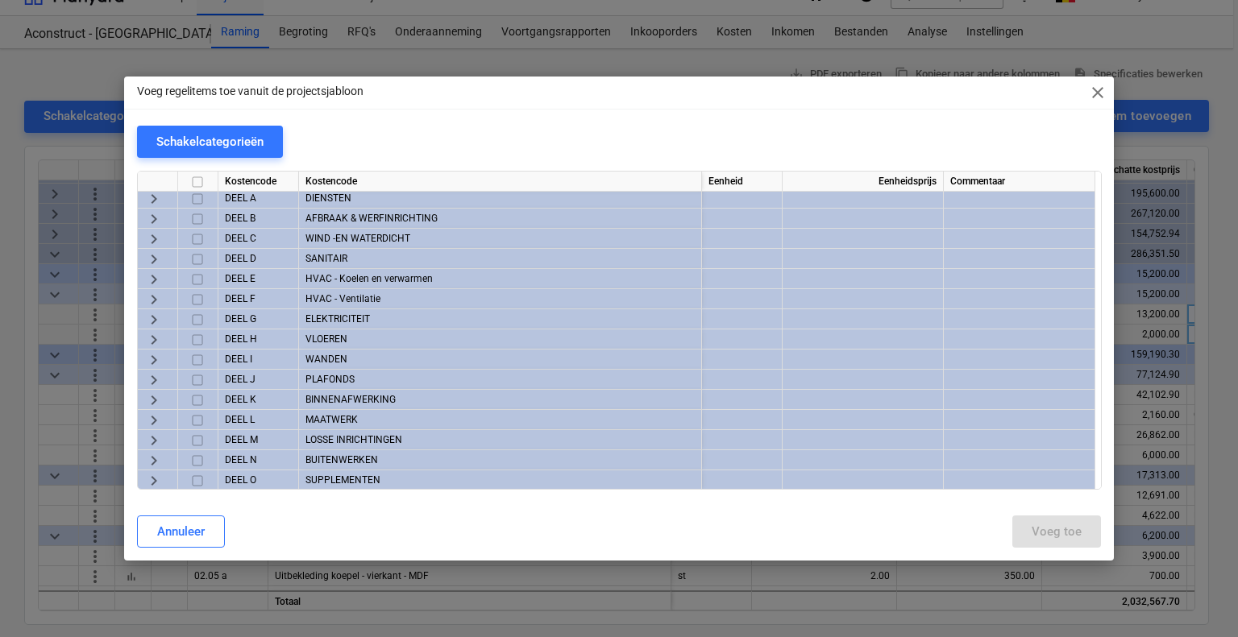
scroll to position [4, 0]
click at [163, 397] on div "keyboard_arrow_right" at bounding box center [158, 399] width 40 height 20
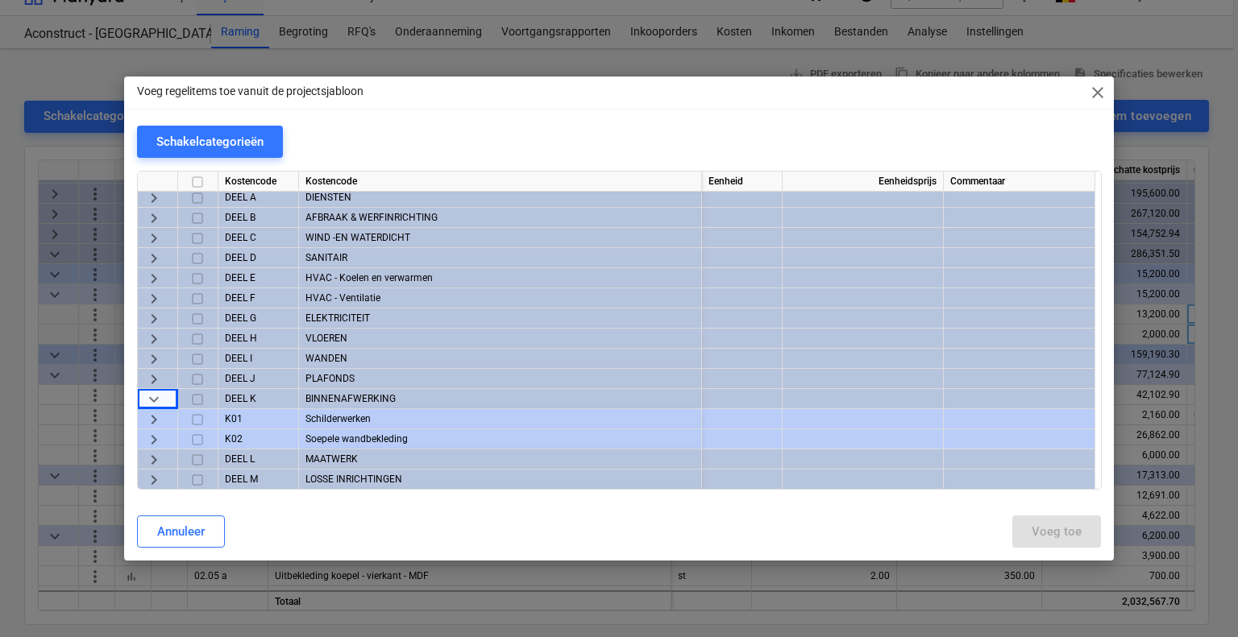
click at [158, 421] on span "keyboard_arrow_right" at bounding box center [153, 419] width 19 height 19
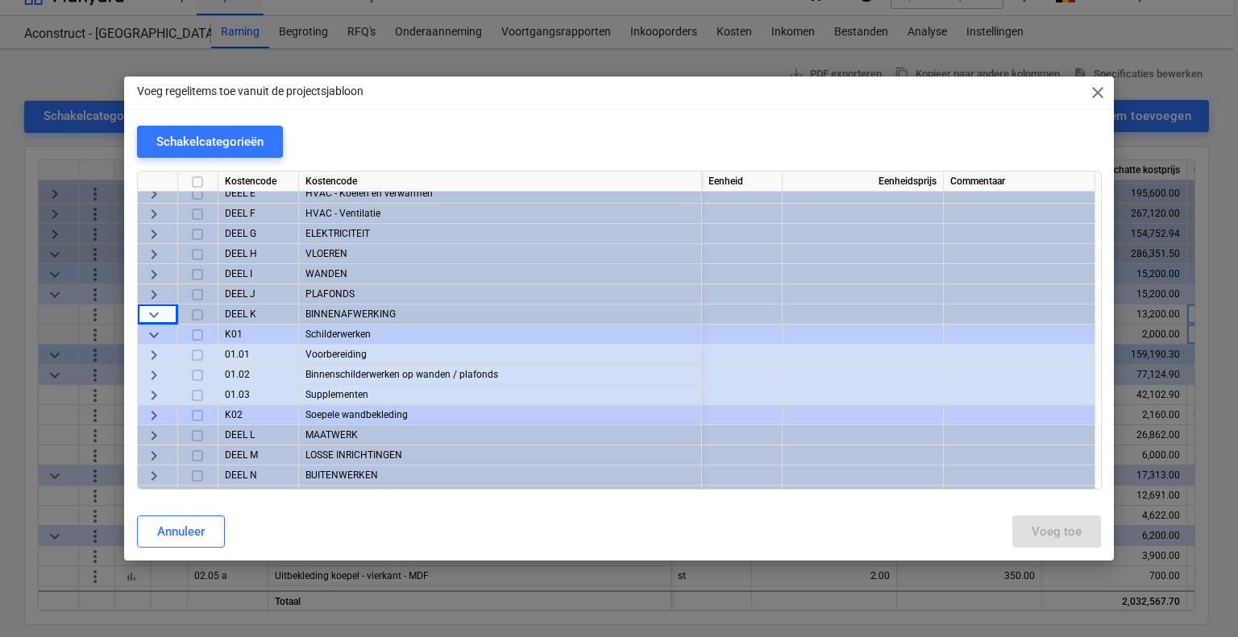
scroll to position [105, 0]
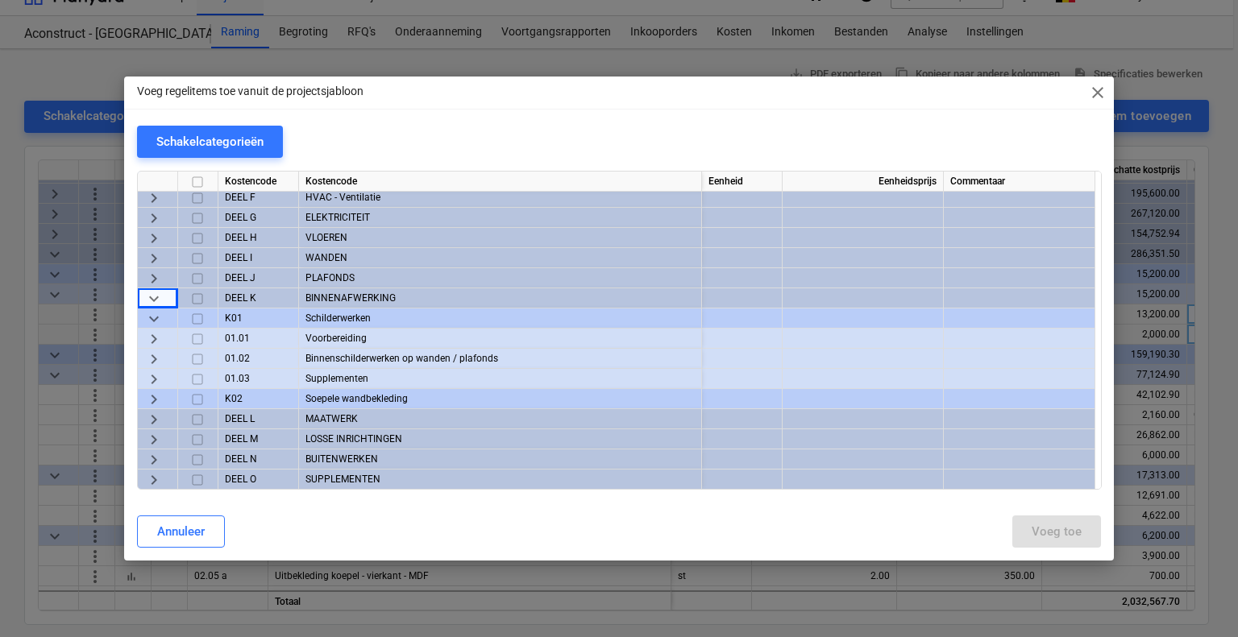
click at [164, 360] on div "keyboard_arrow_right" at bounding box center [158, 359] width 40 height 20
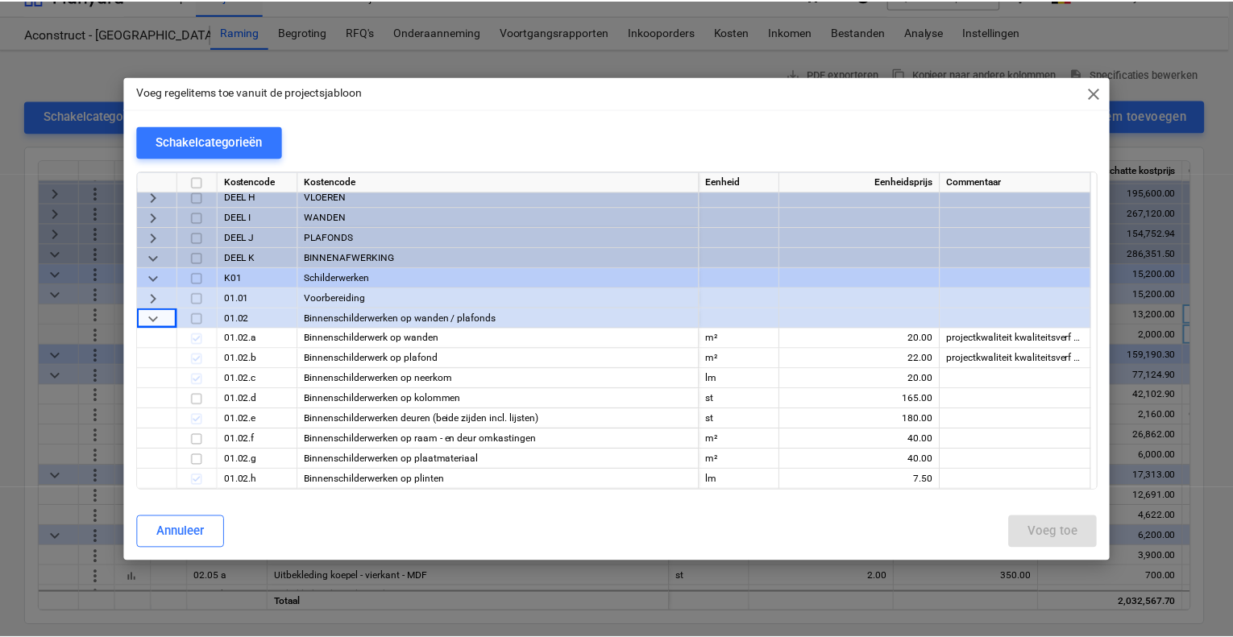
scroll to position [185, 0]
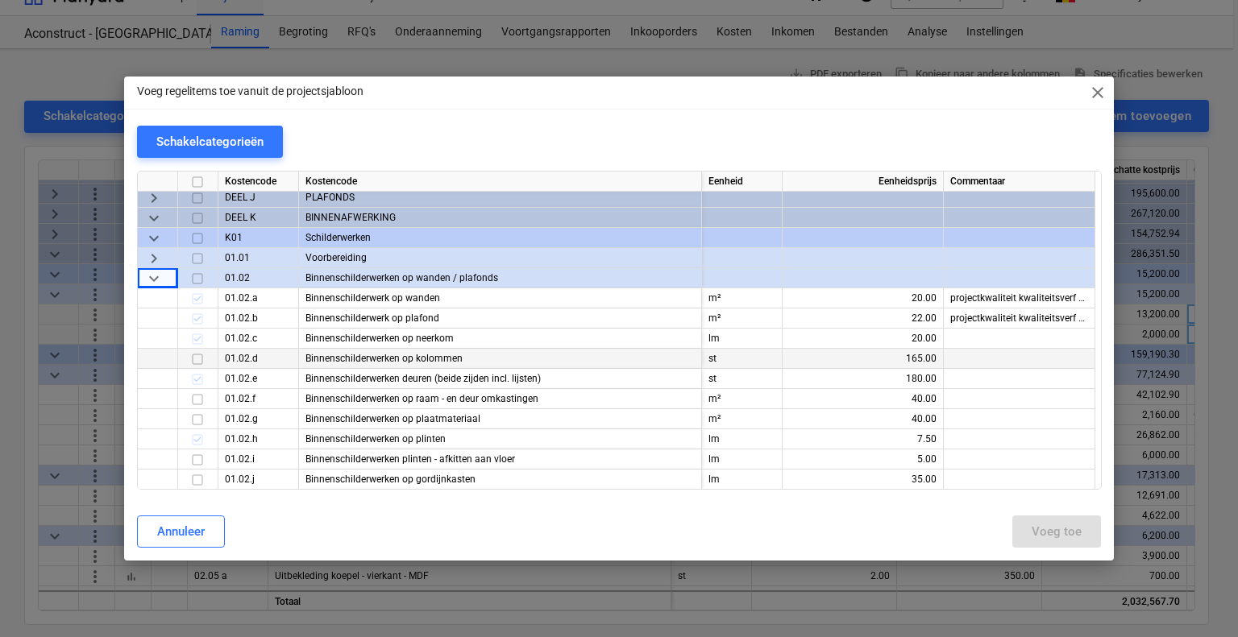
click at [197, 357] on input "checkbox" at bounding box center [197, 359] width 19 height 19
click at [1080, 519] on button "Voeg toe" at bounding box center [1056, 532] width 89 height 32
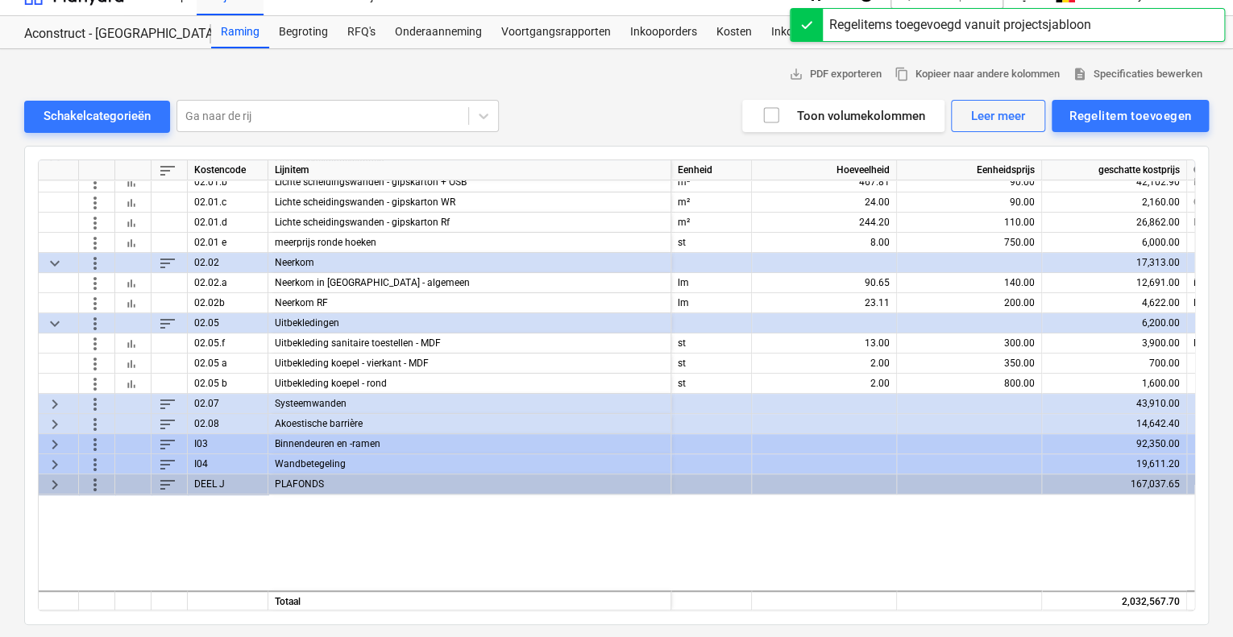
scroll to position [319, 0]
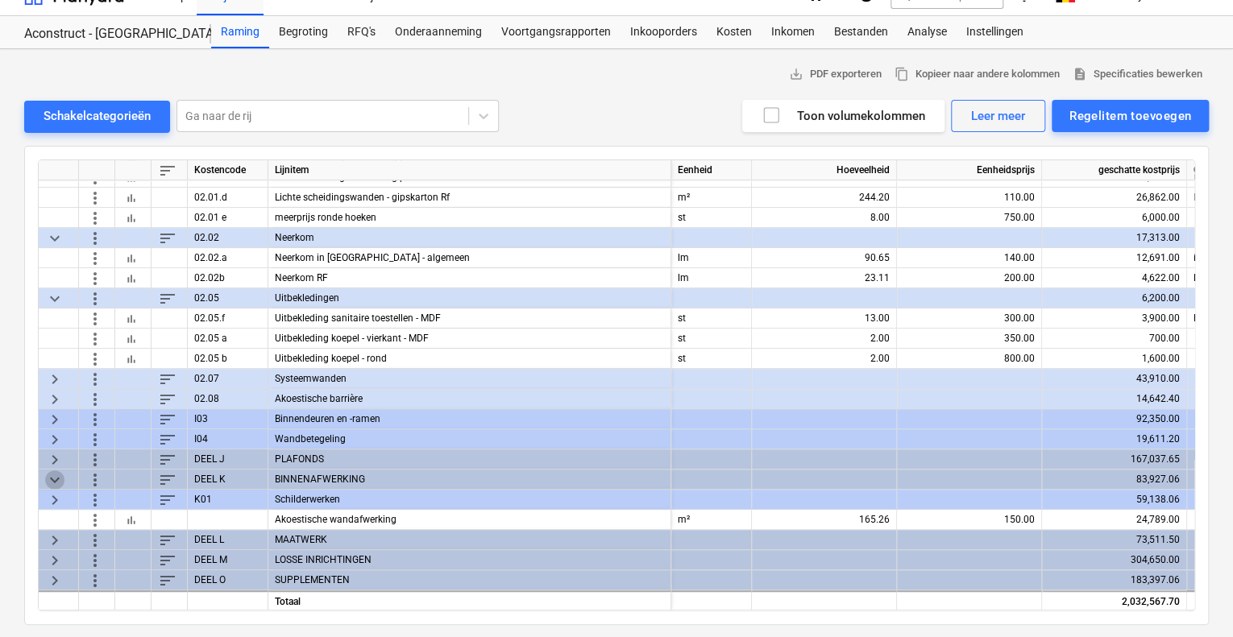
click at [52, 474] on span "keyboard_arrow_down" at bounding box center [54, 479] width 19 height 19
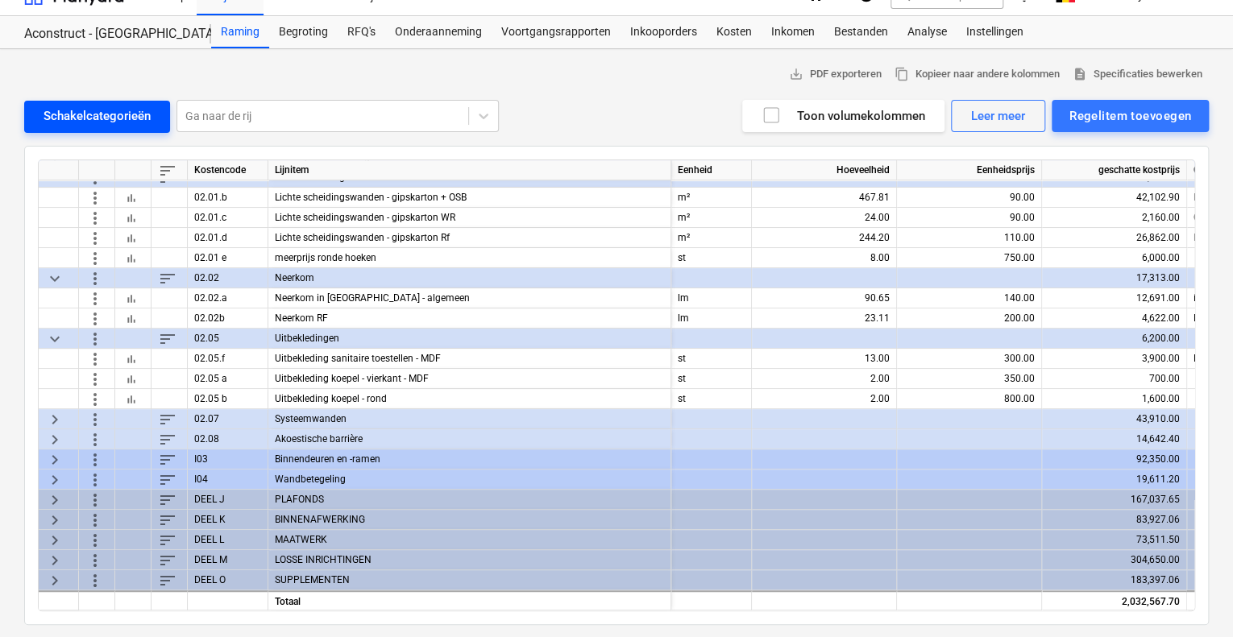
click at [93, 118] on div "Schakelcategorieën" at bounding box center [97, 116] width 107 height 21
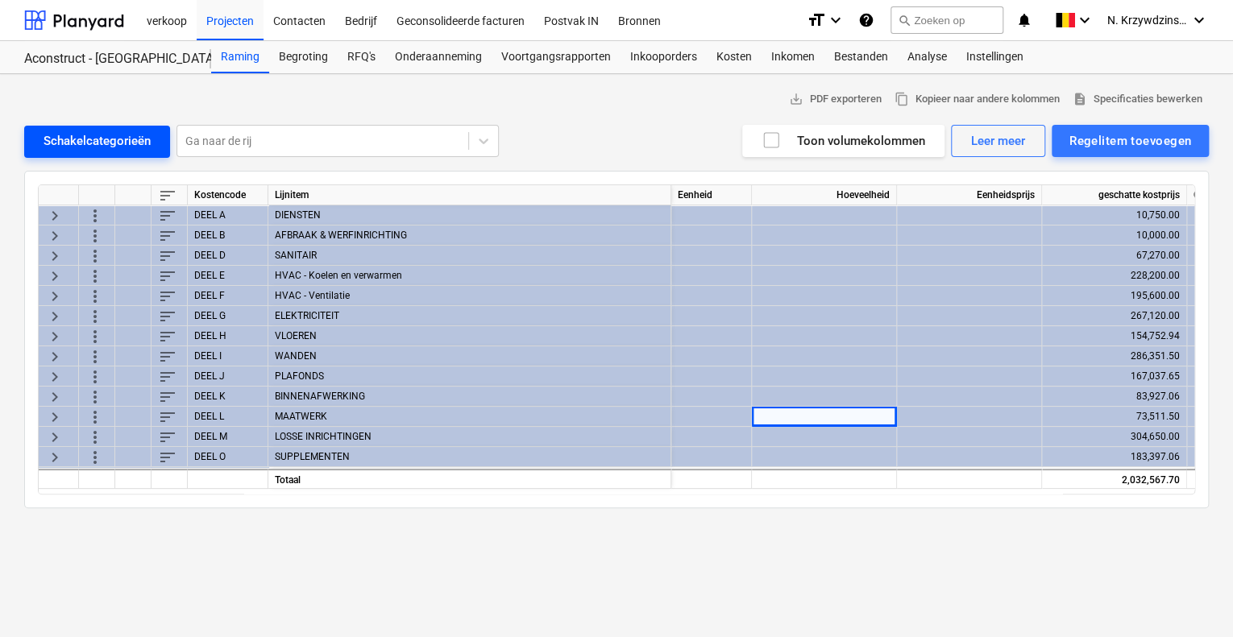
scroll to position [0, 0]
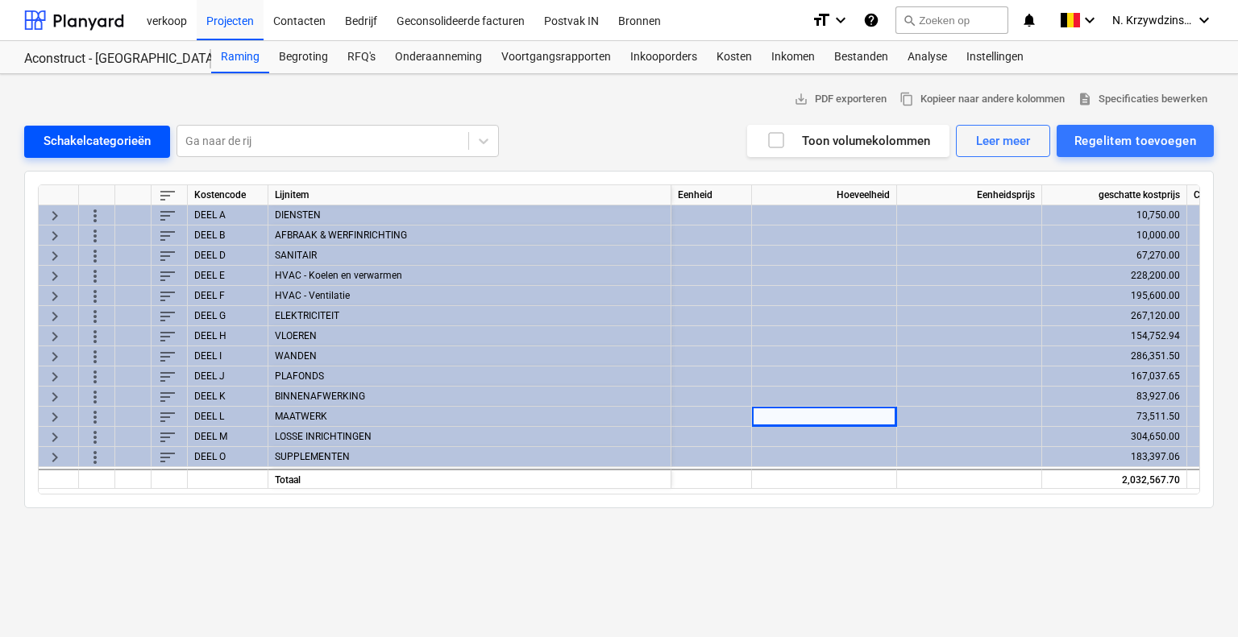
click at [106, 126] on button "Schakelcategorieën" at bounding box center [97, 142] width 146 height 32
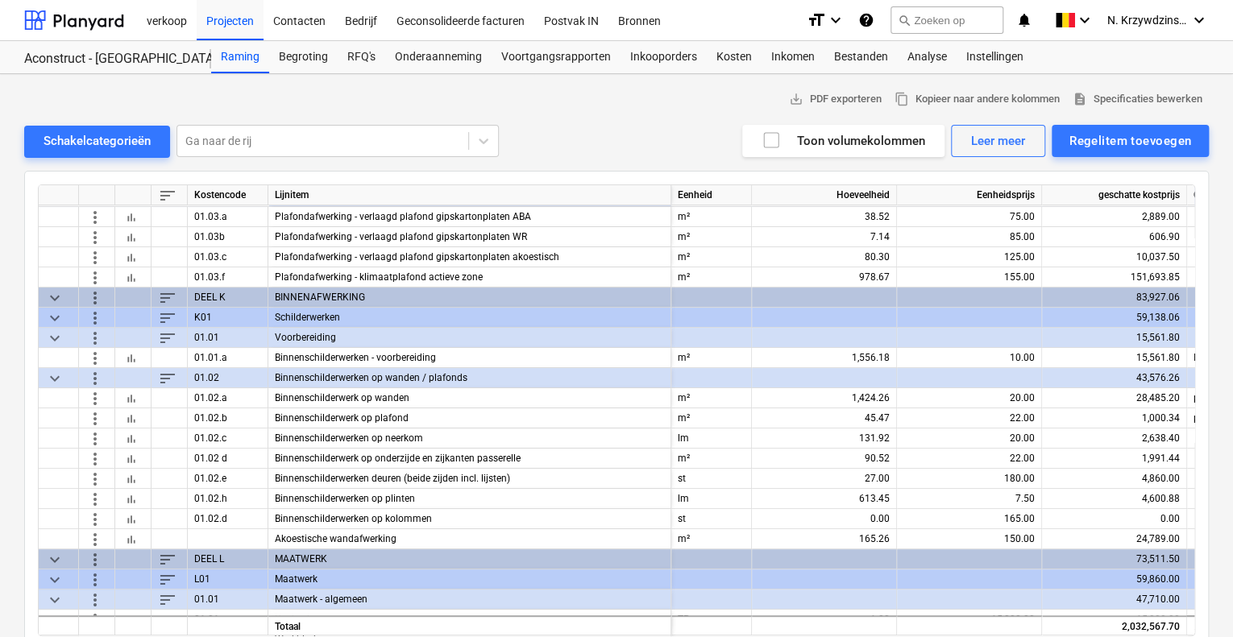
scroll to position [3223, 0]
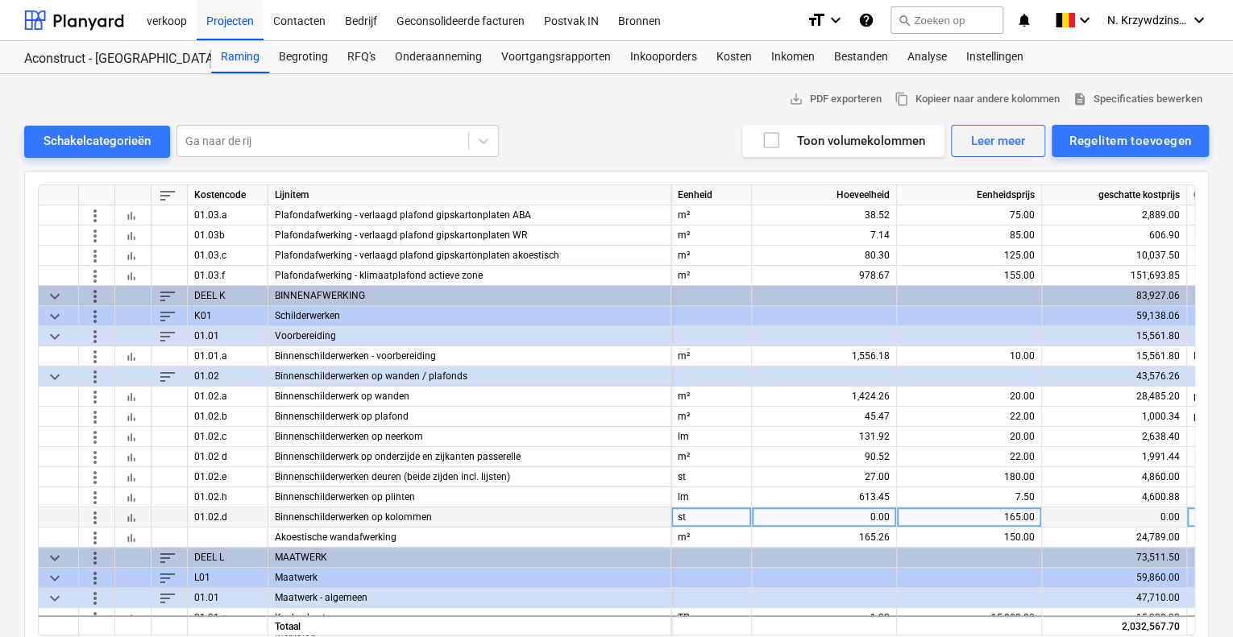
click at [833, 516] on div "0.00" at bounding box center [823, 518] width 131 height 20
type input "44"
click at [100, 370] on span "more_vert" at bounding box center [94, 376] width 19 height 19
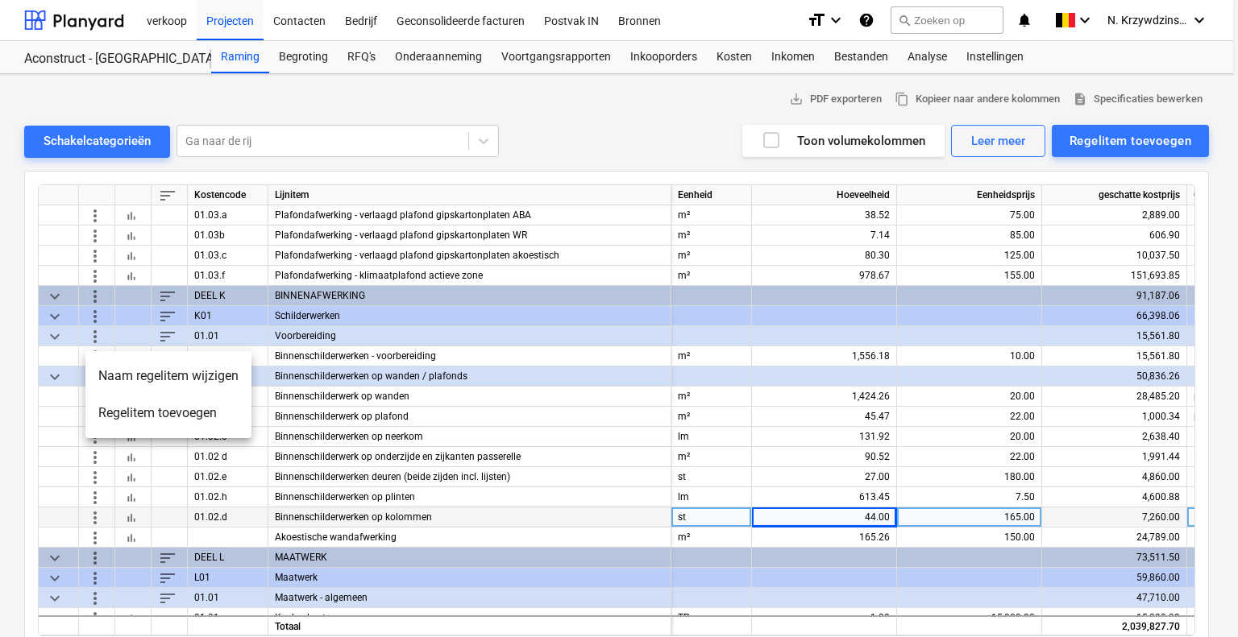
click at [127, 373] on li "Naam regelitem wijzigen" at bounding box center [168, 376] width 166 height 37
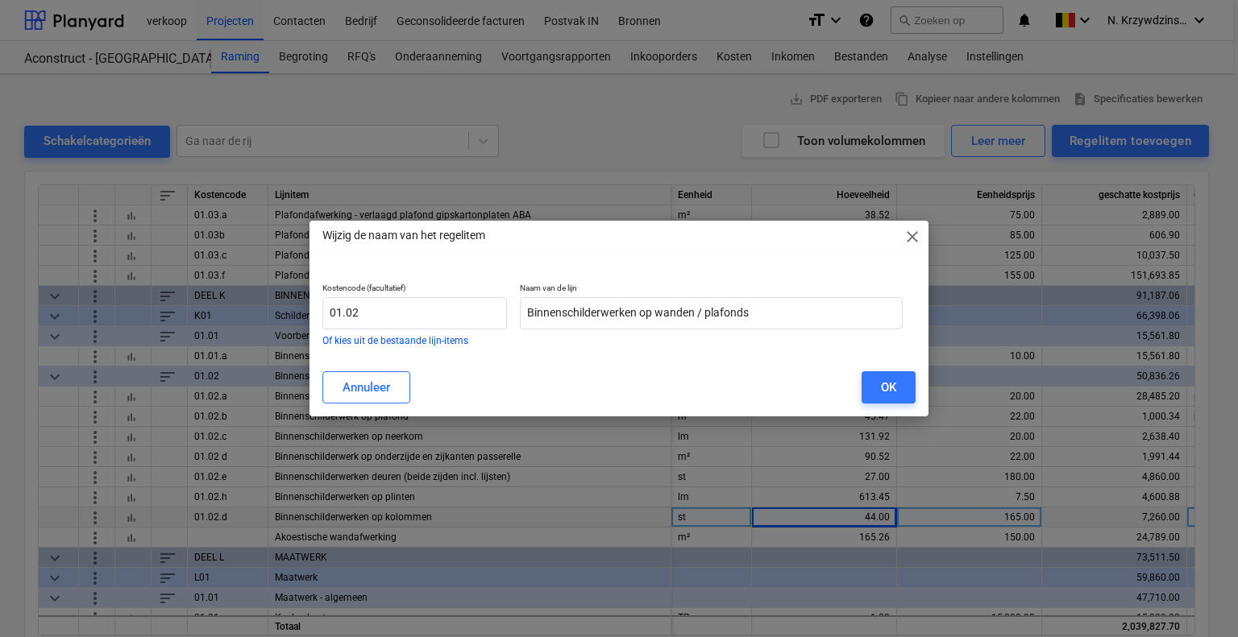
click at [913, 239] on span "close" at bounding box center [911, 236] width 19 height 19
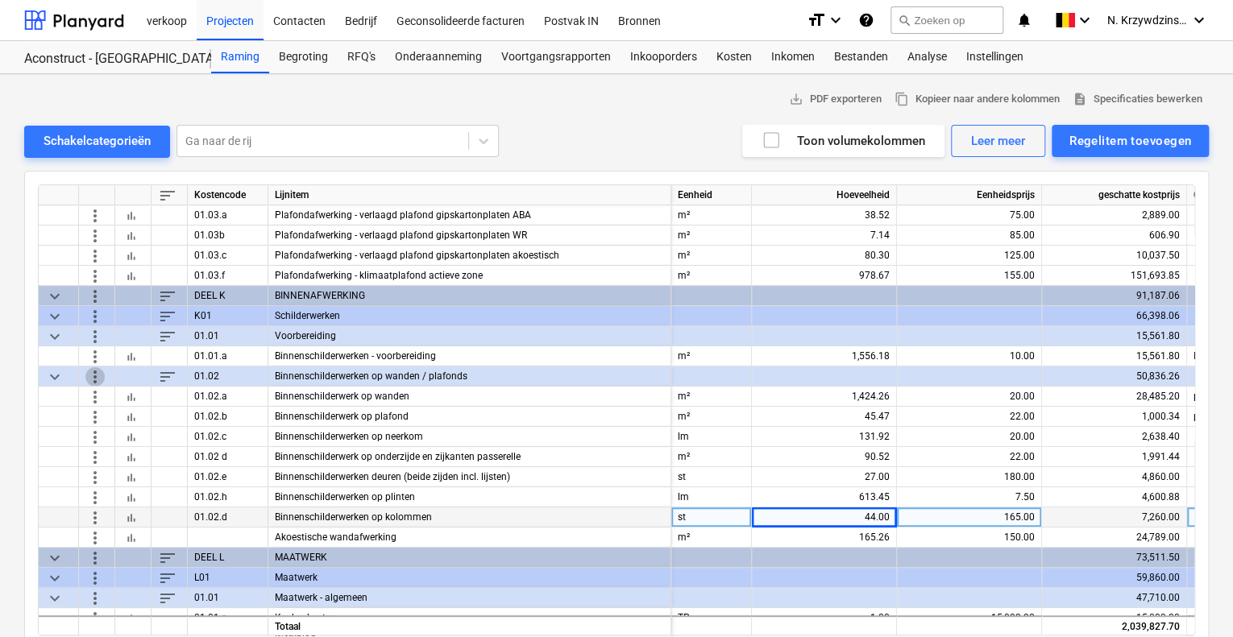
click at [98, 375] on span "more_vert" at bounding box center [94, 376] width 19 height 19
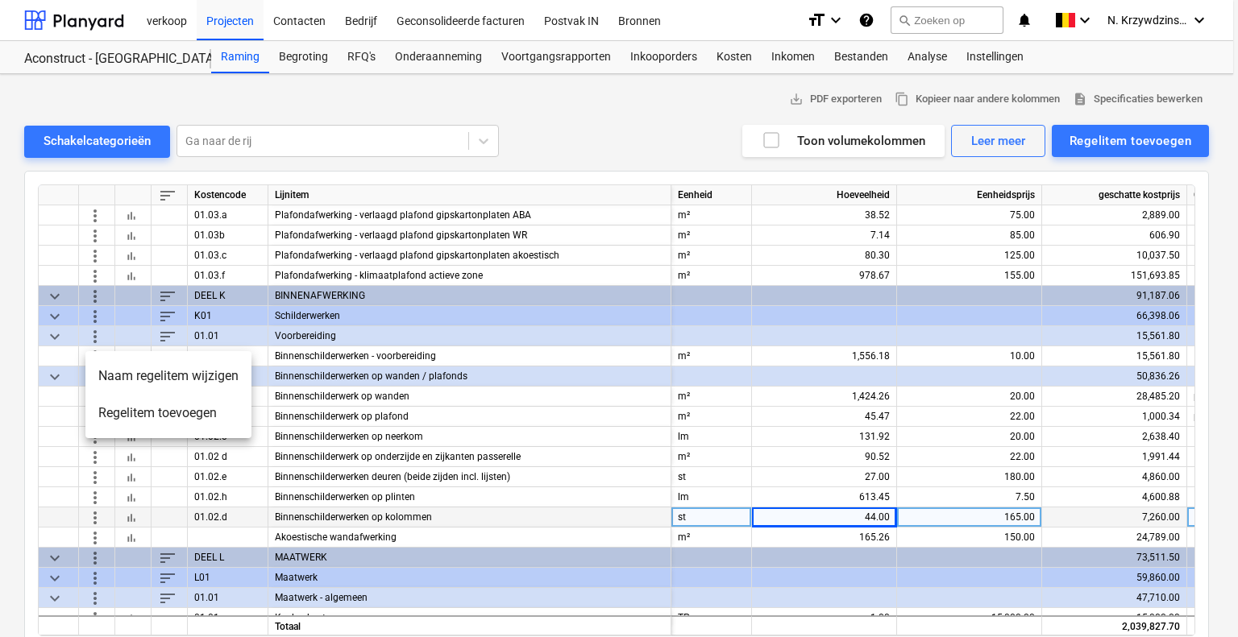
click at [155, 411] on li "Regelitem toevoegen" at bounding box center [168, 413] width 166 height 37
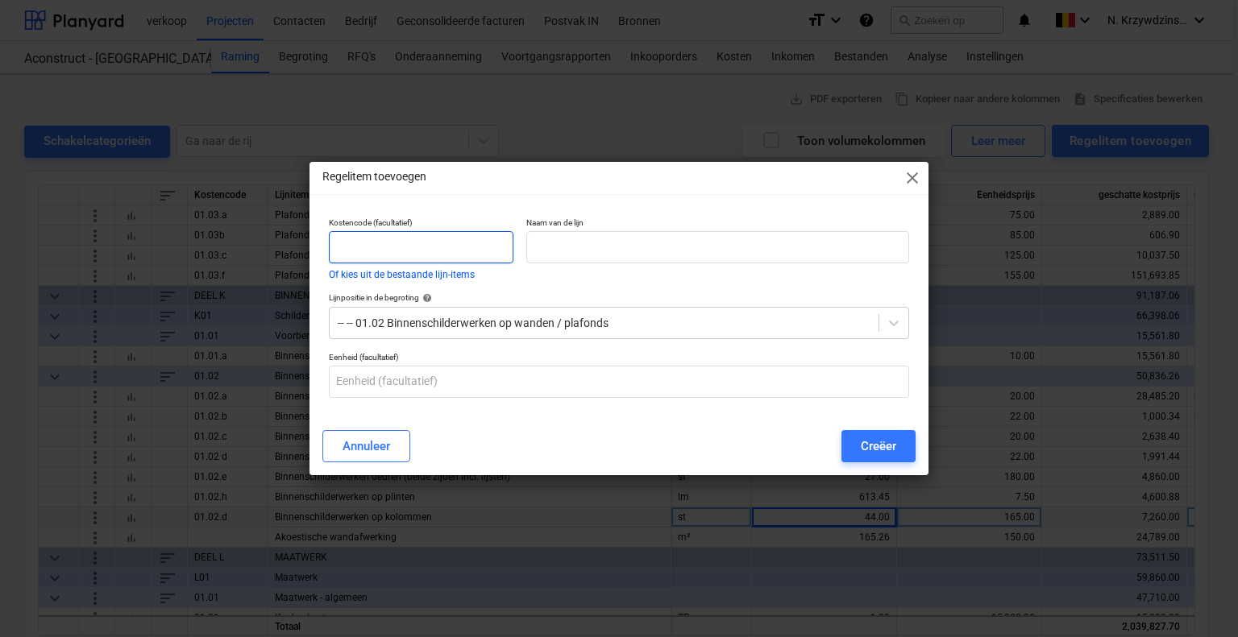
click at [391, 251] on input "text" at bounding box center [421, 247] width 185 height 32
type input "01.02 e"
click at [590, 231] on div at bounding box center [717, 247] width 383 height 32
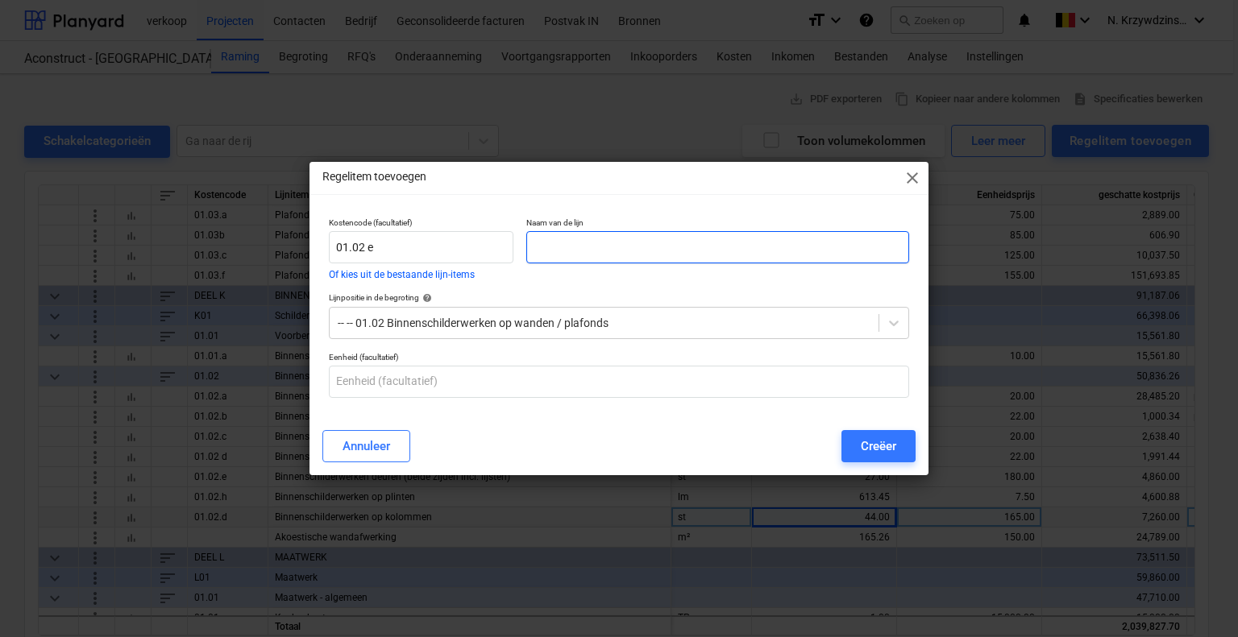
click at [591, 235] on input "text" at bounding box center [717, 247] width 383 height 32
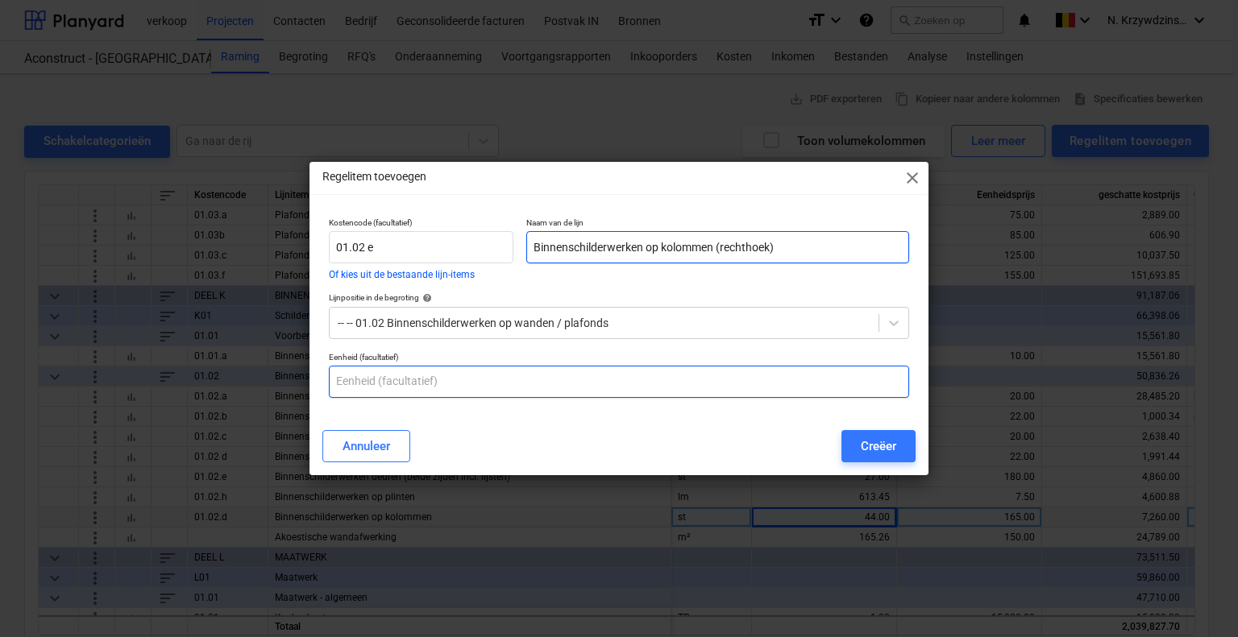
type input "Binnenschilderwerken op kolommen (rechthoek)"
click at [451, 389] on input "text" at bounding box center [619, 382] width 580 height 32
type input "st"
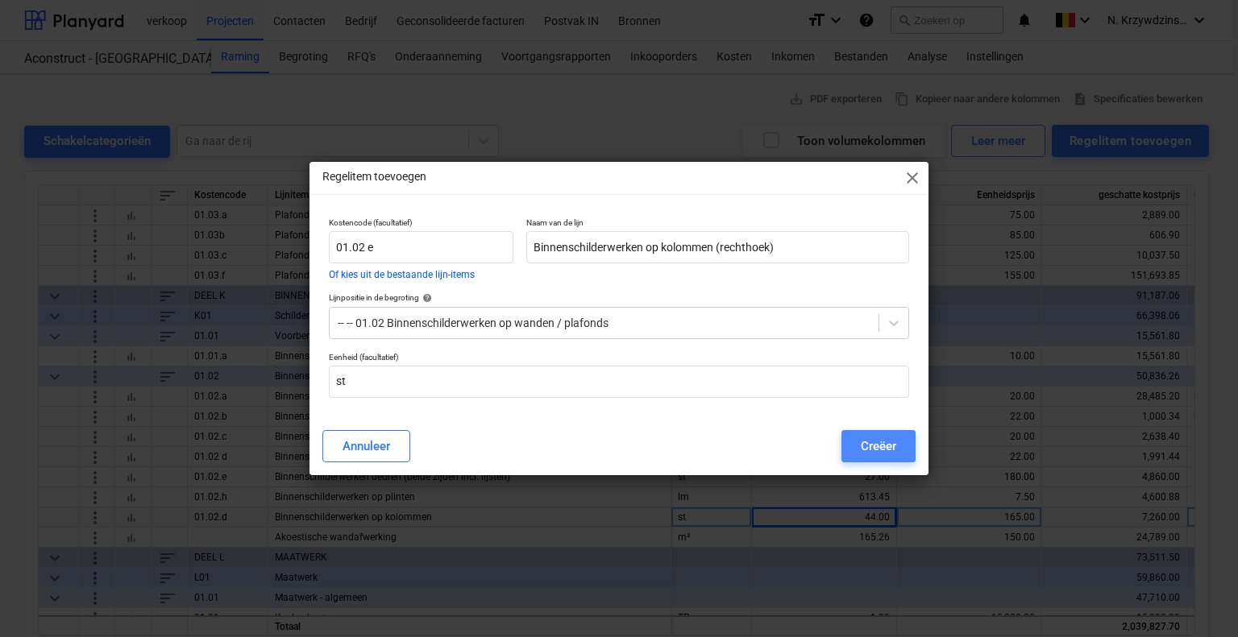
click at [889, 444] on div "Creëer" at bounding box center [877, 446] width 35 height 21
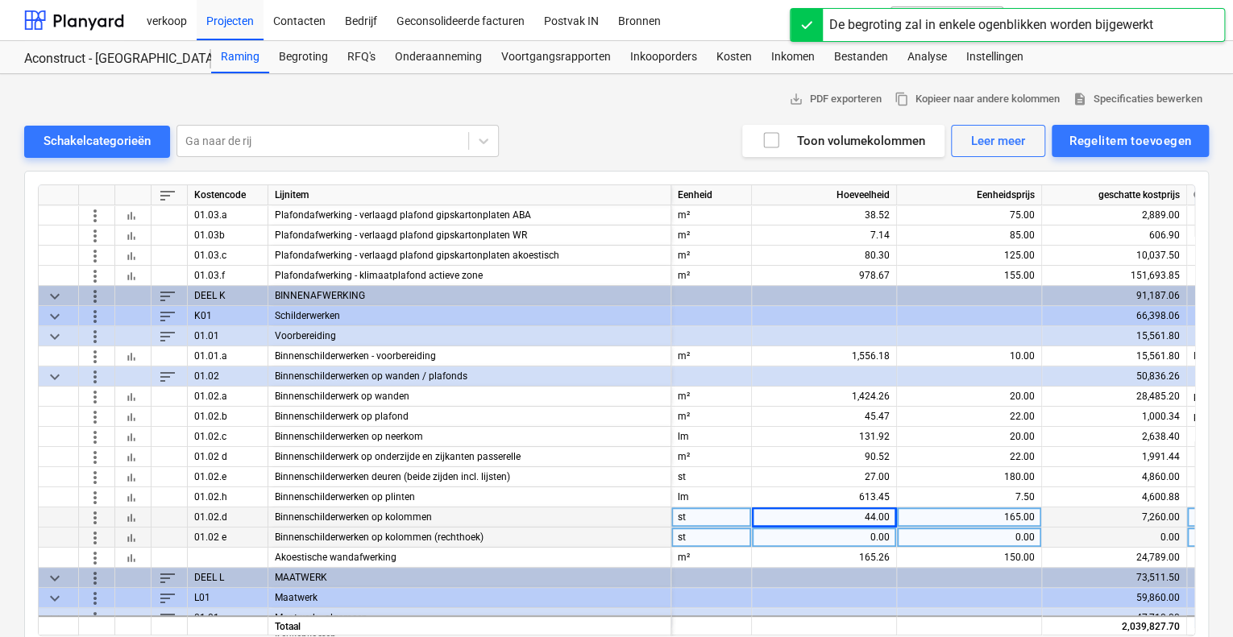
click at [858, 542] on div "0.00" at bounding box center [823, 538] width 131 height 20
type input "4"
click at [989, 534] on div "0.00" at bounding box center [968, 538] width 131 height 20
type input "200"
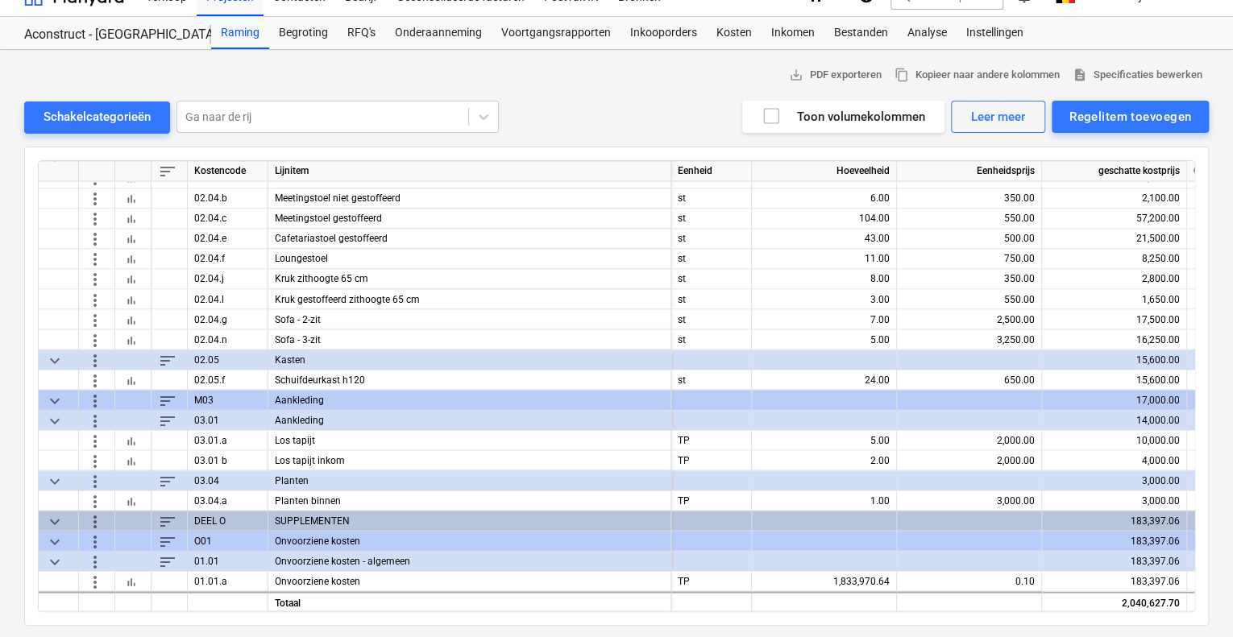
scroll to position [25, 0]
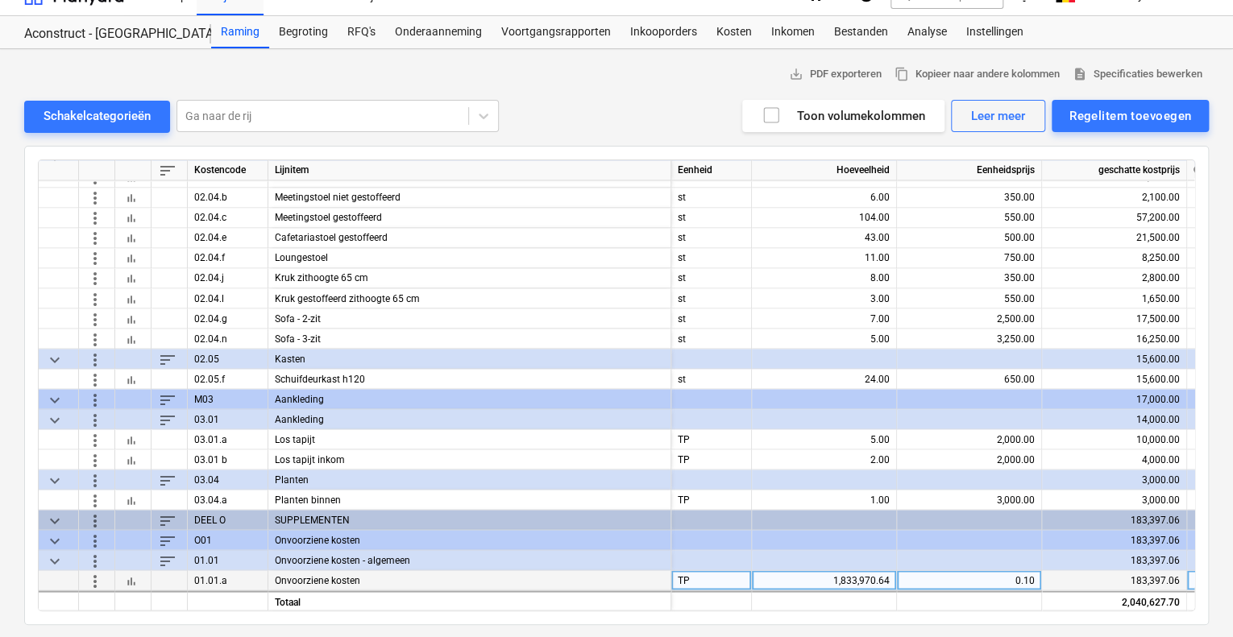
click at [844, 577] on div "1,833,970.64" at bounding box center [823, 580] width 131 height 20
click at [844, 577] on div "0.00" at bounding box center [823, 580] width 131 height 20
click at [880, 570] on div "0.00" at bounding box center [823, 580] width 131 height 20
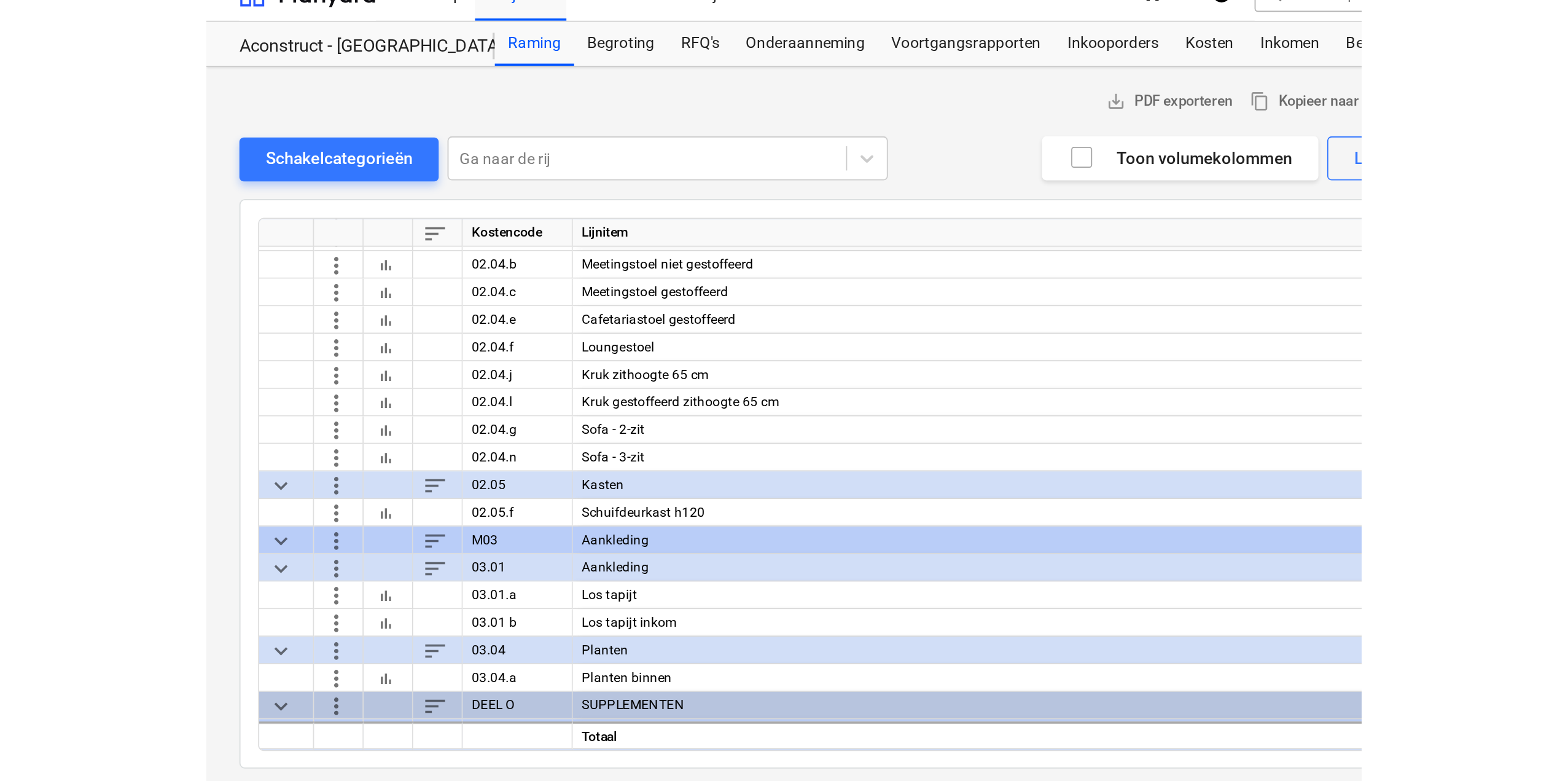
scroll to position [3140, 0]
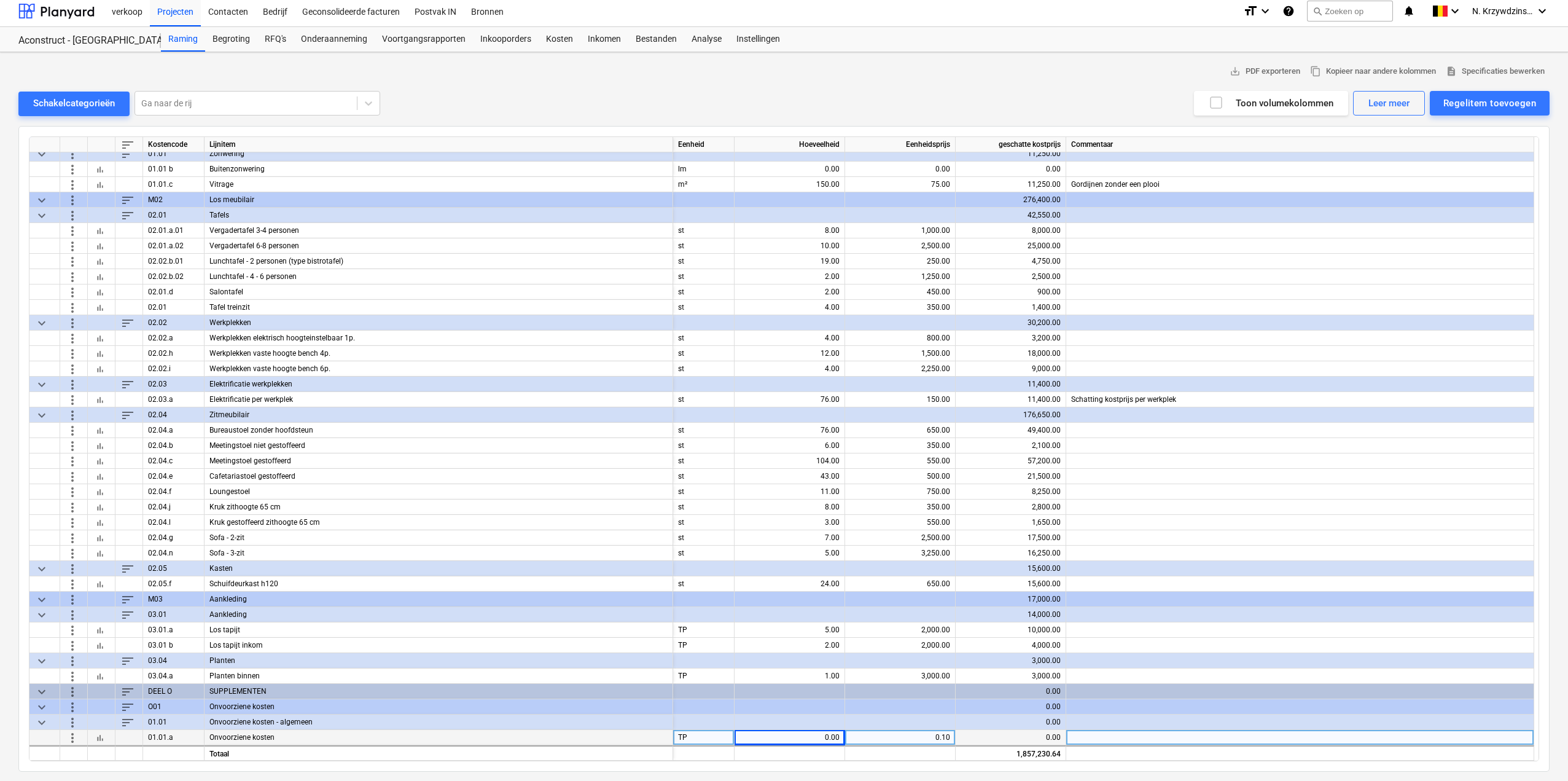
click at [816, 485] on div "0.00" at bounding box center [789, 738] width 100 height 15
type input "1857230.64"
click at [943, 78] on span "save_alt PDF exporteren" at bounding box center [1265, 72] width 71 height 14
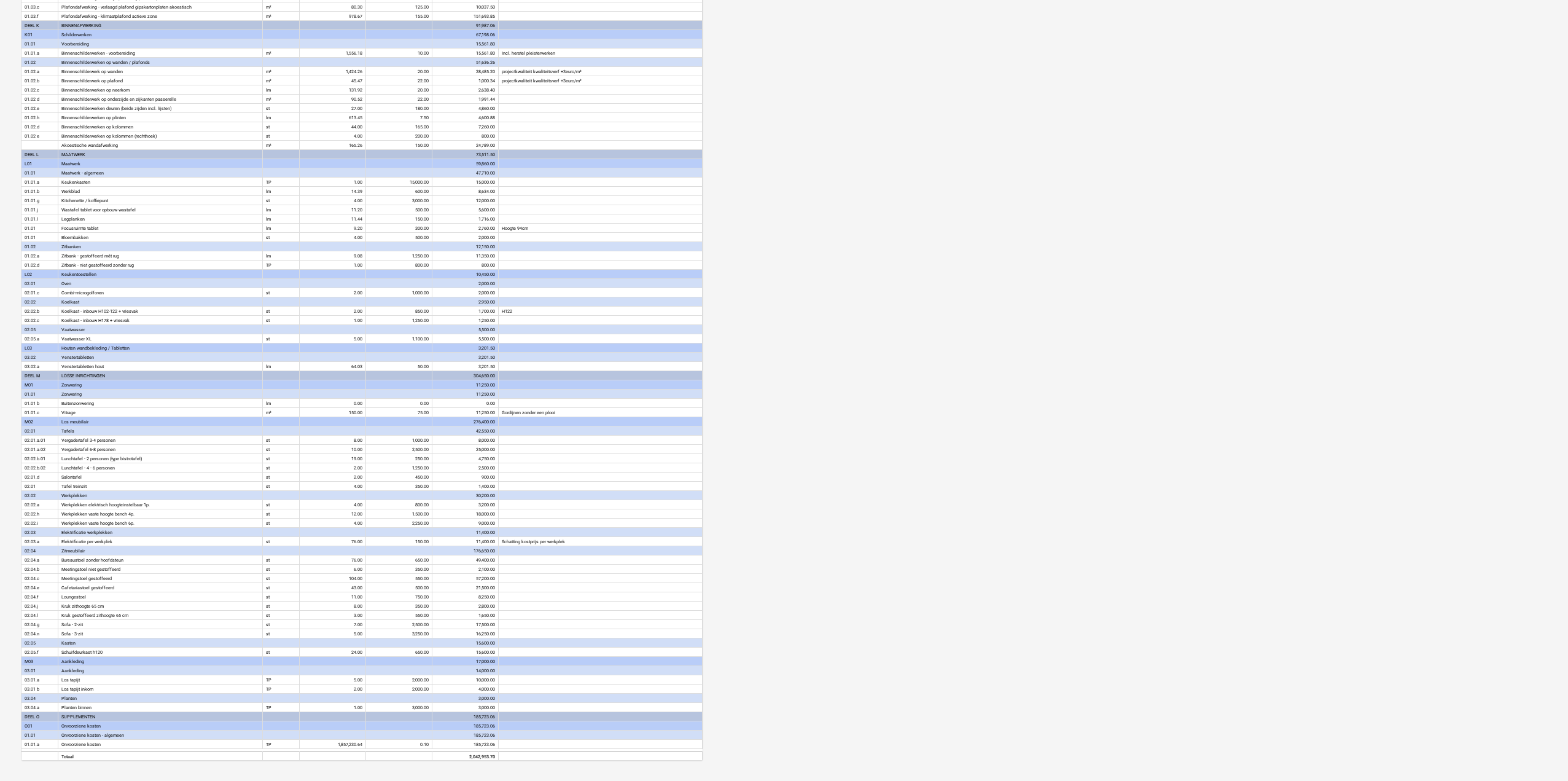
scroll to position [1539, 0]
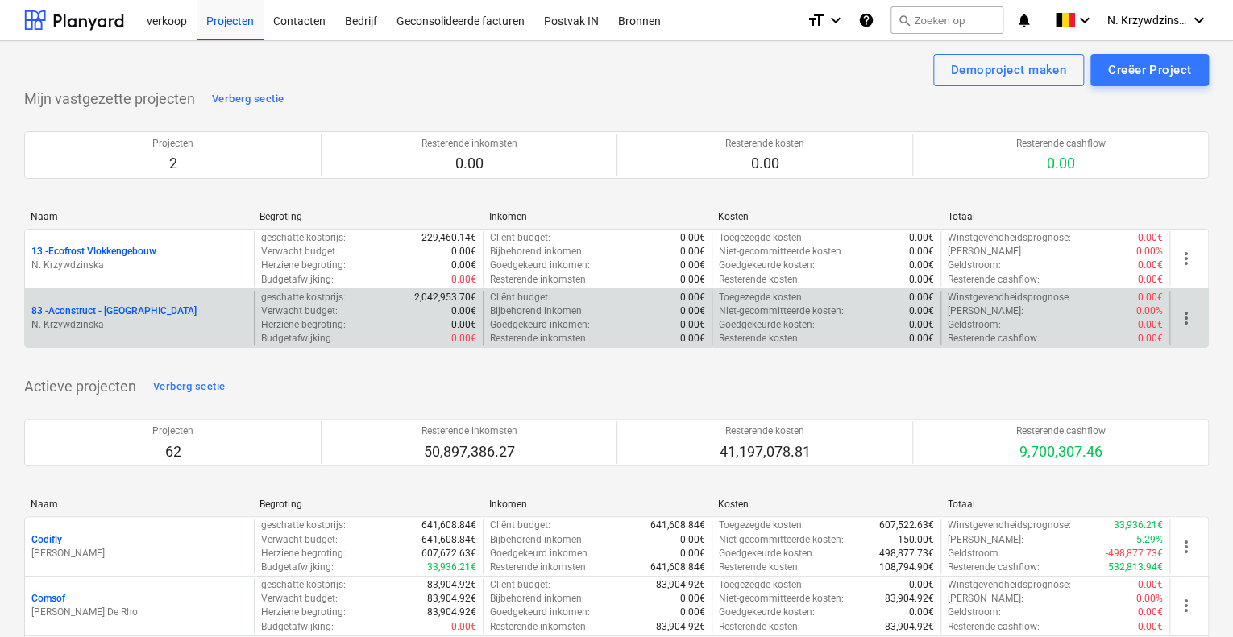
click at [106, 311] on p "83 - Aconstruct - [GEOGRAPHIC_DATA]" at bounding box center [113, 312] width 165 height 14
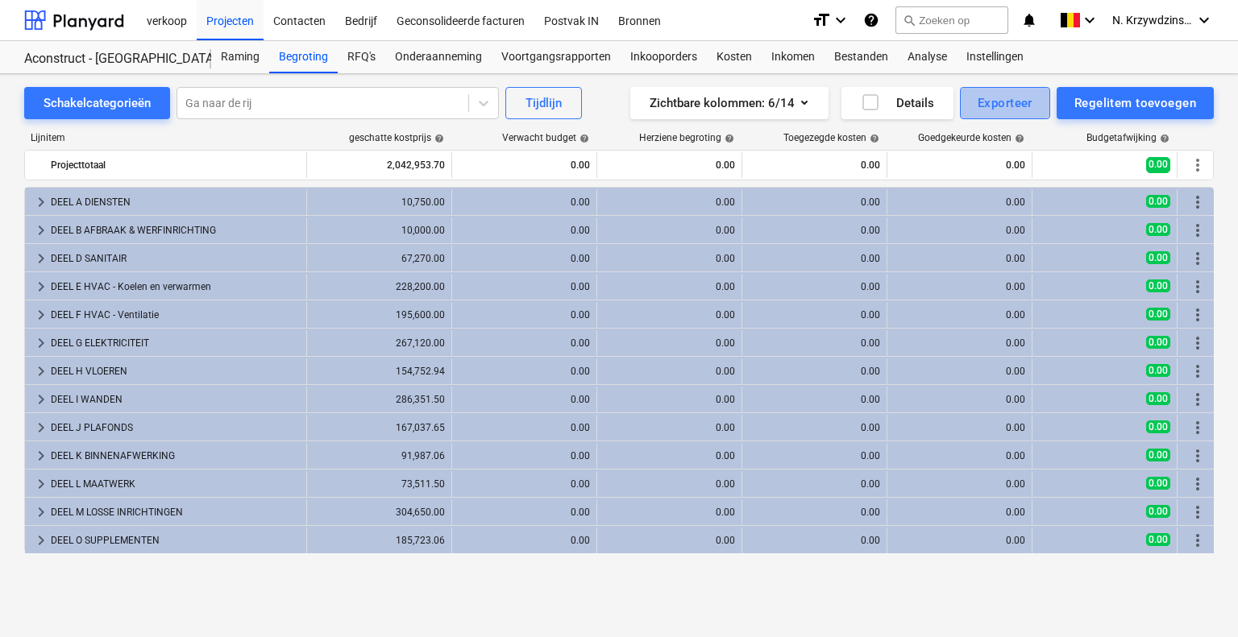
click at [1018, 110] on div "Exporteer" at bounding box center [1004, 103] width 55 height 21
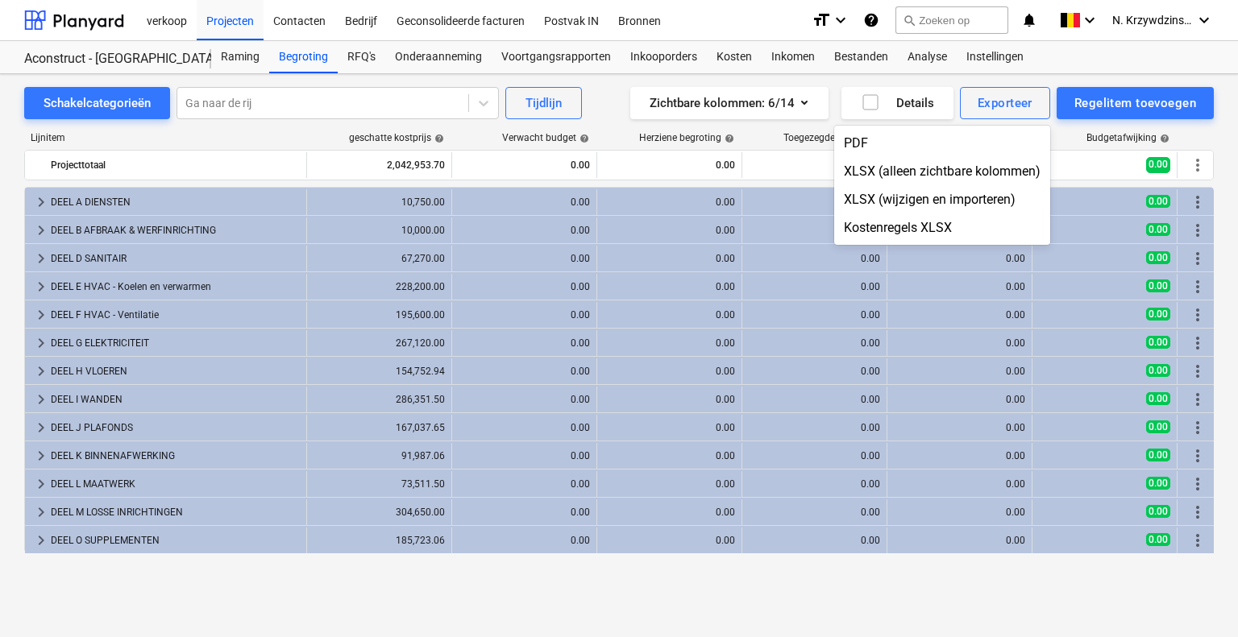
click at [243, 66] on div at bounding box center [619, 318] width 1238 height 637
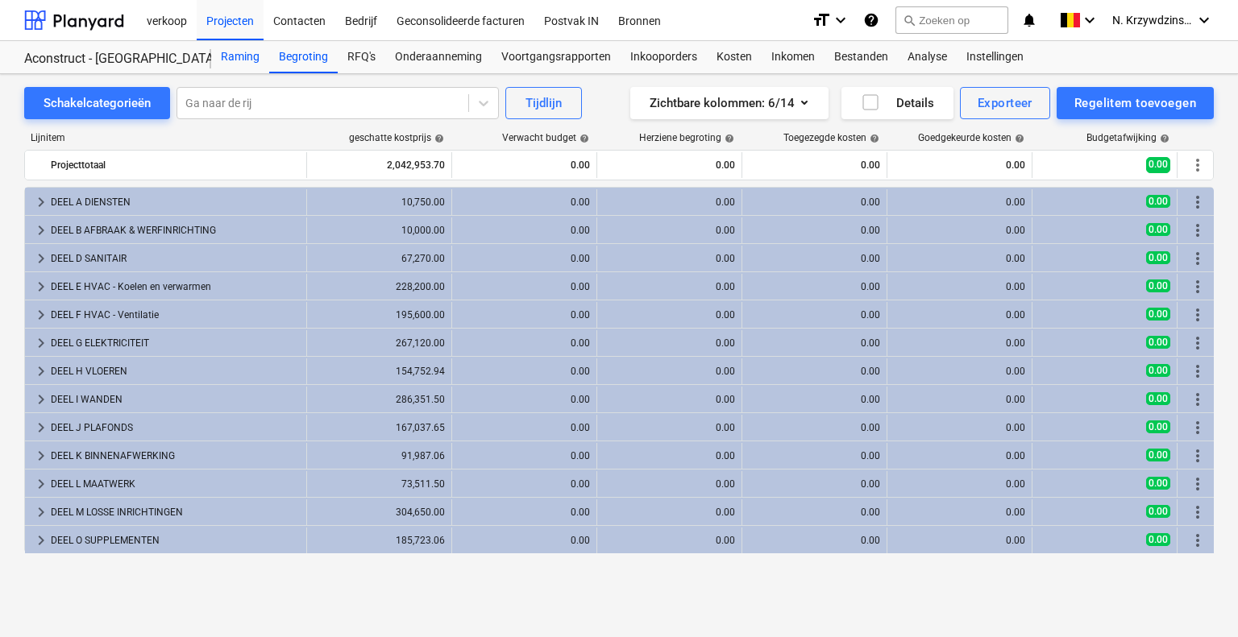
click at [242, 61] on div "Raming" at bounding box center [240, 57] width 58 height 32
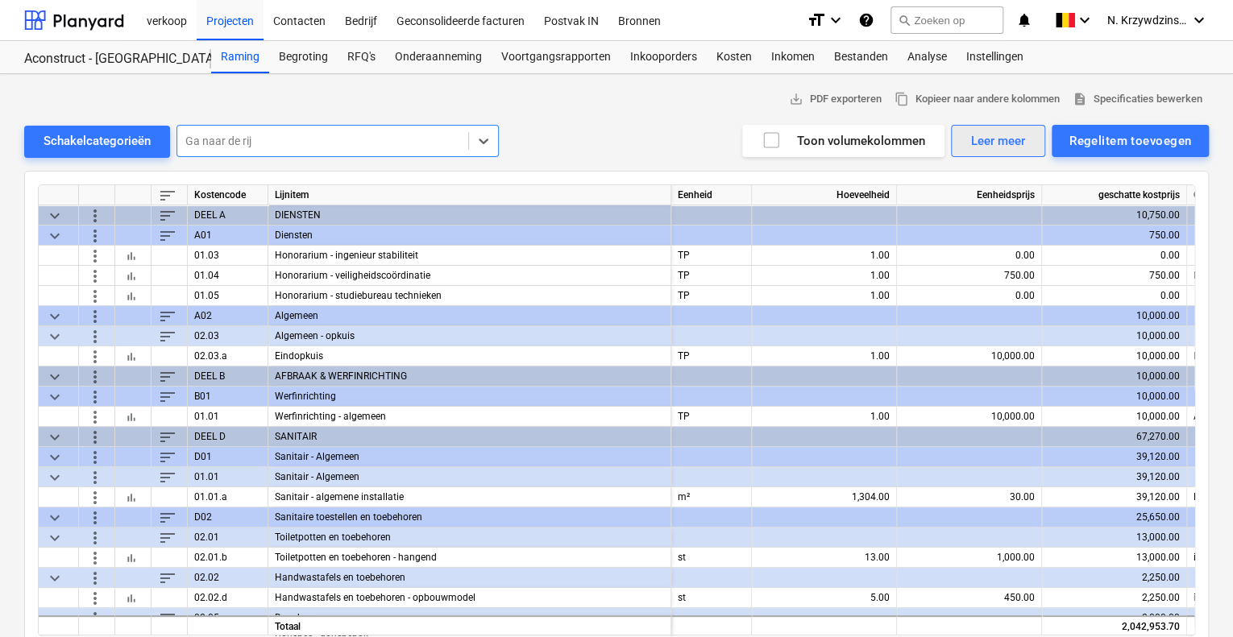
click at [1008, 147] on div "Leer meer" at bounding box center [998, 141] width 54 height 21
click at [1117, 106] on span "description Specificaties bewerken" at bounding box center [1137, 99] width 130 height 19
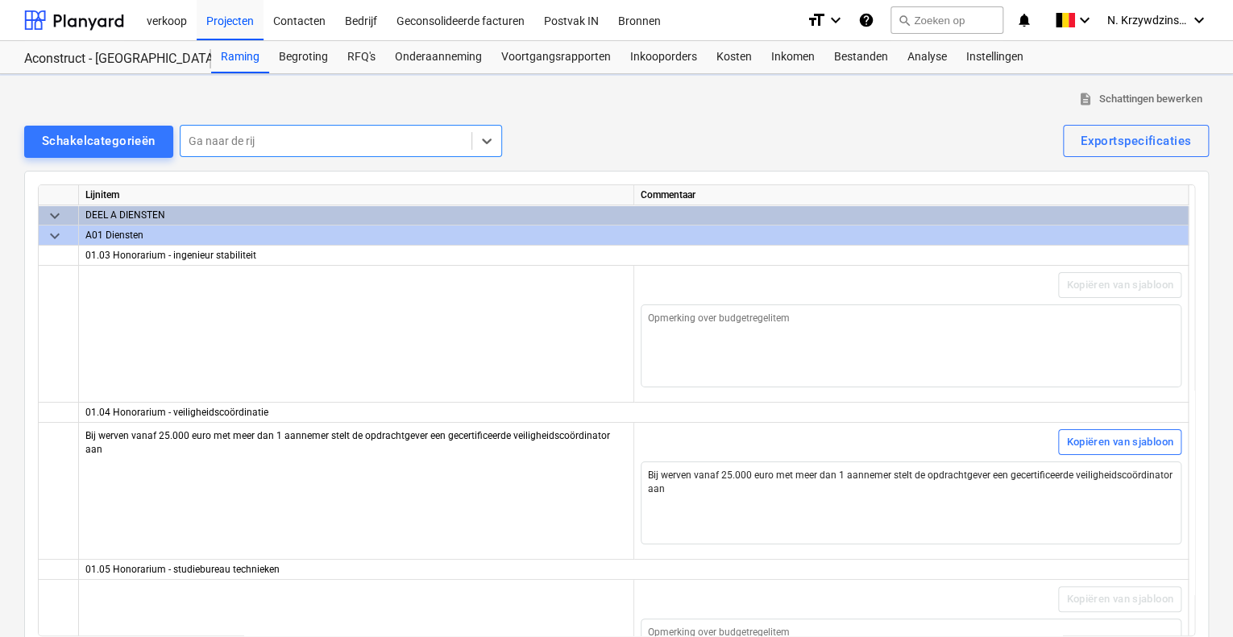
type textarea "x"
click at [1088, 101] on span "description" at bounding box center [1085, 99] width 15 height 15
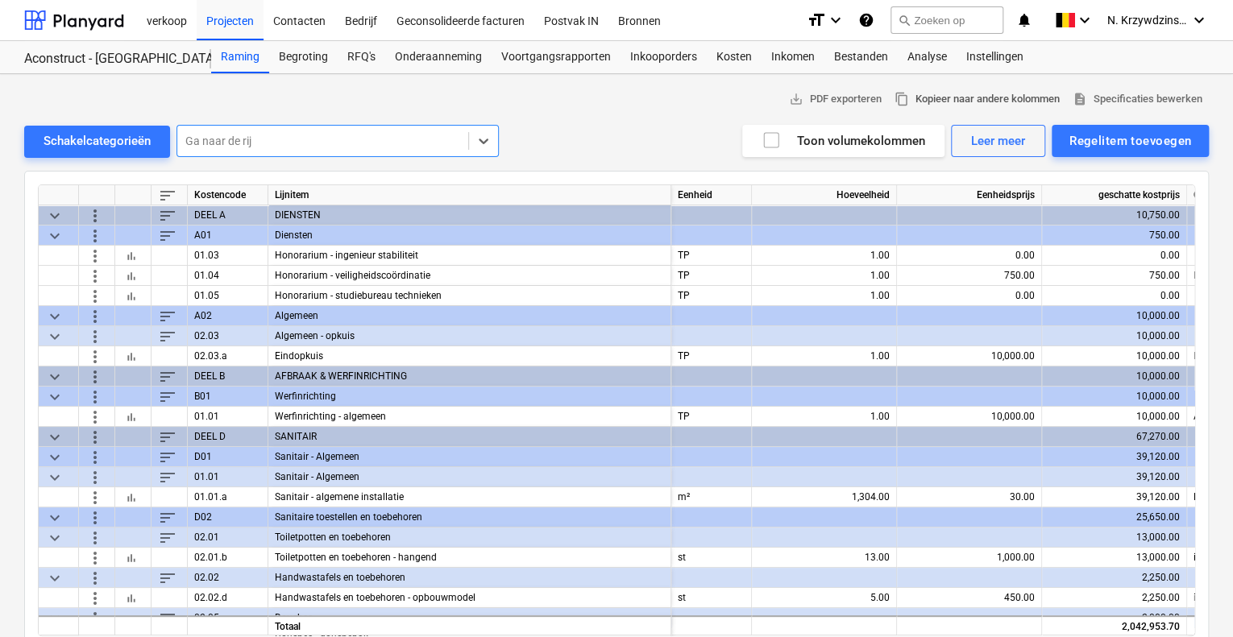
click at [930, 105] on span "content_copy Kopieer naar andere kolommen" at bounding box center [976, 99] width 165 height 19
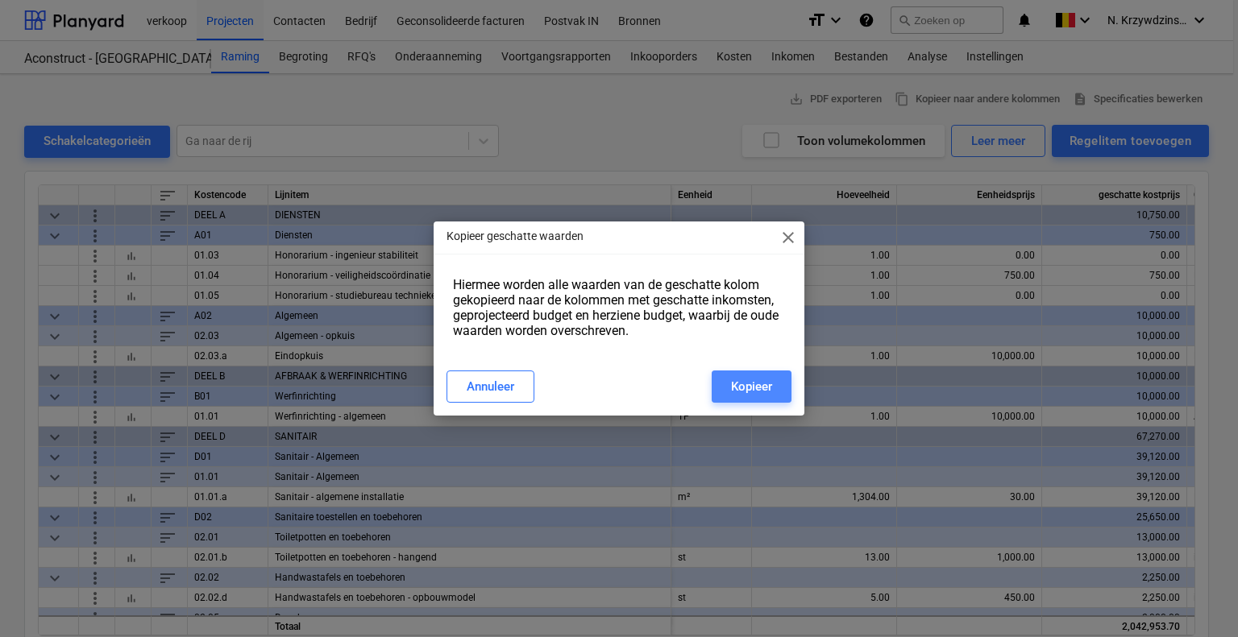
click at [763, 375] on button "Kopieer" at bounding box center [751, 387] width 80 height 32
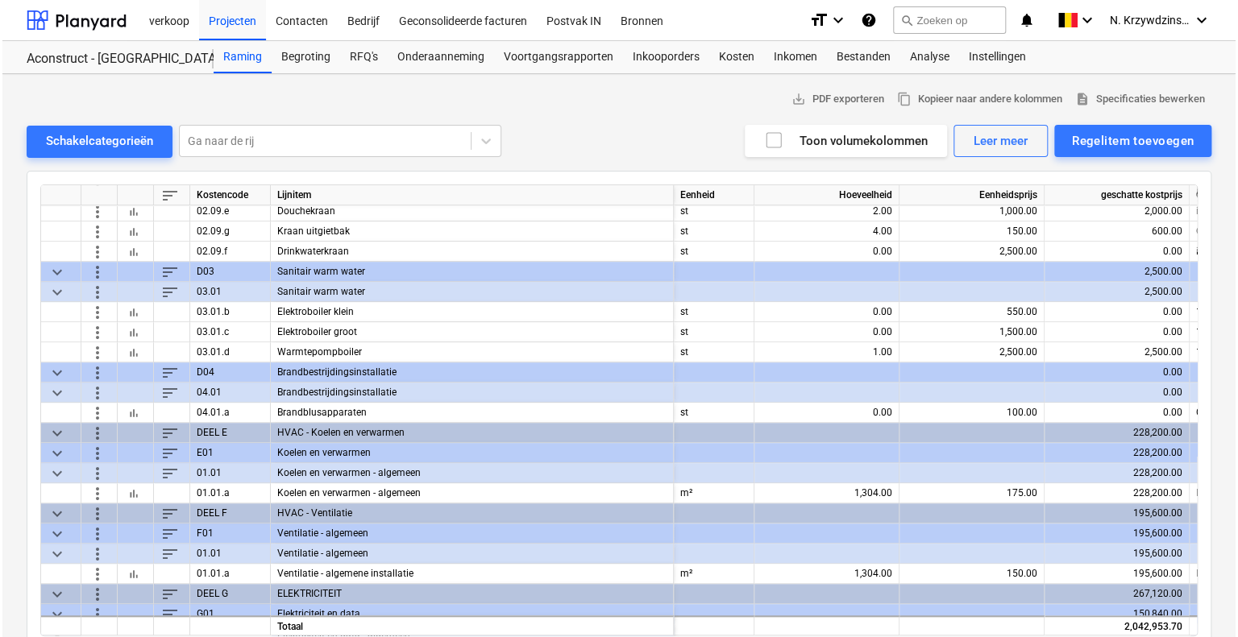
scroll to position [483, 0]
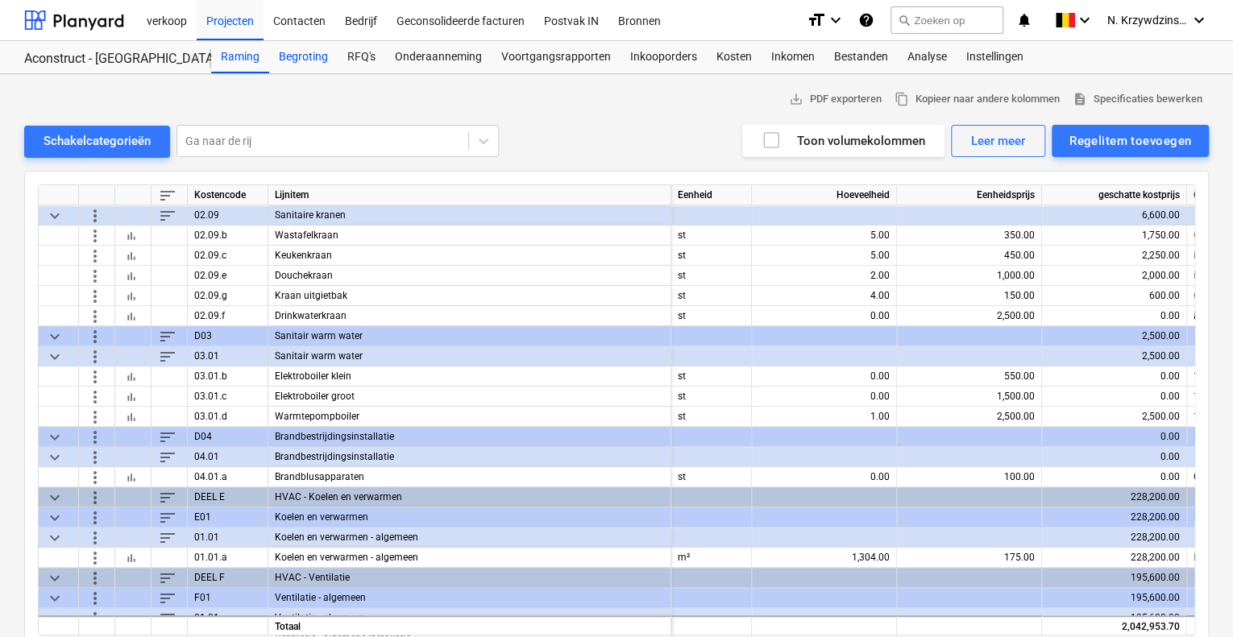
click at [318, 60] on div "Begroting" at bounding box center [303, 57] width 68 height 32
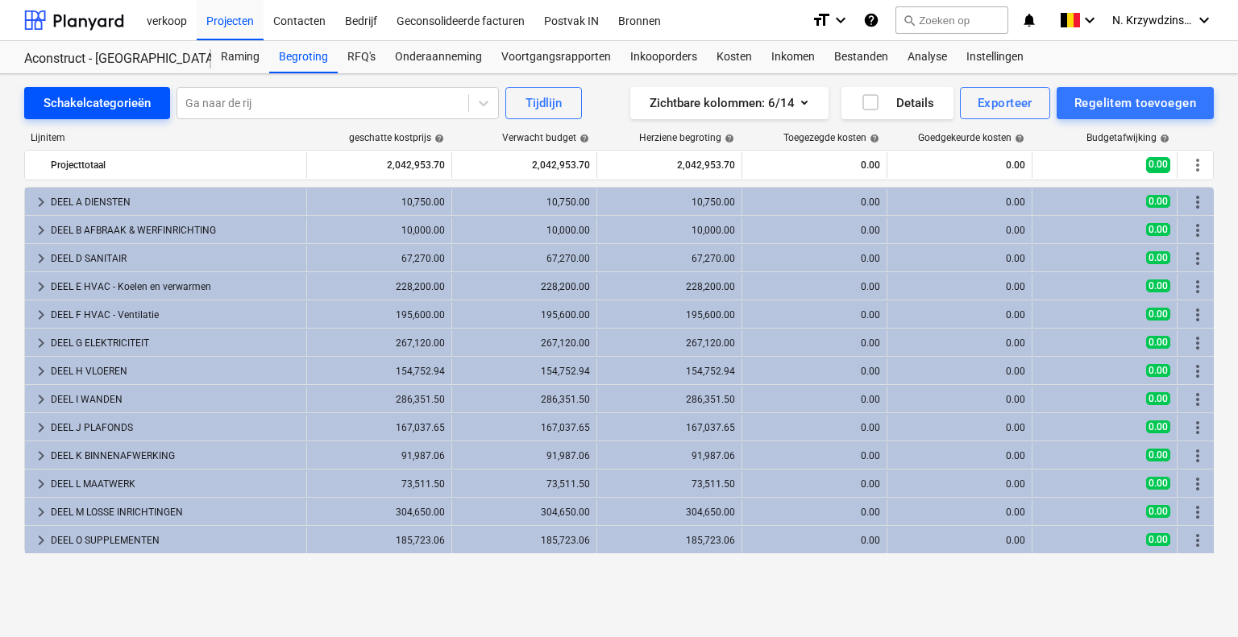
click at [135, 113] on div "Schakelcategorieën" at bounding box center [97, 103] width 107 height 21
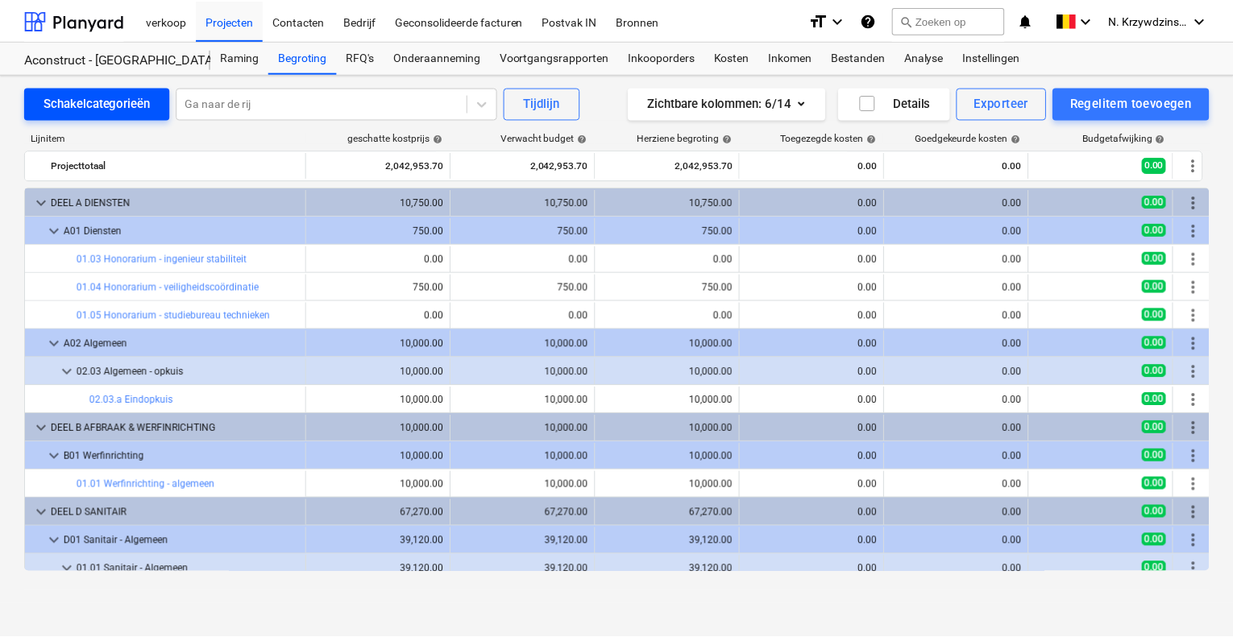
scroll to position [483, 0]
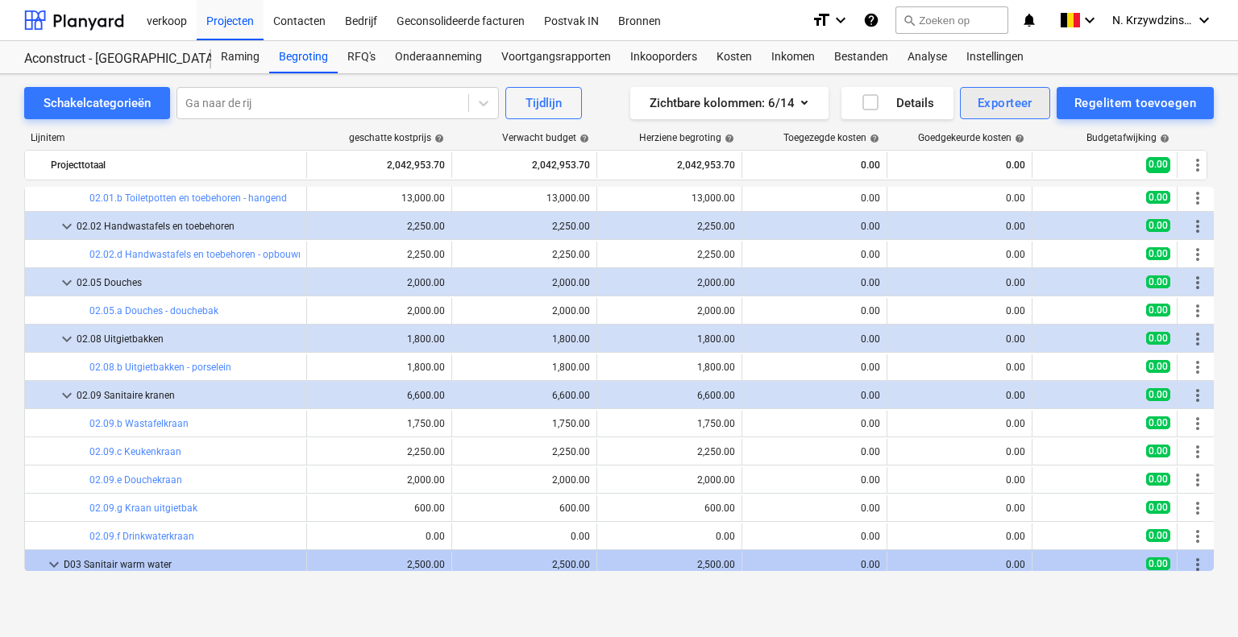
click at [998, 107] on div "Exporteer" at bounding box center [1004, 103] width 55 height 21
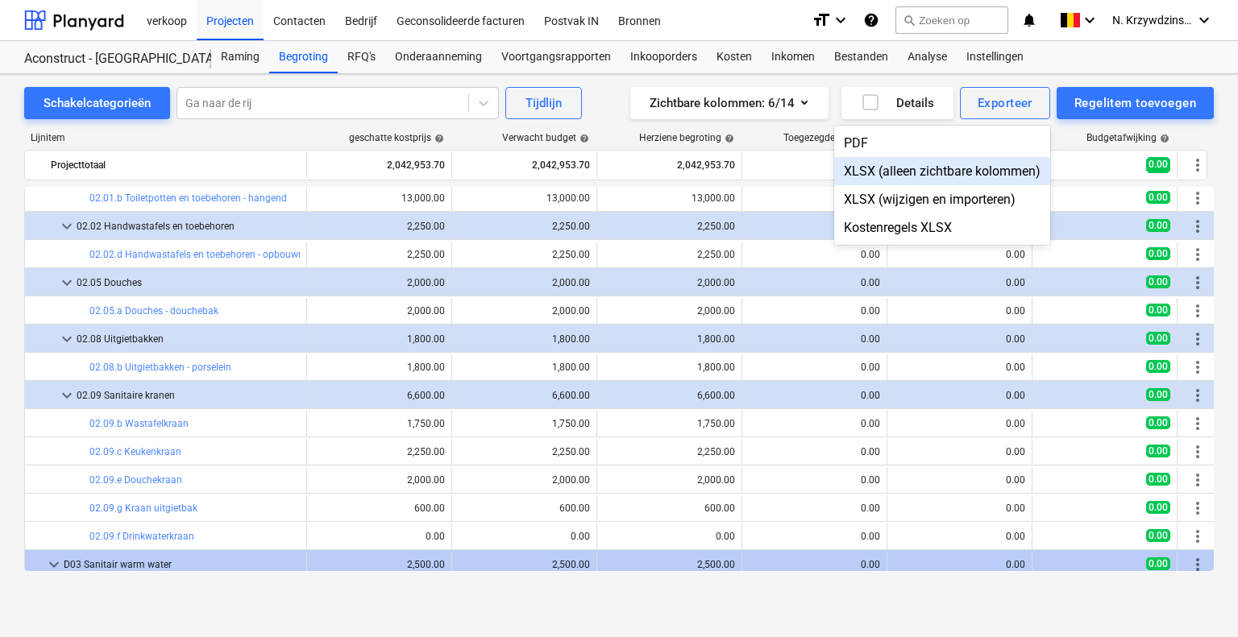
click at [972, 177] on div "XLSX (alleen zichtbare kolommen)" at bounding box center [942, 171] width 216 height 28
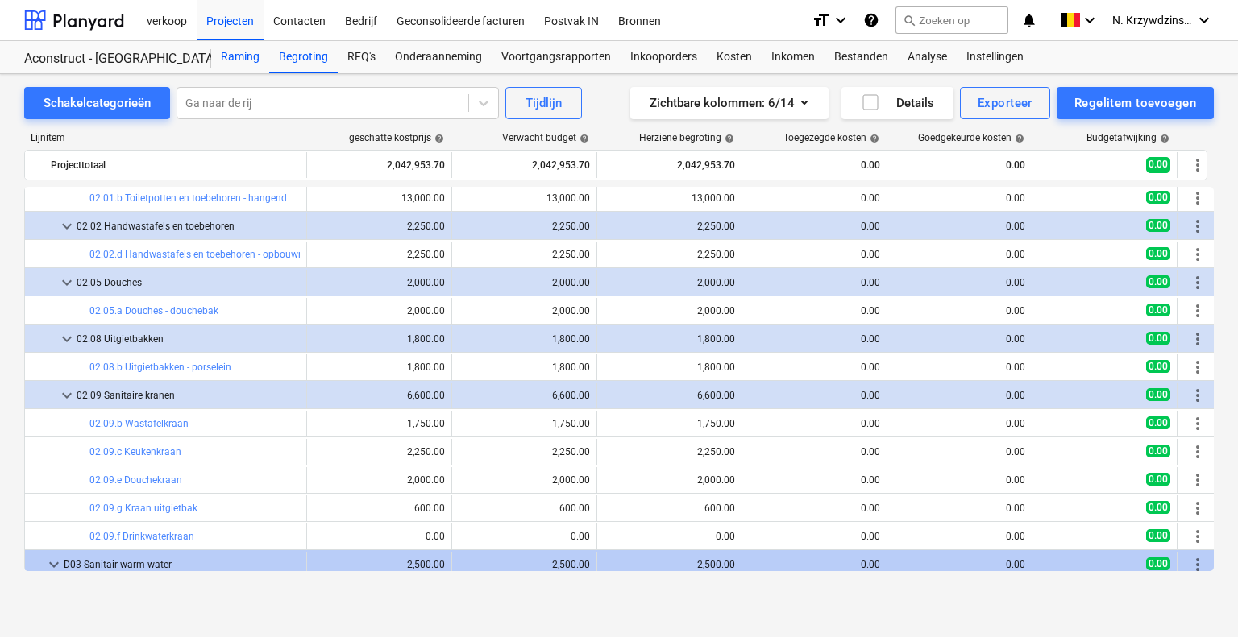
click at [255, 56] on div "Raming" at bounding box center [240, 57] width 58 height 32
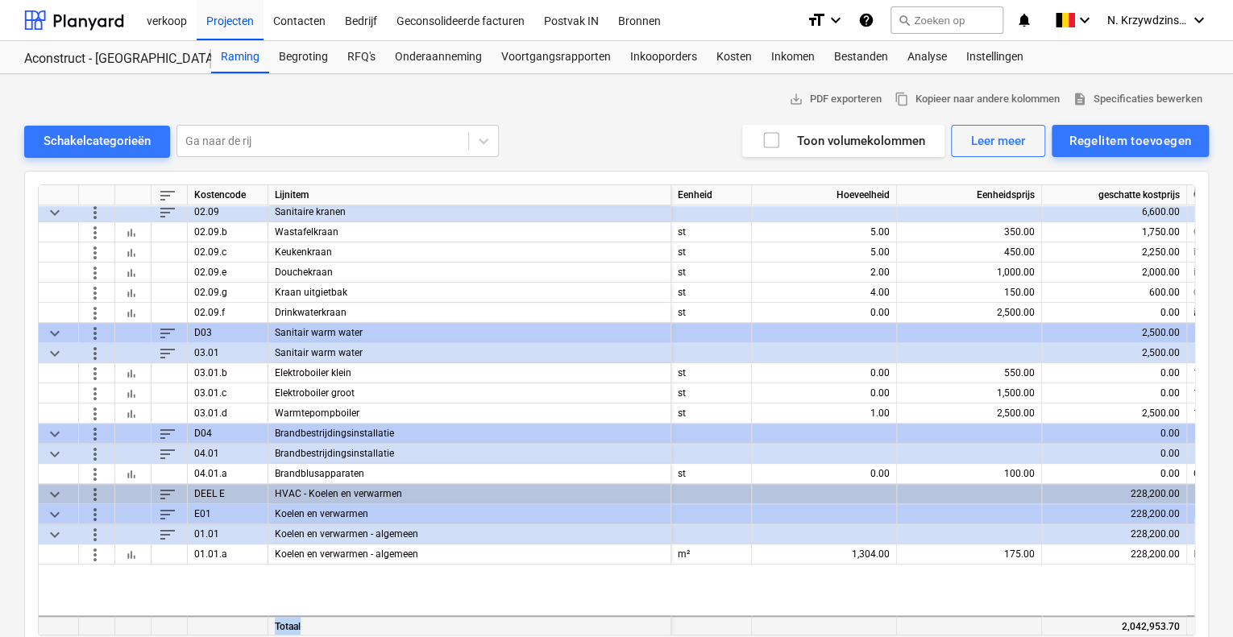
drag, startPoint x: 657, startPoint y: 628, endPoint x: 666, endPoint y: 628, distance: 9.7
click at [666, 628] on div "Totaal" at bounding box center [469, 626] width 403 height 20
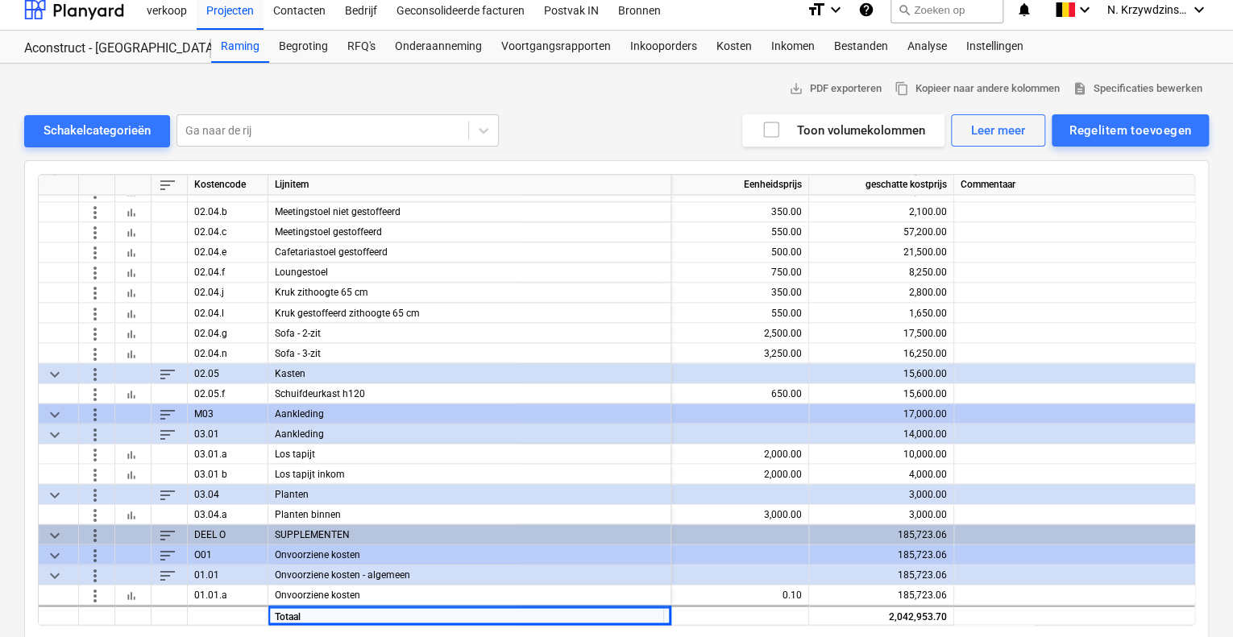
scroll to position [25, 0]
